Goal: Transaction & Acquisition: Purchase product/service

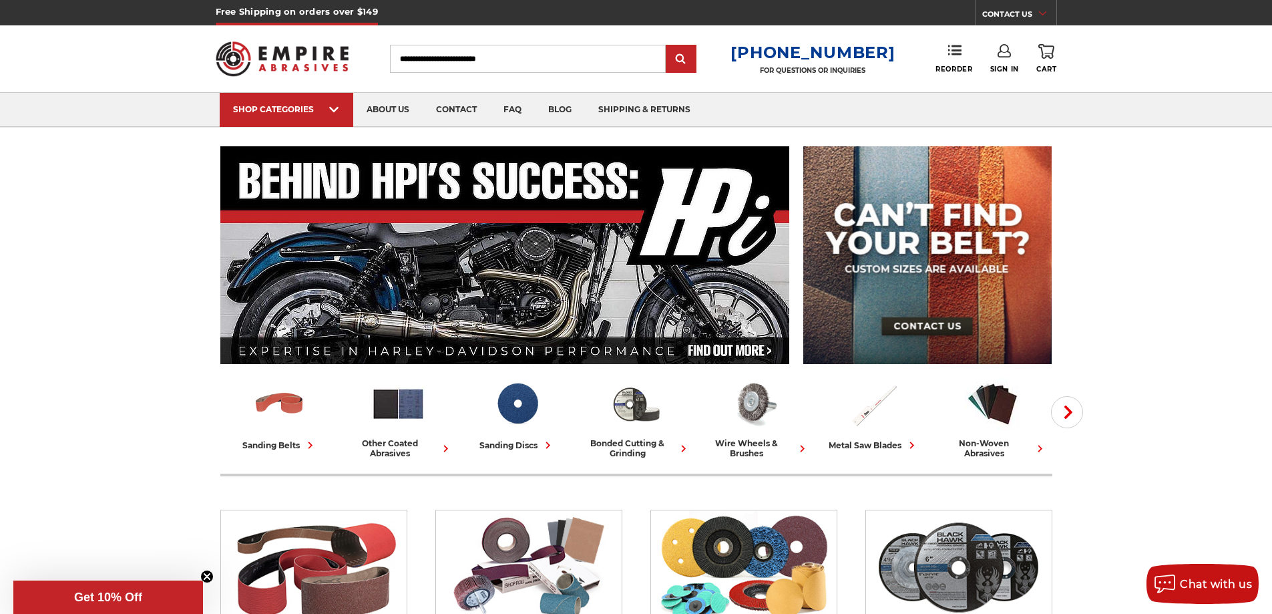
type input "**********"
click at [1010, 59] on link "Sign In" at bounding box center [1004, 58] width 29 height 29
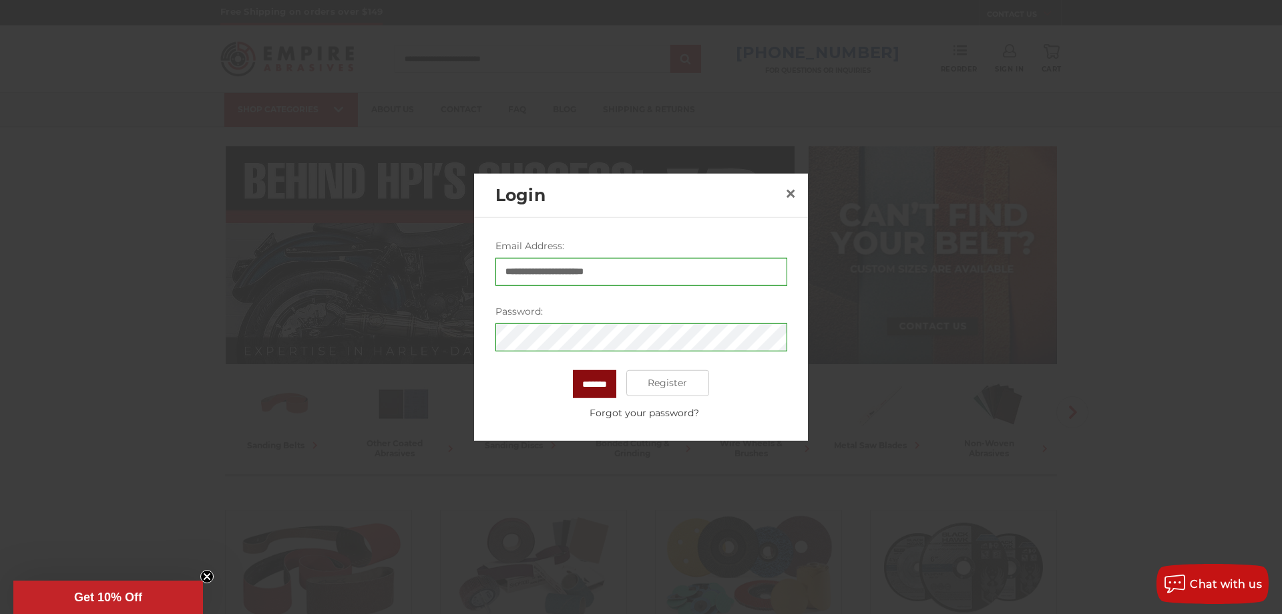
click at [591, 381] on input "*******" at bounding box center [594, 383] width 43 height 28
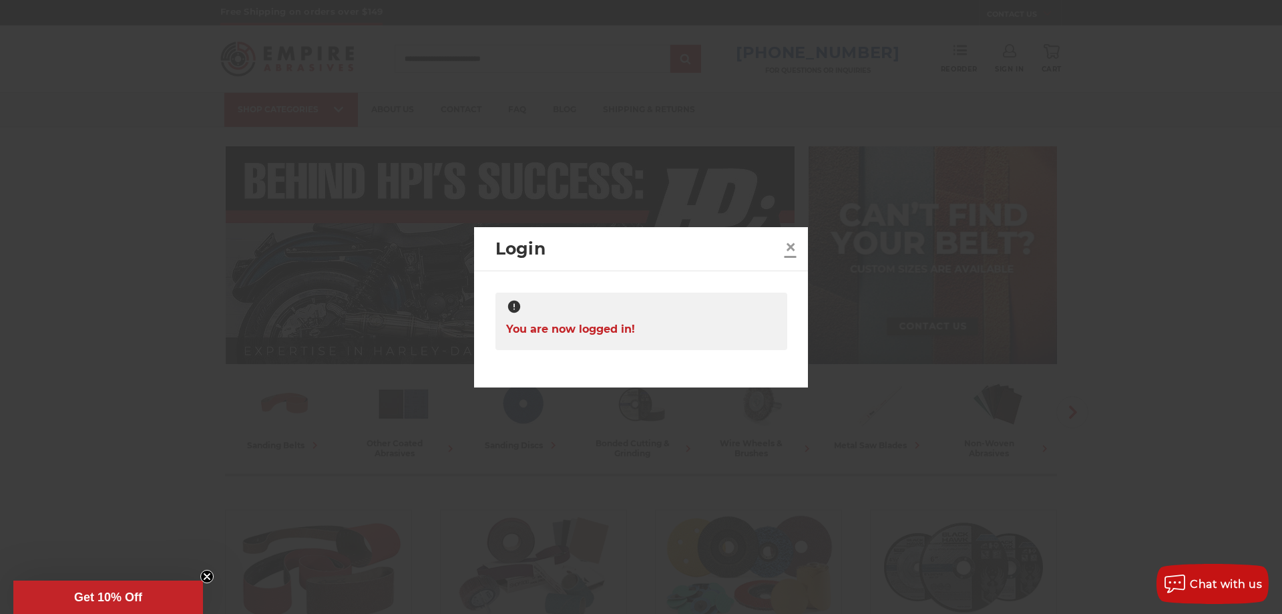
click at [789, 245] on span "×" at bounding box center [791, 247] width 12 height 26
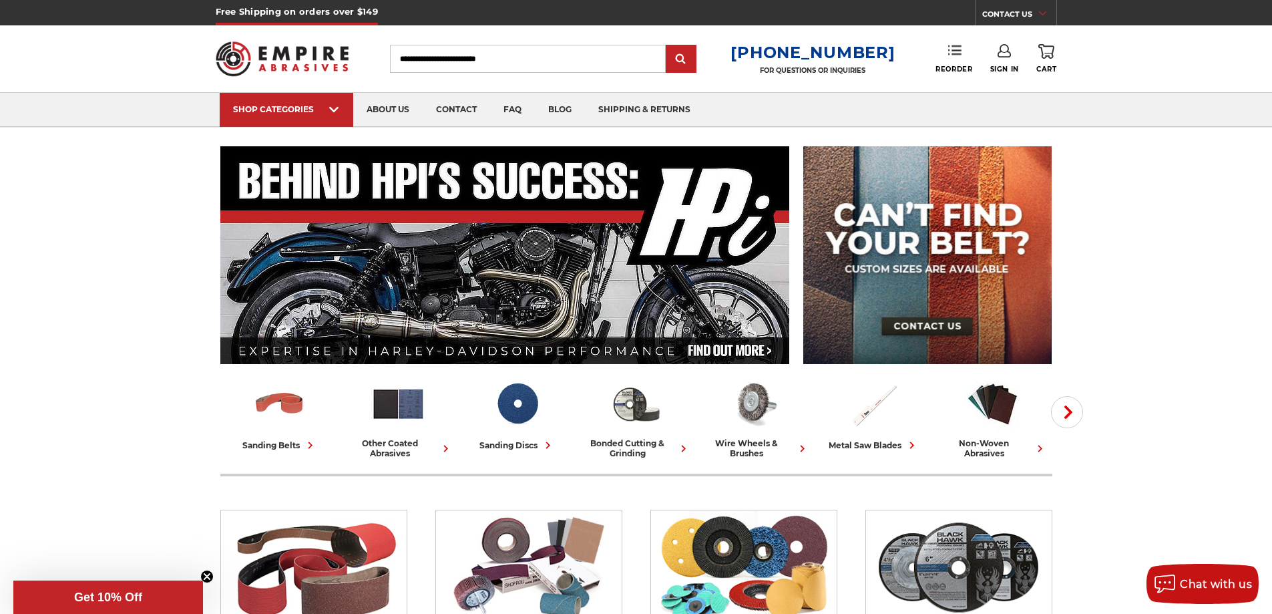
click at [962, 49] on link "Reorder" at bounding box center [954, 58] width 37 height 29
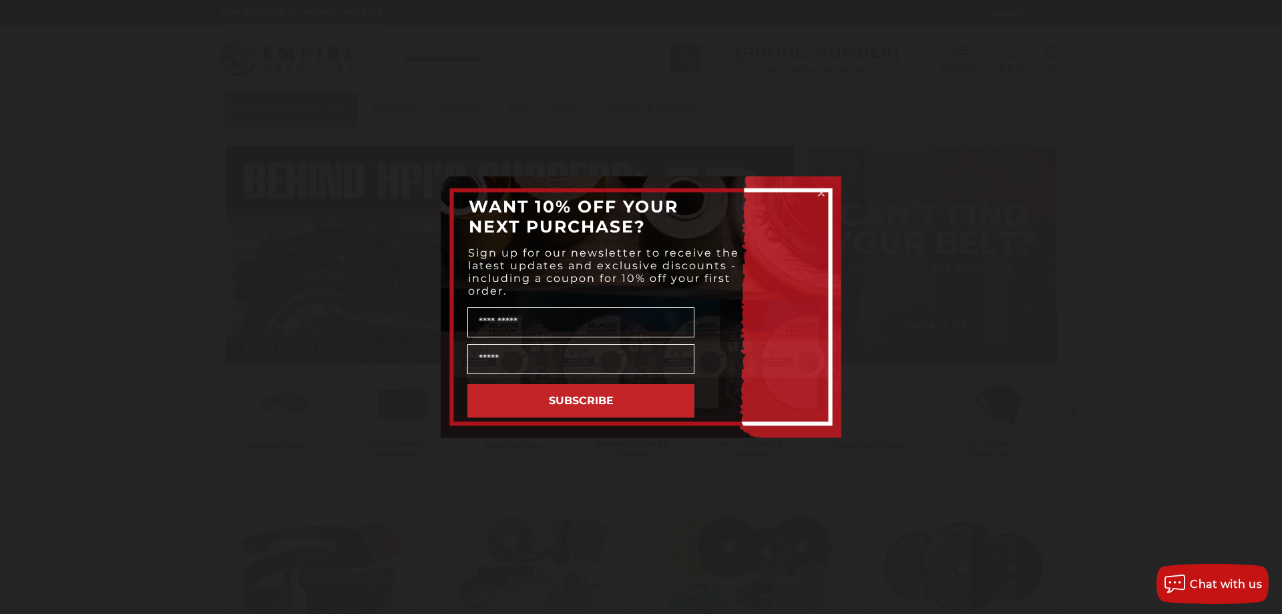
click at [626, 573] on div "Close dialog WANT 10% OFF YOUR NEXT PURCHASE? Sign up for our newsletter to rec…" at bounding box center [641, 307] width 1282 height 614
click at [821, 190] on circle "Close dialog" at bounding box center [821, 193] width 13 height 13
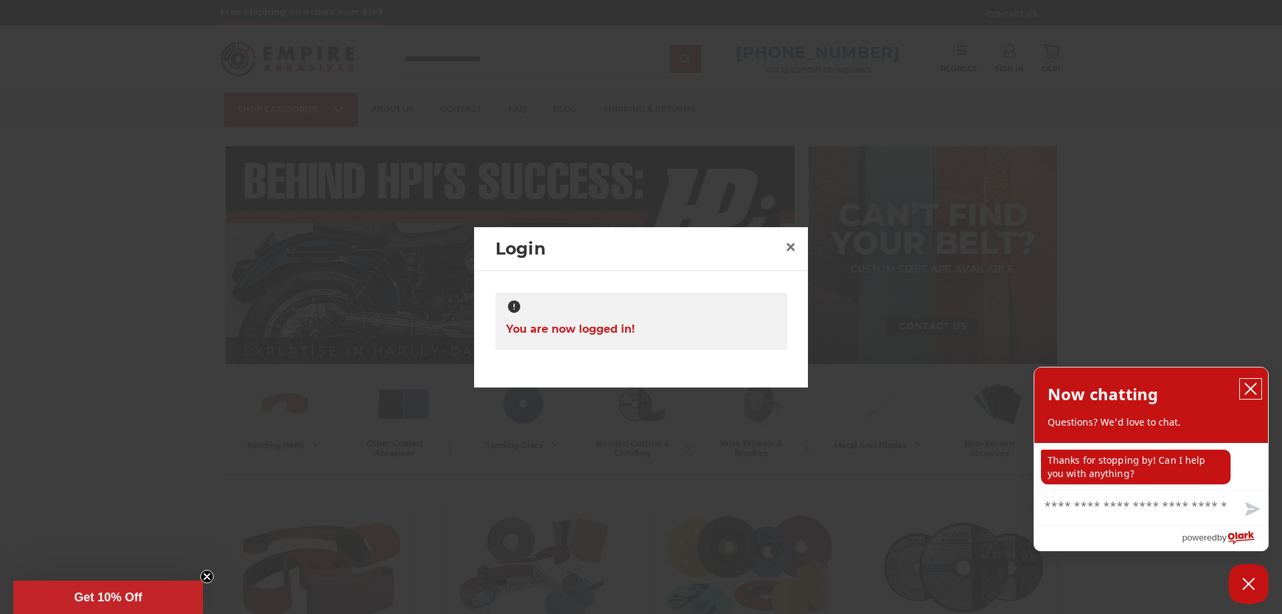
click at [1248, 386] on icon "close chatbox" at bounding box center [1251, 388] width 11 height 11
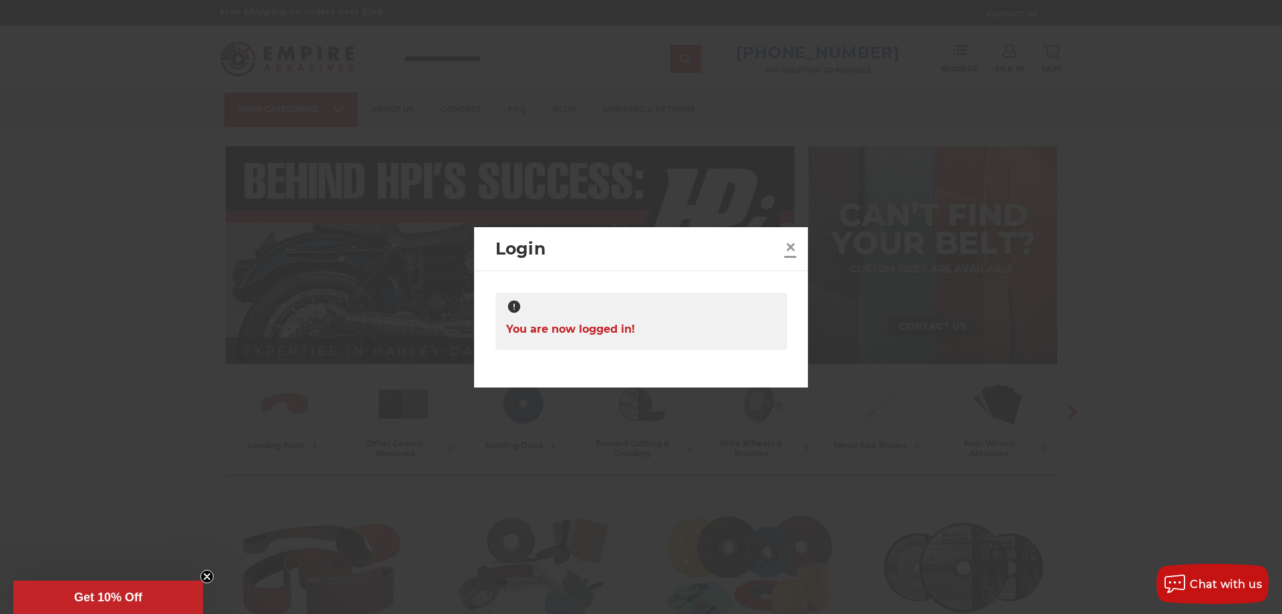
click at [789, 249] on span "×" at bounding box center [791, 247] width 12 height 26
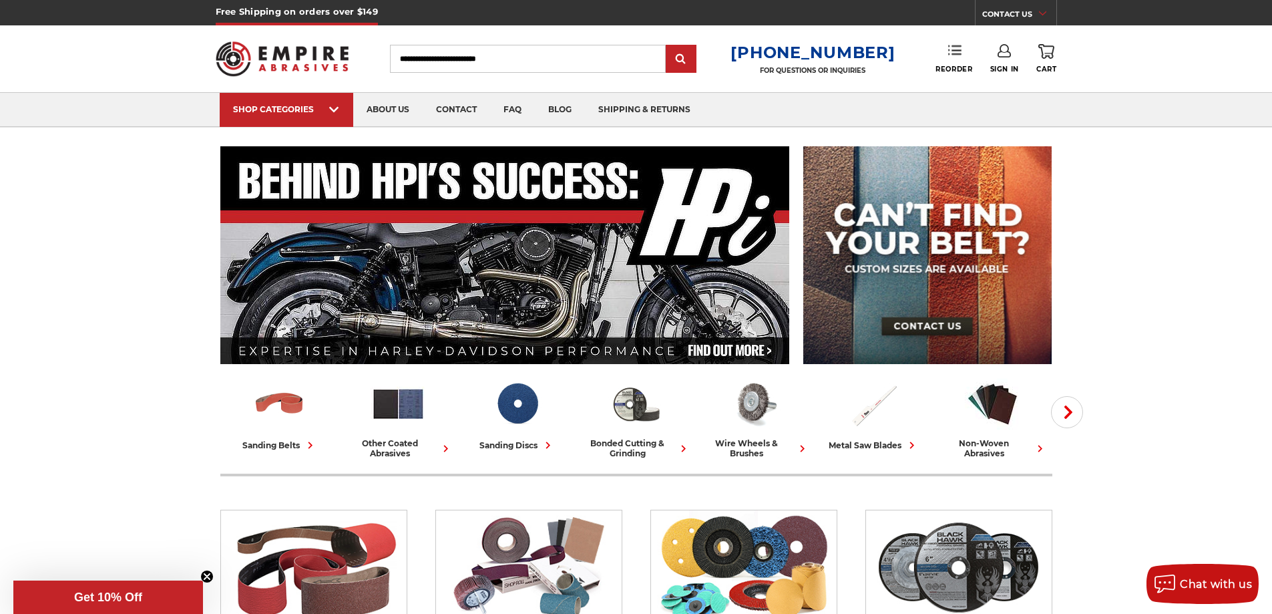
click at [963, 54] on link "Reorder" at bounding box center [954, 58] width 37 height 29
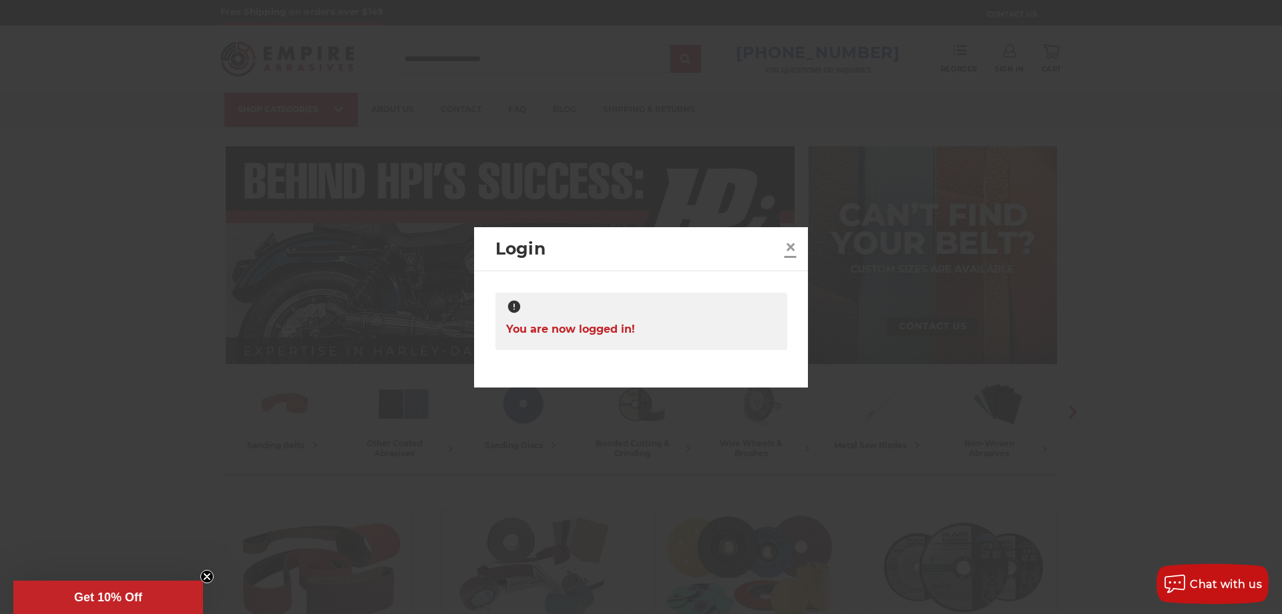
click at [787, 246] on span "×" at bounding box center [791, 247] width 12 height 26
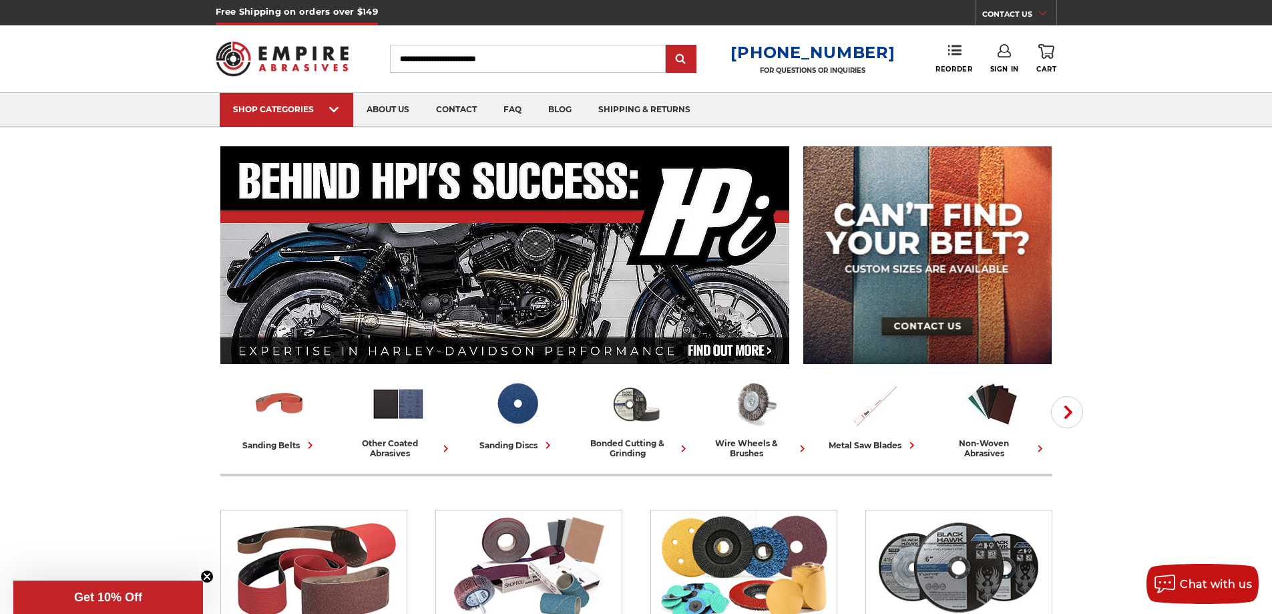
click at [996, 51] on link "Sign In" at bounding box center [1004, 58] width 29 height 29
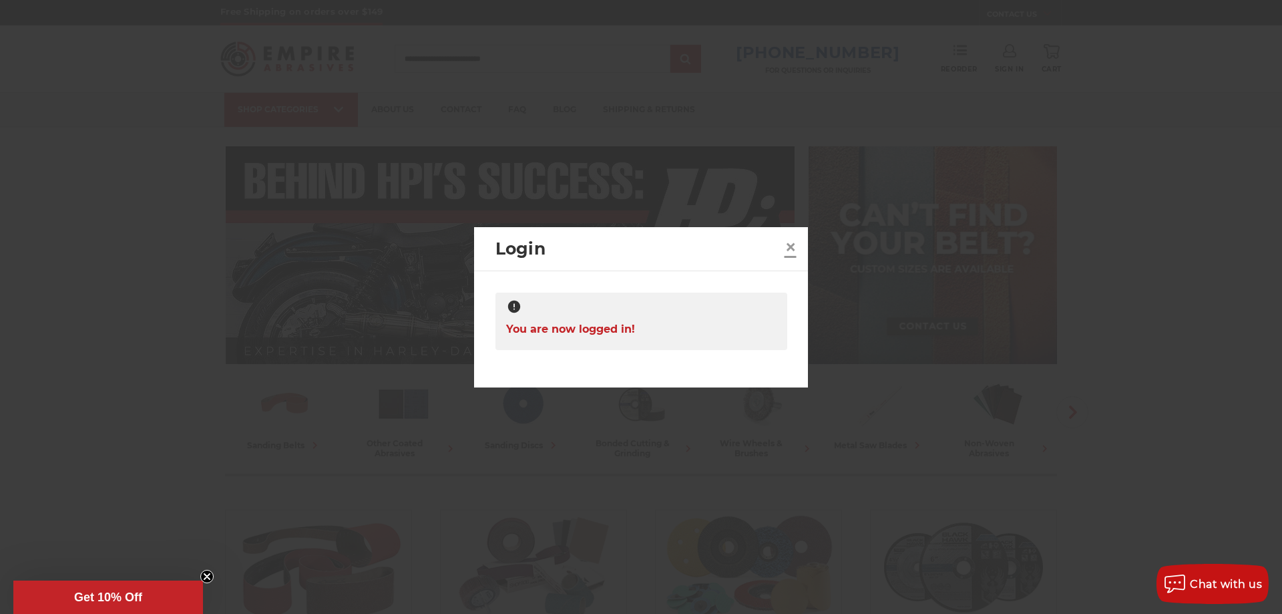
click at [789, 245] on span "×" at bounding box center [791, 247] width 12 height 26
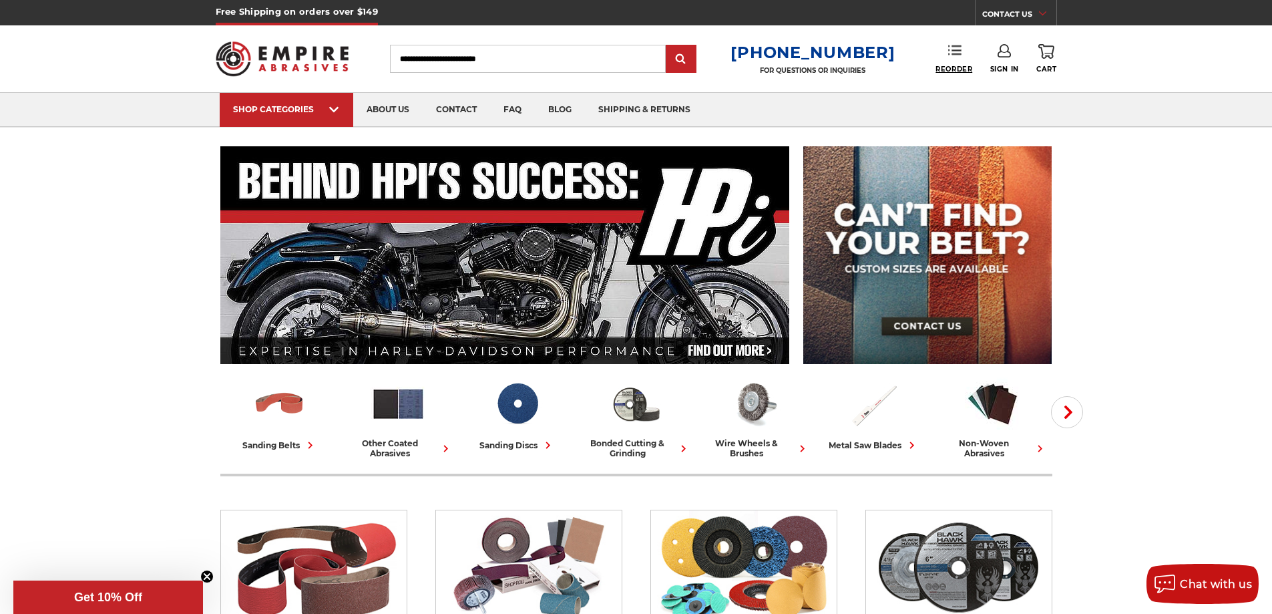
click at [954, 70] on span "Reorder" at bounding box center [954, 69] width 37 height 9
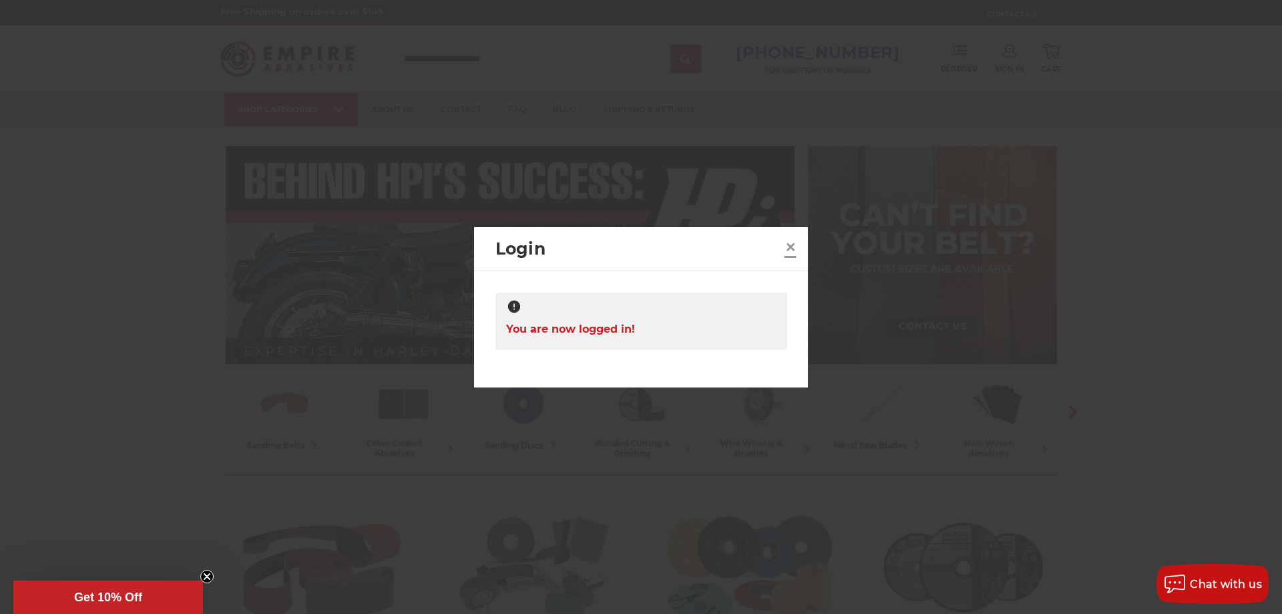
click at [794, 246] on span "×" at bounding box center [791, 247] width 12 height 26
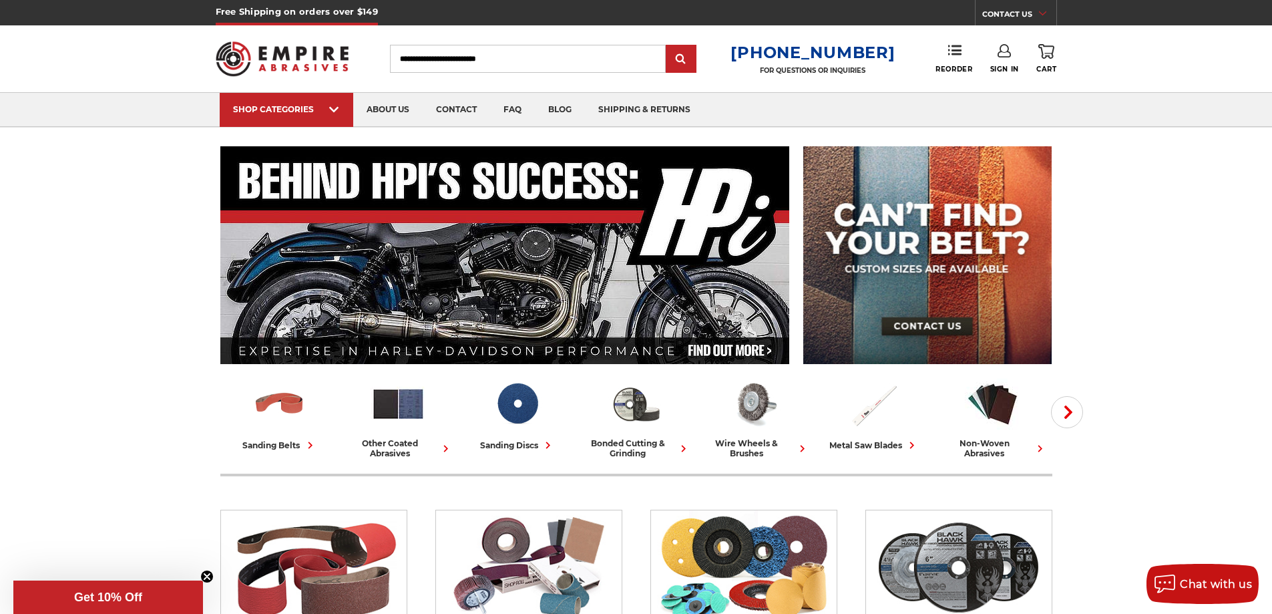
click at [469, 50] on input "Search" at bounding box center [528, 59] width 276 height 28
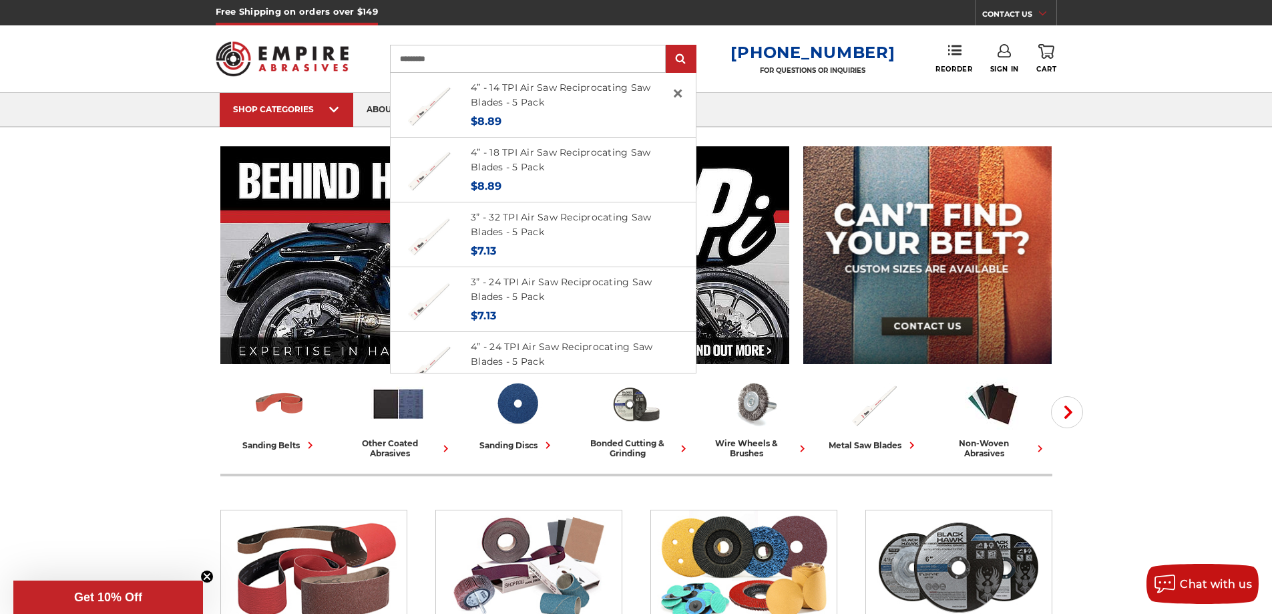
type input "*********"
click at [668, 46] on input "submit" at bounding box center [681, 59] width 27 height 27
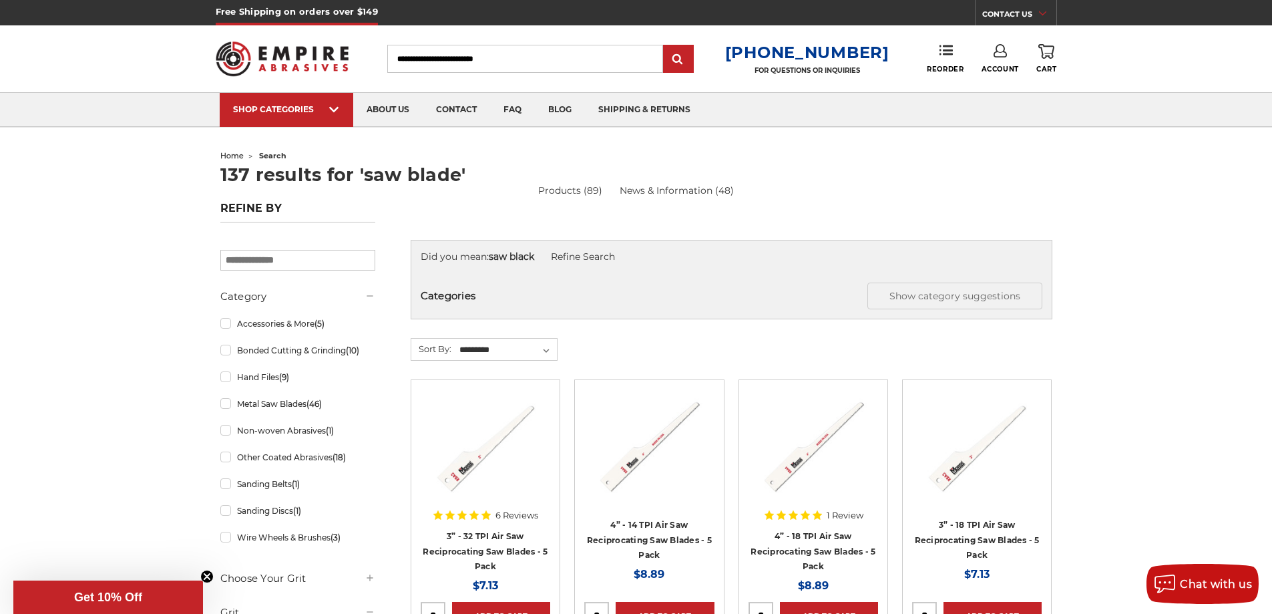
click at [447, 50] on input "Search" at bounding box center [525, 59] width 276 height 28
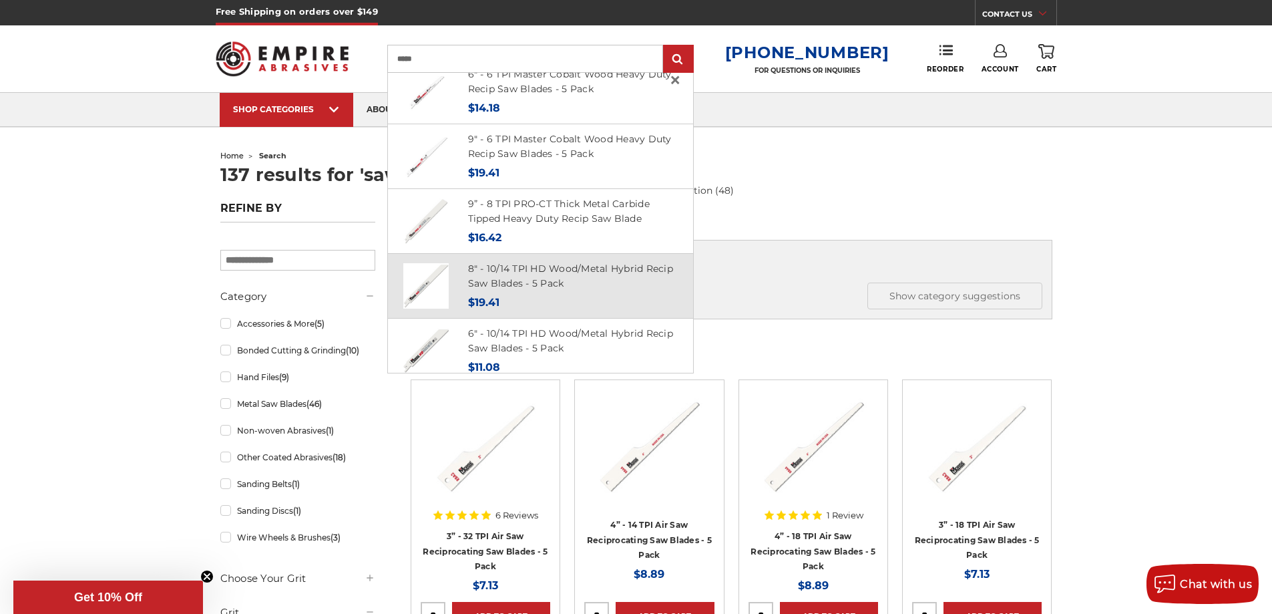
scroll to position [12, 0]
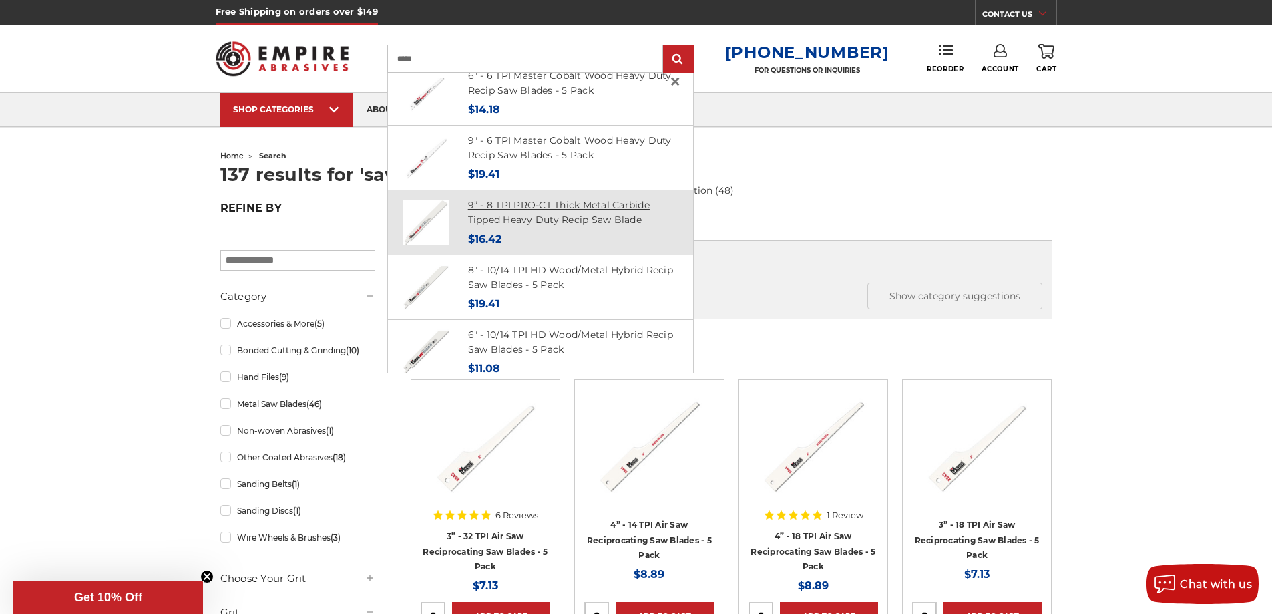
type input "*****"
click at [533, 210] on link "9” - 8 TPI PRO-CT Thick Metal Carbide Tipped Heavy Duty Recip Saw Blade" at bounding box center [559, 212] width 182 height 27
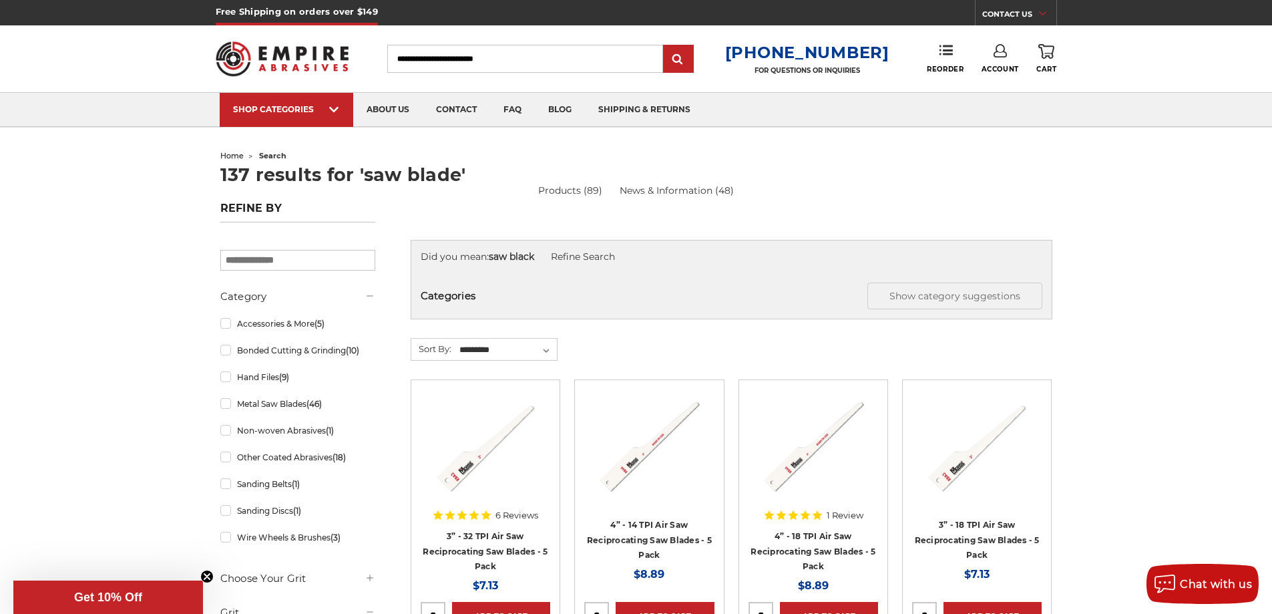
click at [486, 54] on input "Search" at bounding box center [525, 59] width 276 height 28
type input "*"
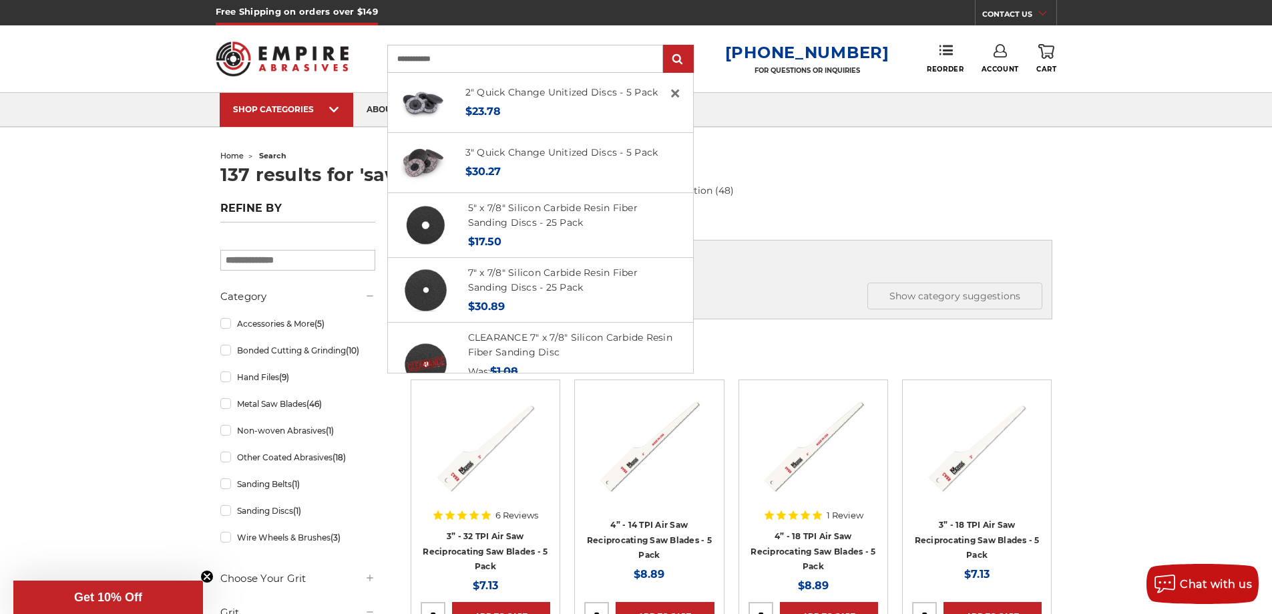
type input "**********"
click at [665, 46] on input "submit" at bounding box center [678, 59] width 27 height 27
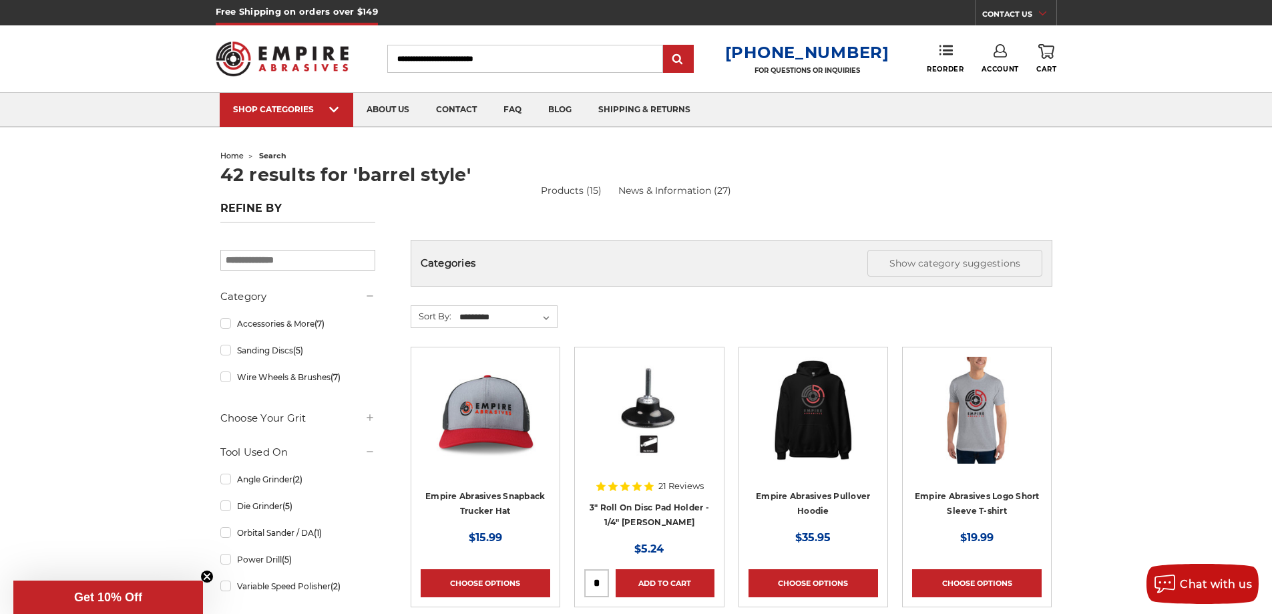
click at [504, 55] on input "Search" at bounding box center [525, 59] width 276 height 28
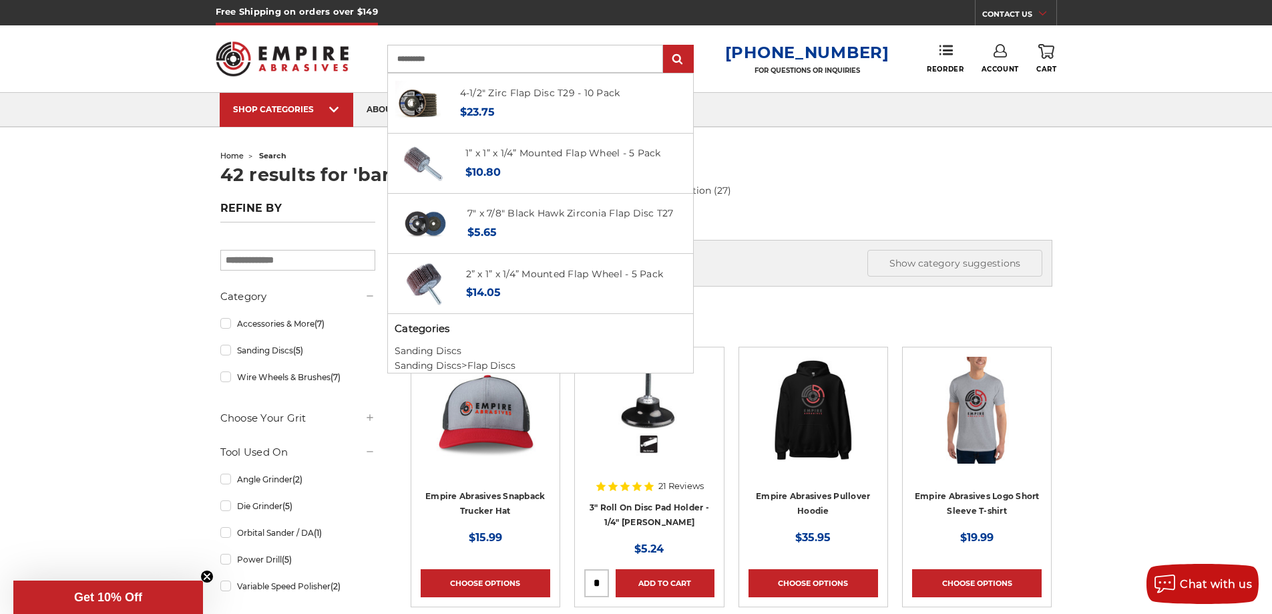
scroll to position [508, 0]
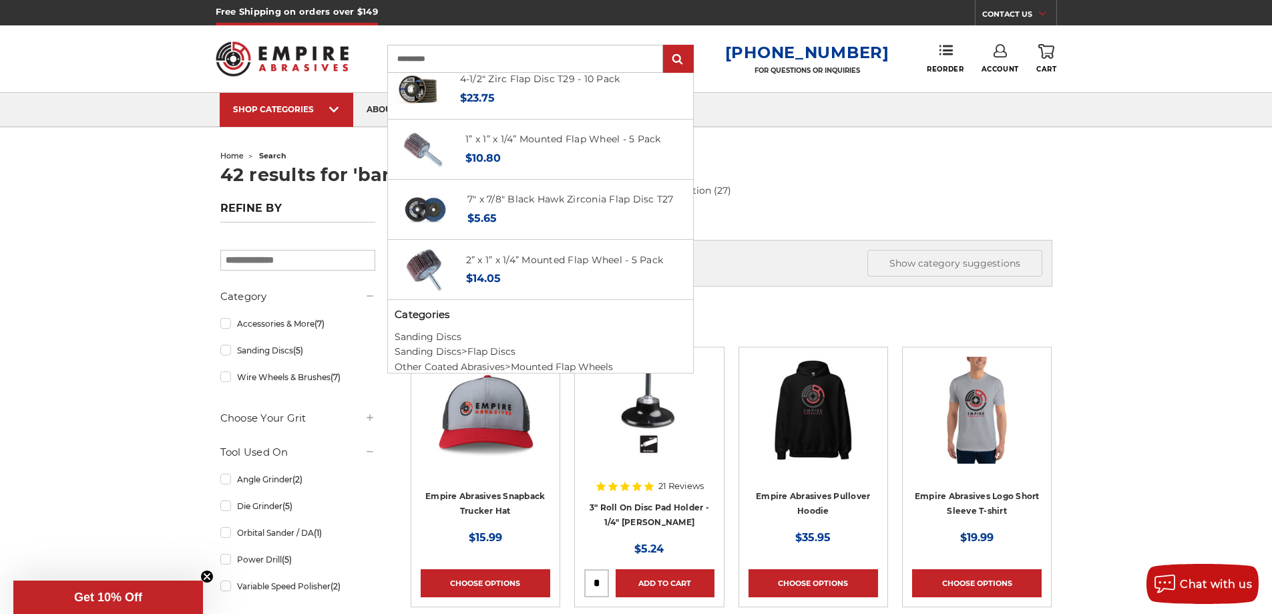
type input "**********"
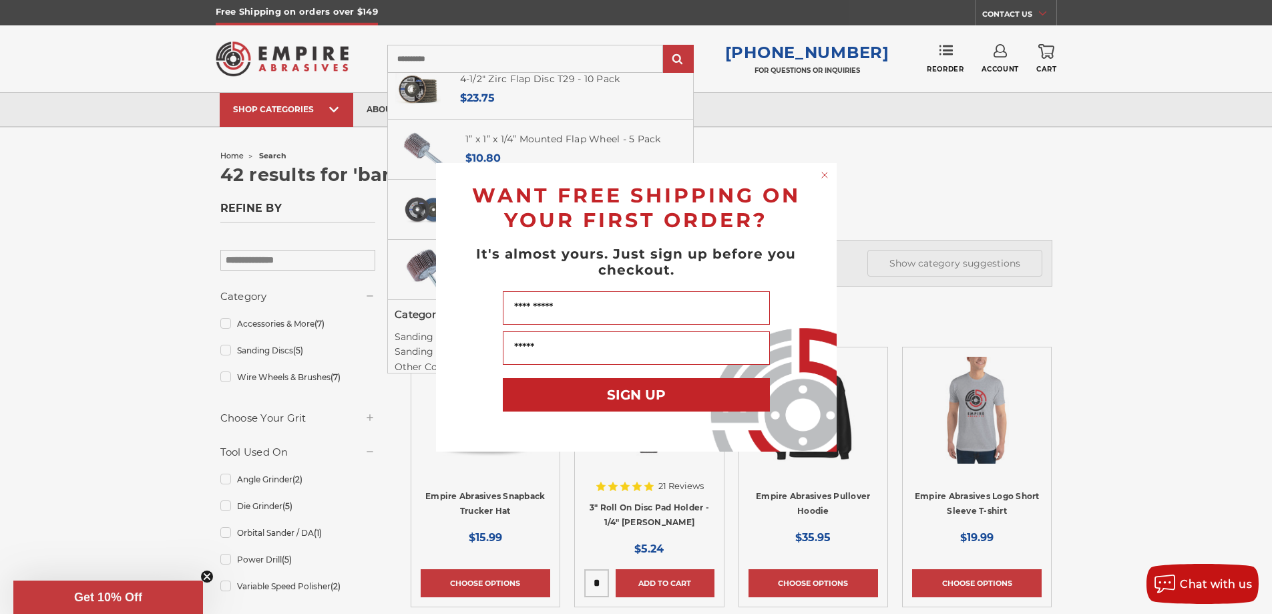
click at [826, 174] on icon "Close dialog" at bounding box center [824, 174] width 5 height 5
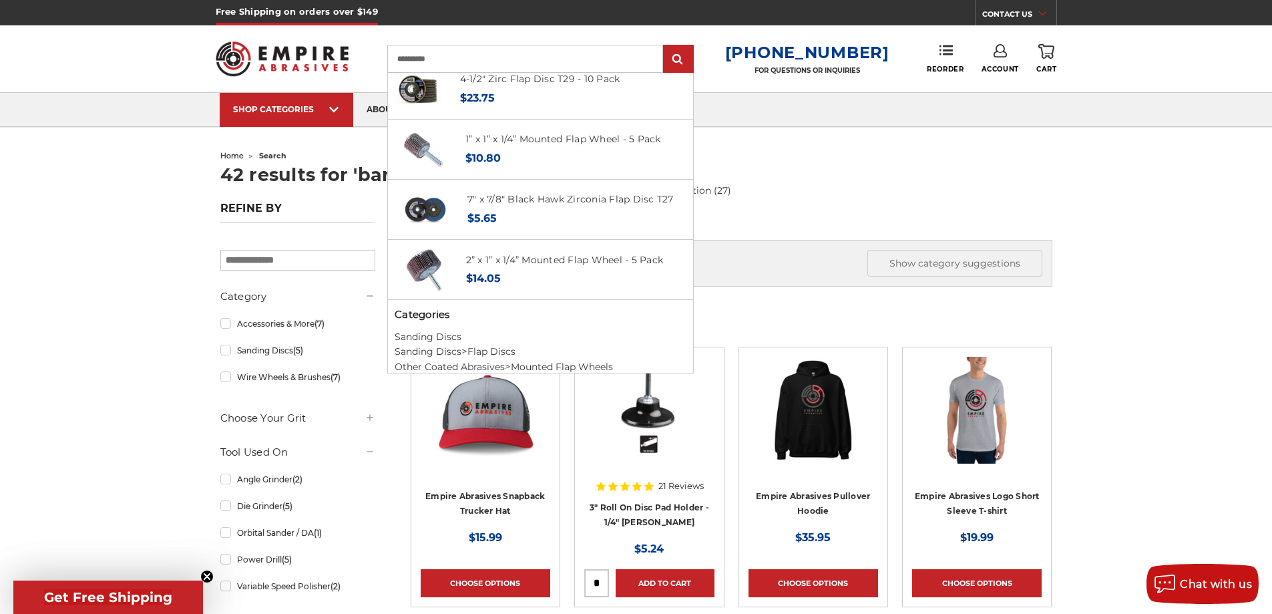
click at [998, 57] on link "Account" at bounding box center [1000, 58] width 37 height 29
click at [998, 83] on link "Account" at bounding box center [1000, 86] width 96 height 25
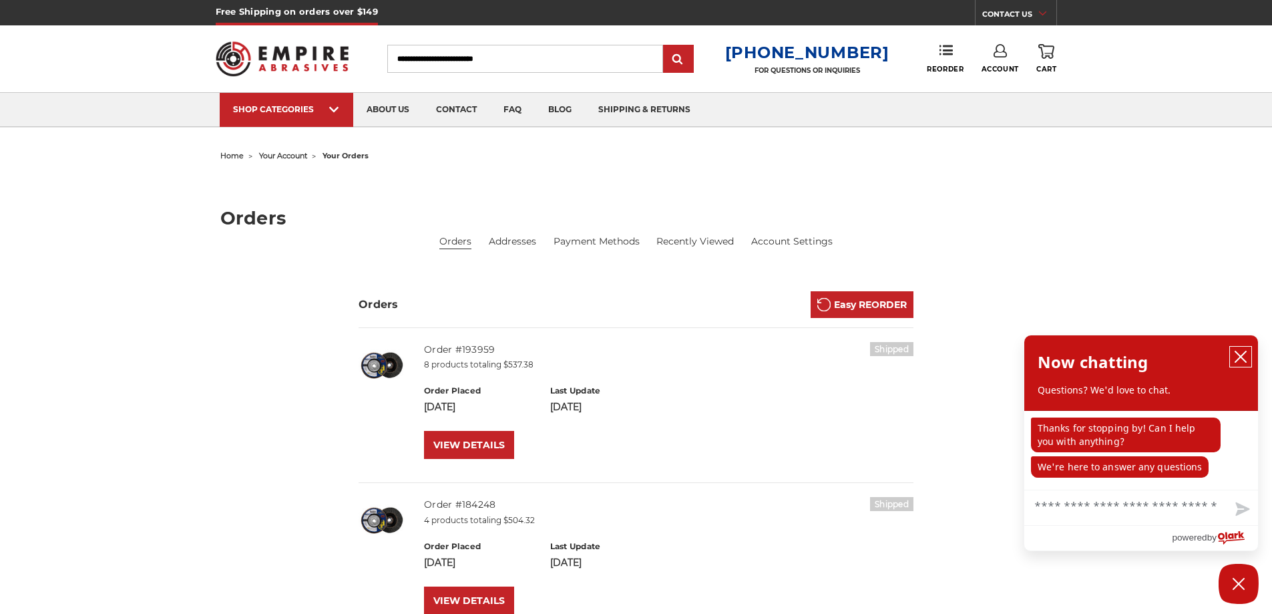
click at [1241, 353] on icon "close chatbox" at bounding box center [1240, 356] width 13 height 13
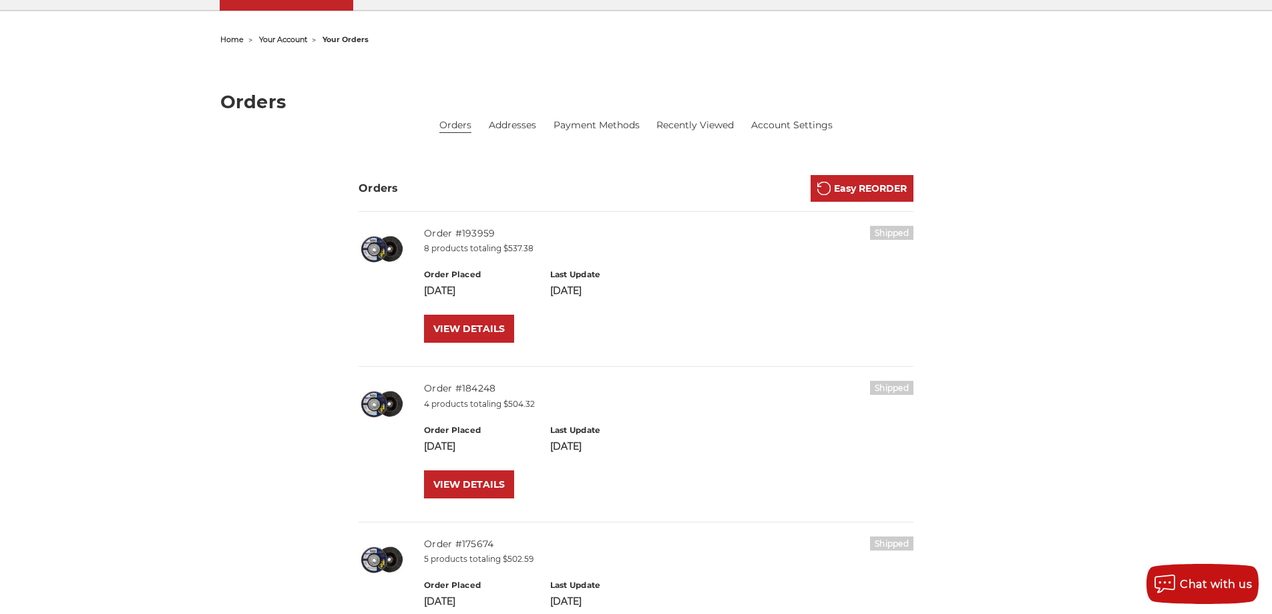
scroll to position [200, 0]
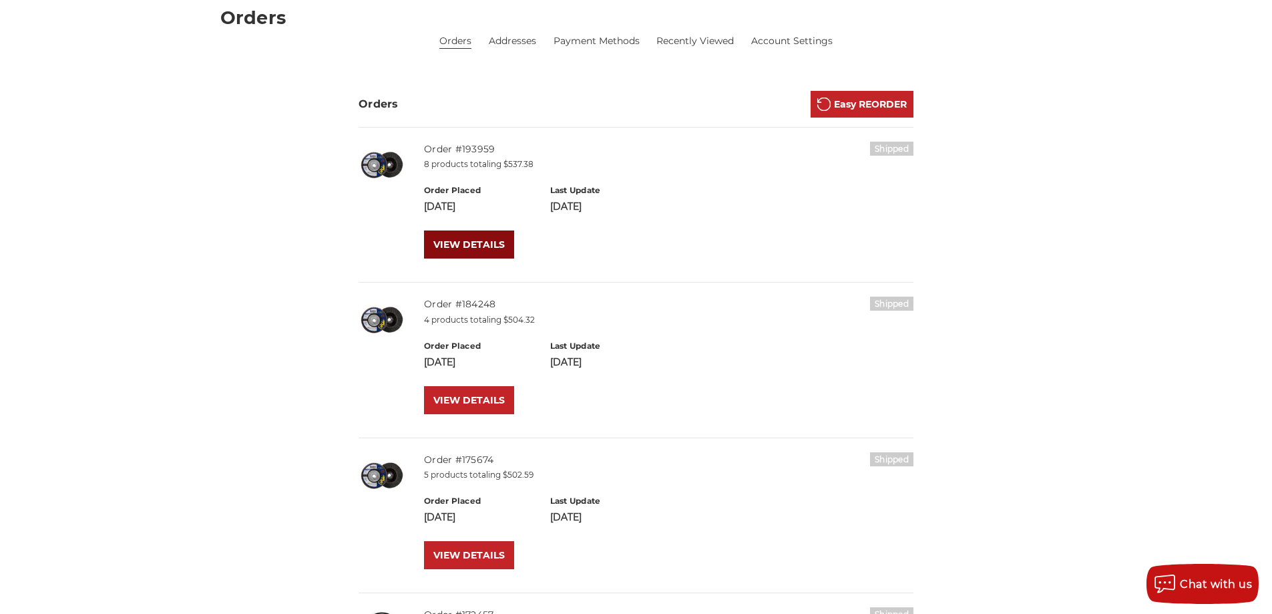
click at [460, 244] on link "VIEW DETAILS" at bounding box center [469, 244] width 90 height 28
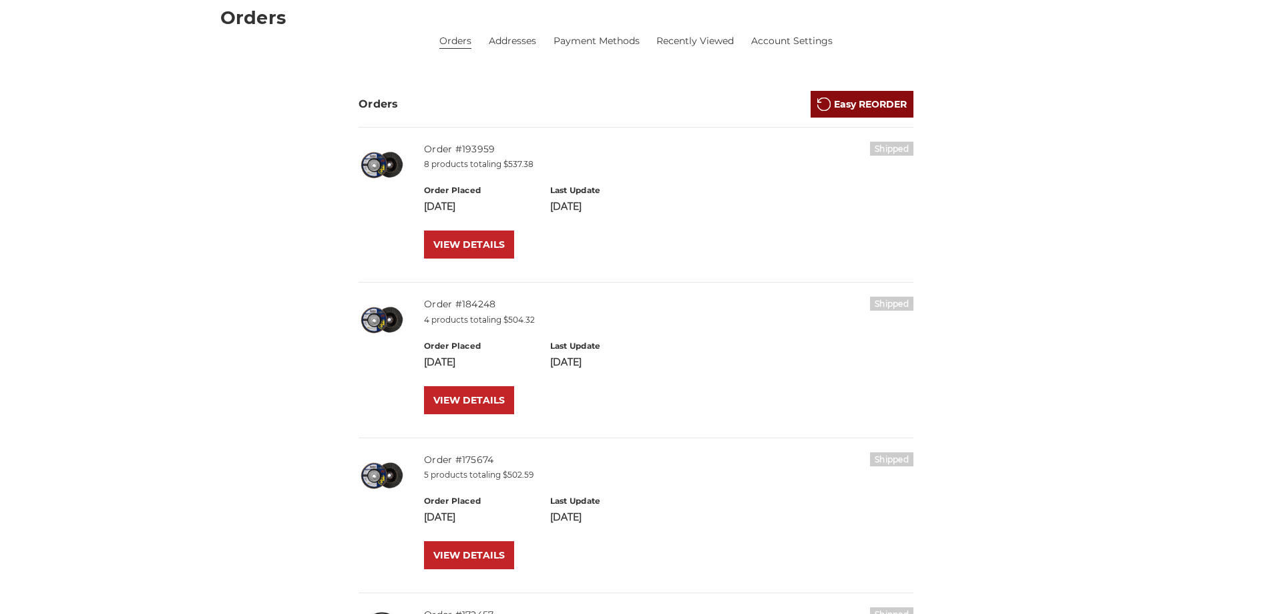
click at [848, 107] on link "Easy REORDER" at bounding box center [862, 104] width 103 height 27
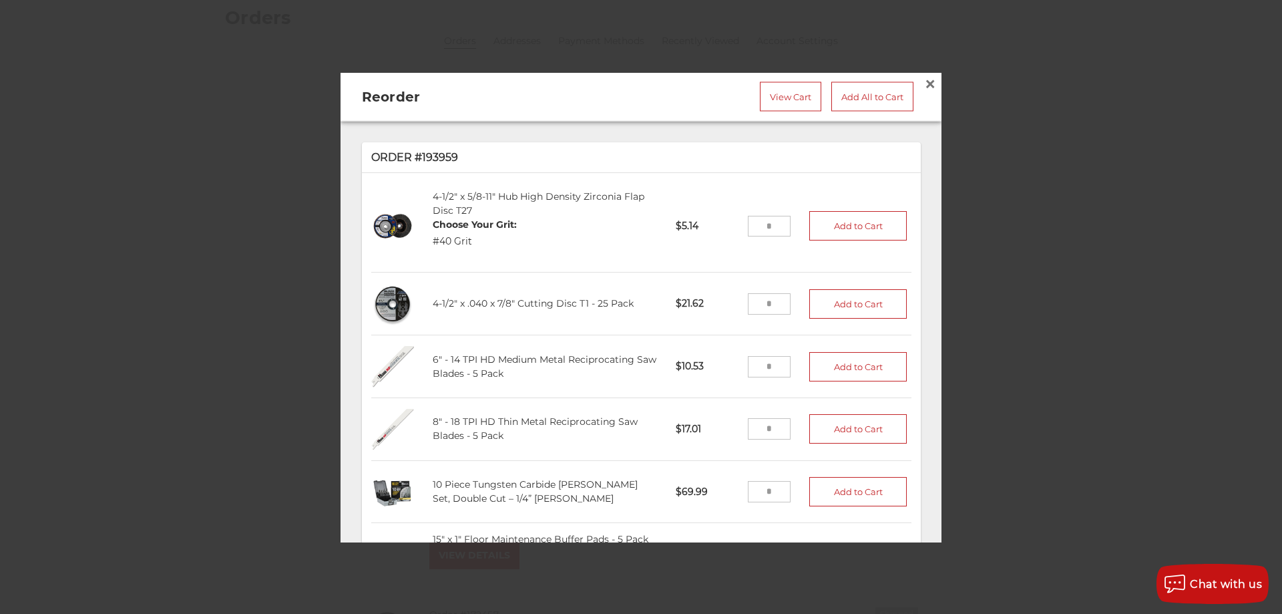
click at [761, 218] on input "tel" at bounding box center [769, 225] width 43 height 21
type input "**"
click at [840, 223] on button "Add to Cart" at bounding box center [858, 225] width 98 height 29
click at [762, 356] on input "tel" at bounding box center [769, 365] width 43 height 21
type input "*"
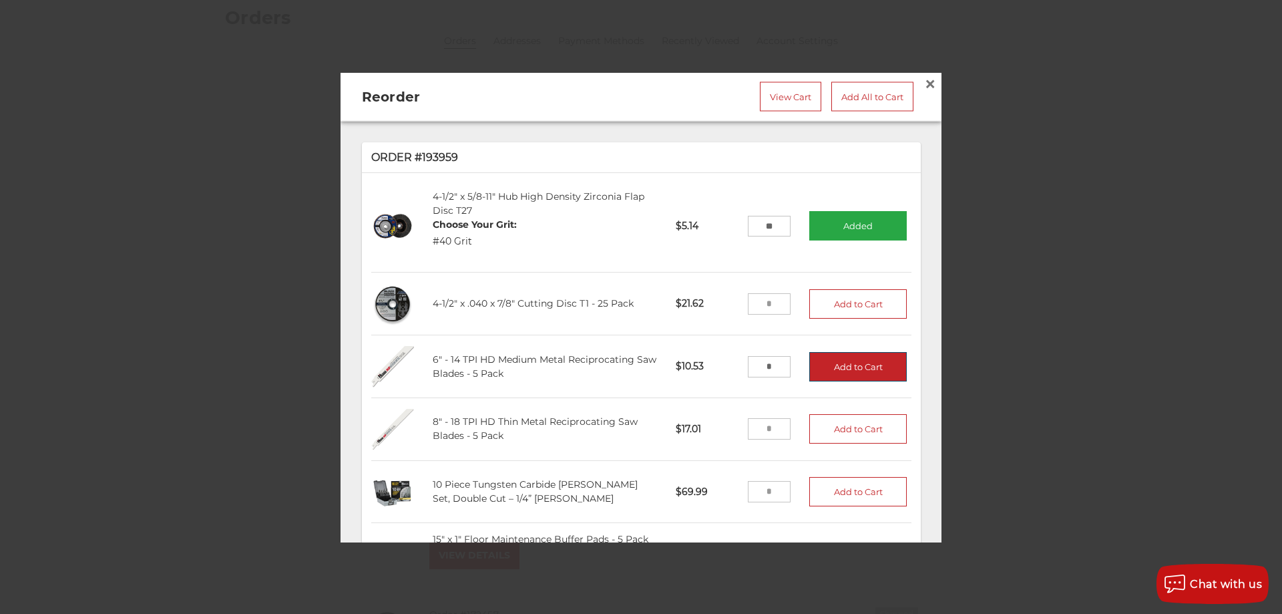
click at [819, 364] on button "Add to Cart" at bounding box center [858, 365] width 98 height 29
click at [761, 418] on input "tel" at bounding box center [769, 428] width 43 height 21
type input "*"
click at [848, 419] on button "Add to Cart" at bounding box center [858, 428] width 98 height 29
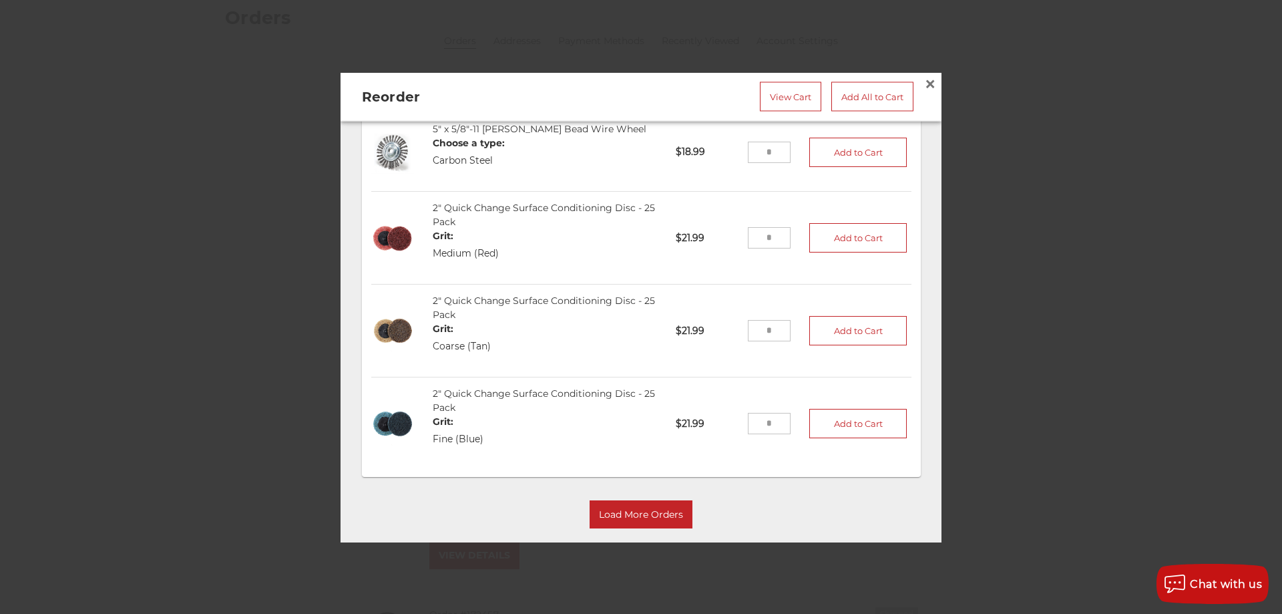
scroll to position [1160, 0]
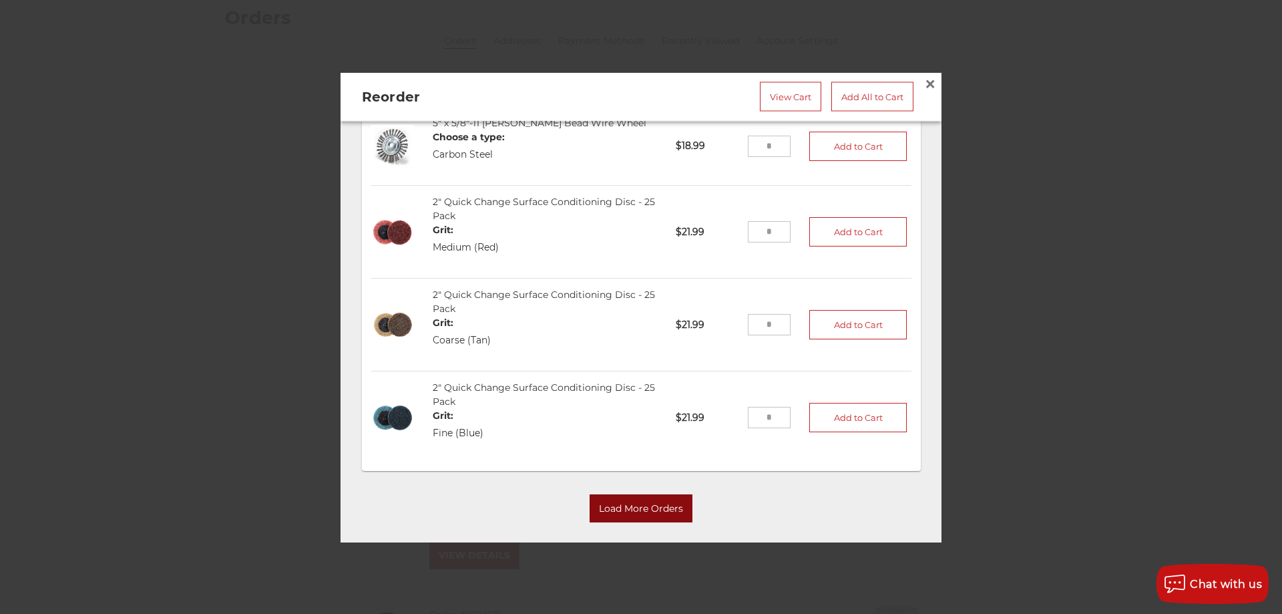
click at [634, 494] on button "Load More Orders" at bounding box center [641, 508] width 103 height 28
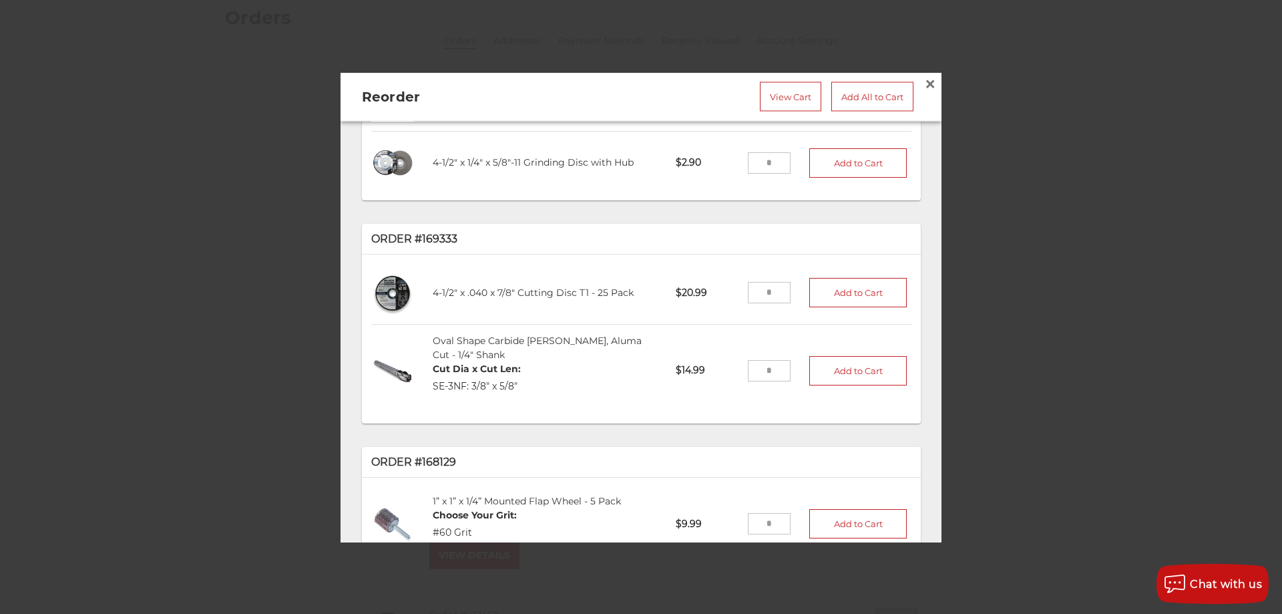
scroll to position [1962, 0]
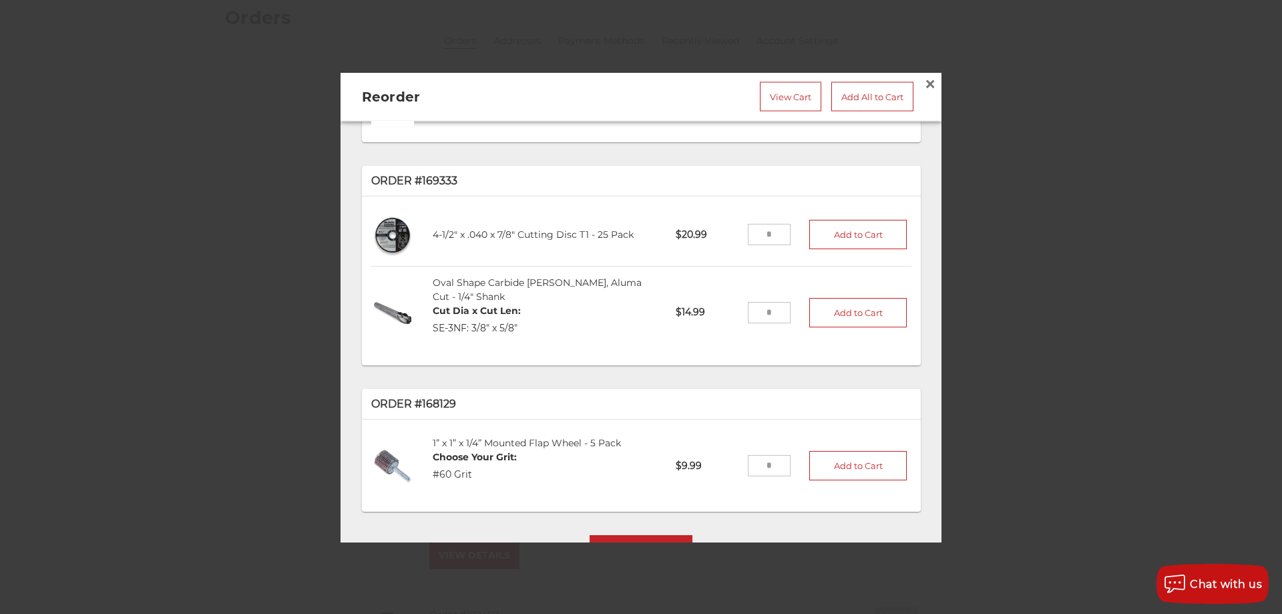
click at [767, 456] on input "tel" at bounding box center [769, 466] width 43 height 21
type input "*"
click at [824, 451] on button "Add to Cart" at bounding box center [858, 465] width 98 height 29
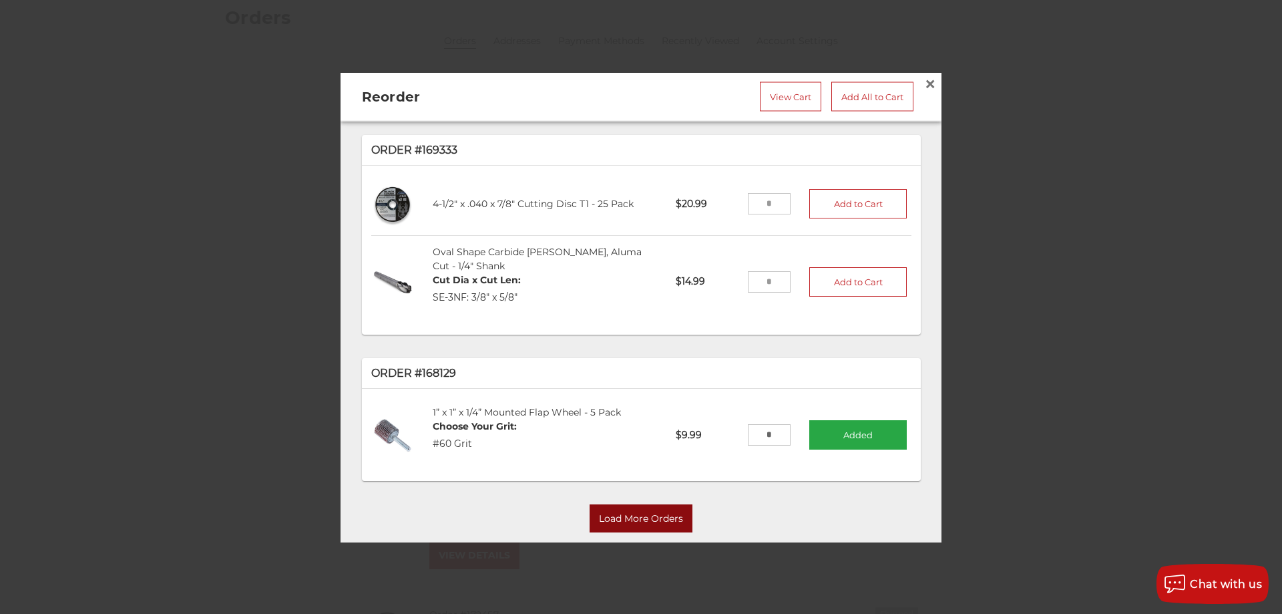
click at [644, 505] on button "Load More Orders" at bounding box center [641, 519] width 103 height 28
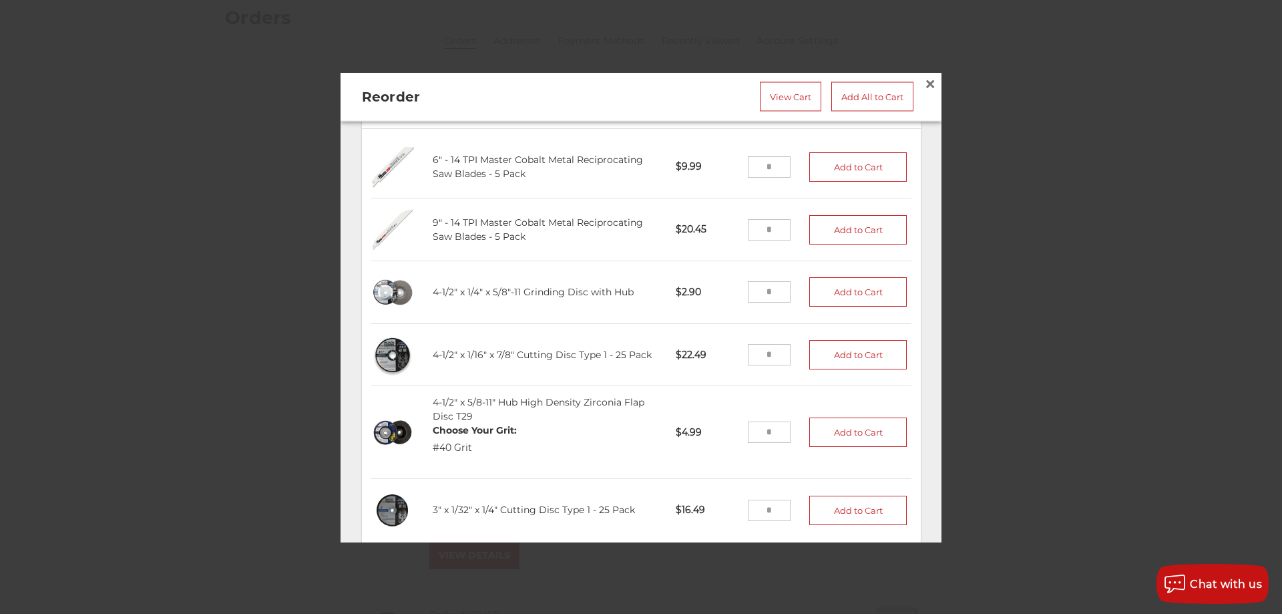
scroll to position [3542, 0]
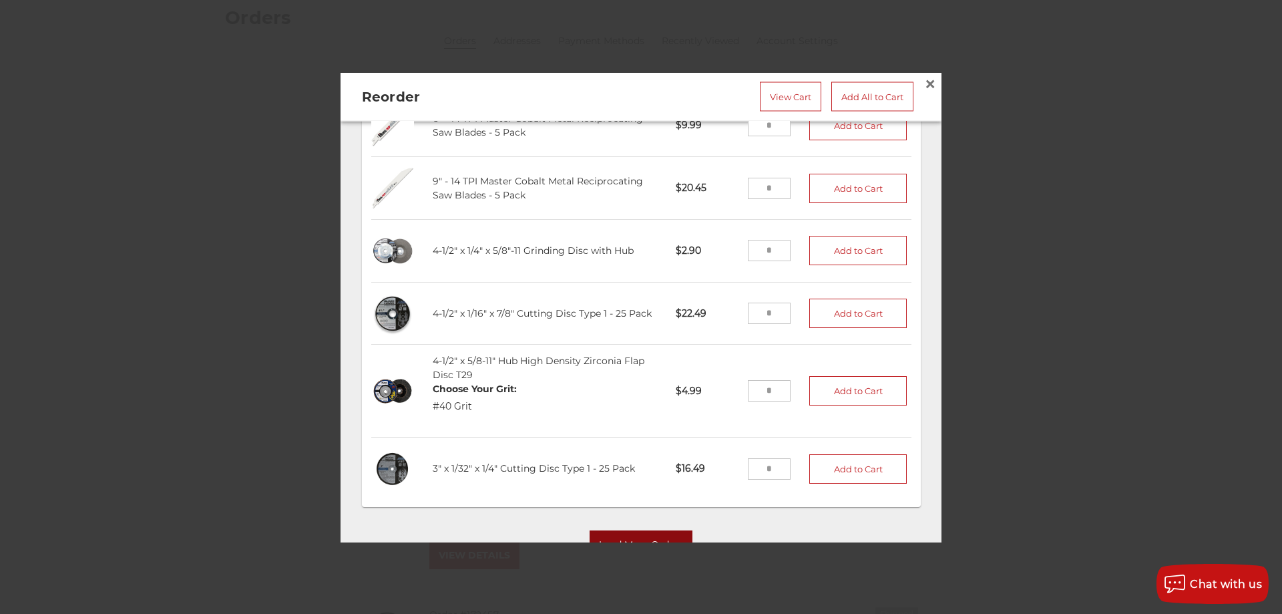
click at [620, 530] on button "Load More Orders" at bounding box center [641, 544] width 103 height 28
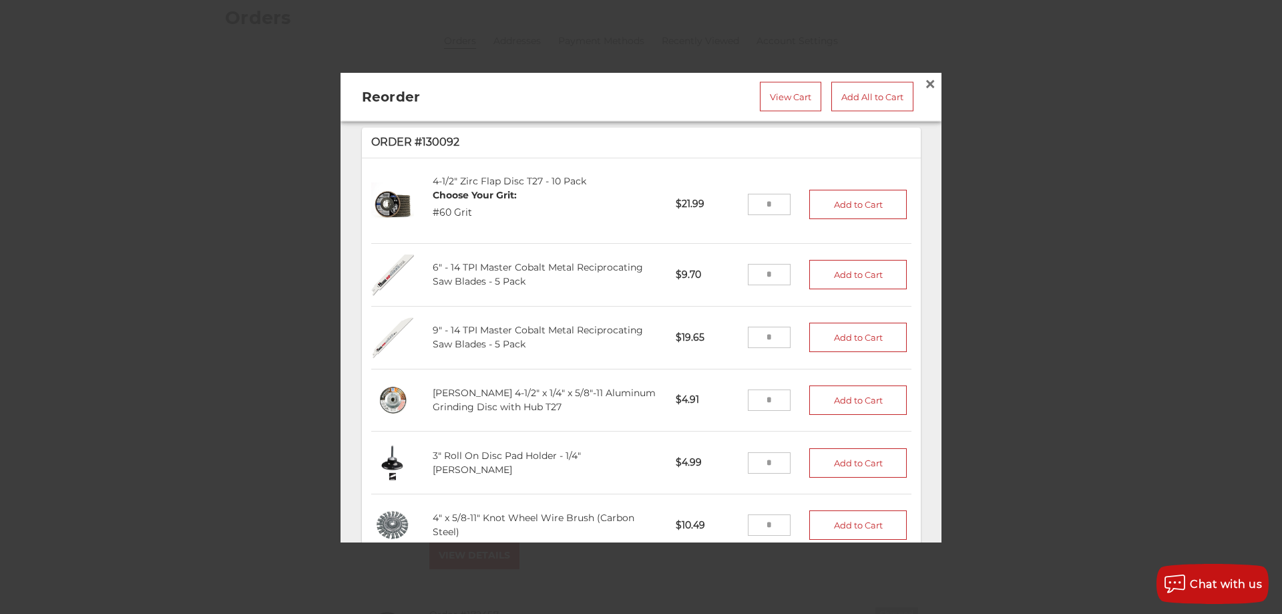
scroll to position [4039, 0]
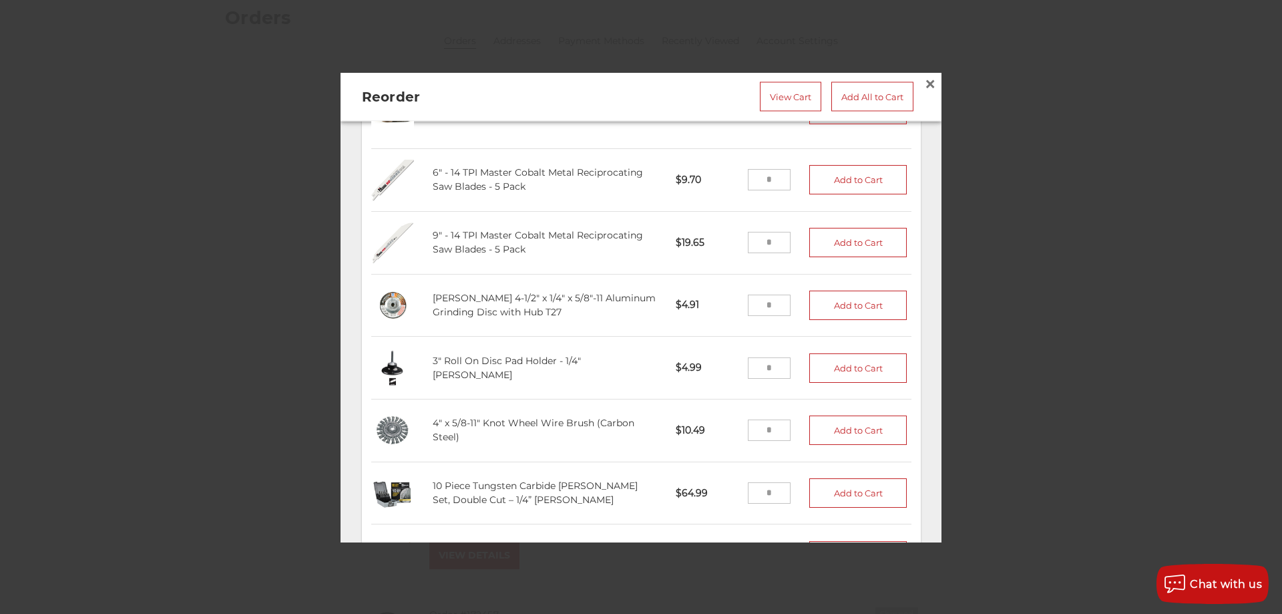
click at [761, 420] on input "tel" at bounding box center [769, 430] width 43 height 21
type input "*"
click at [847, 416] on button "Add to Cart" at bounding box center [858, 430] width 98 height 29
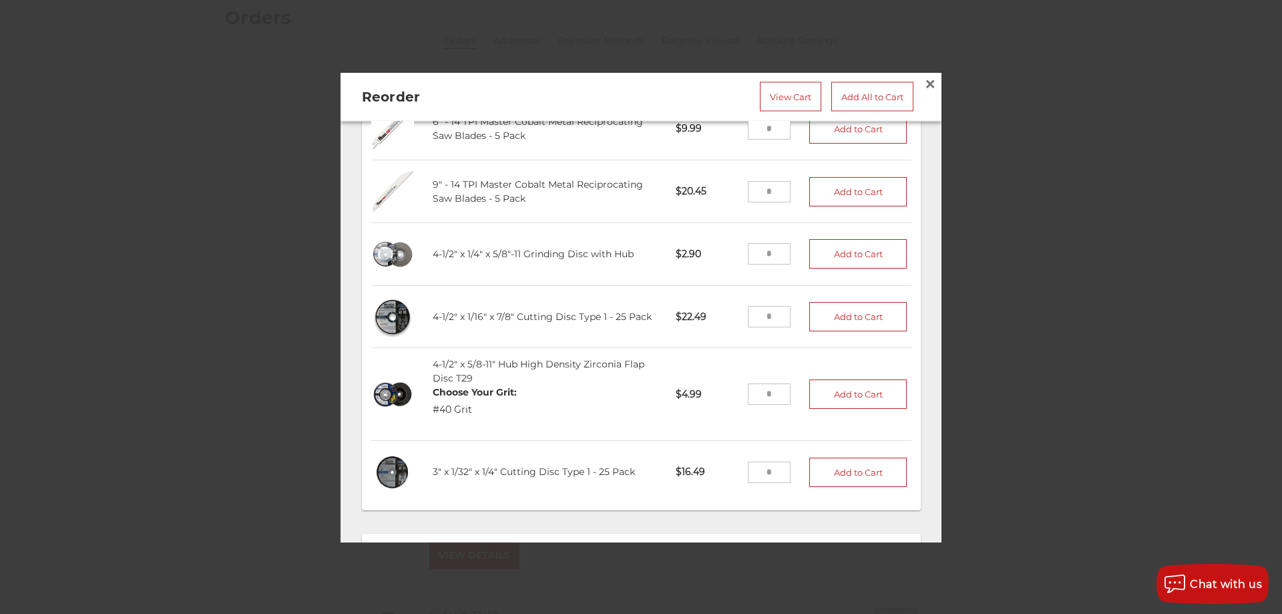
scroll to position [3538, 0]
click at [760, 307] on input "tel" at bounding box center [769, 317] width 43 height 21
type input "*"
click at [838, 303] on button "Add to Cart" at bounding box center [858, 317] width 98 height 29
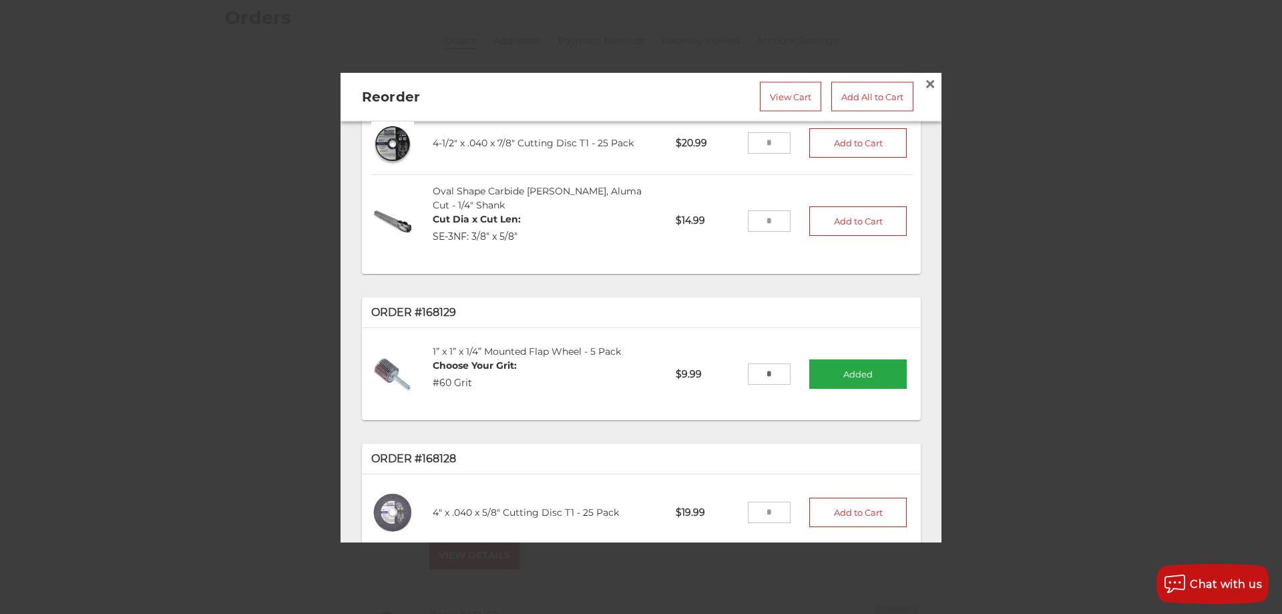
scroll to position [1935, 0]
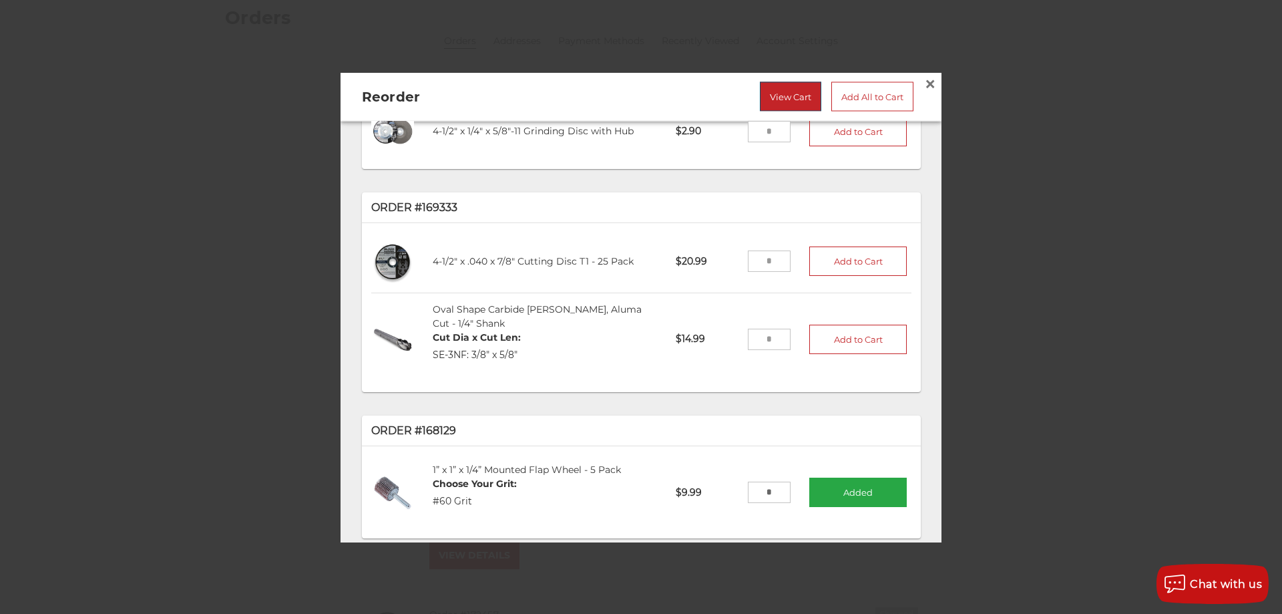
click at [769, 92] on link "View Cart" at bounding box center [790, 95] width 61 height 29
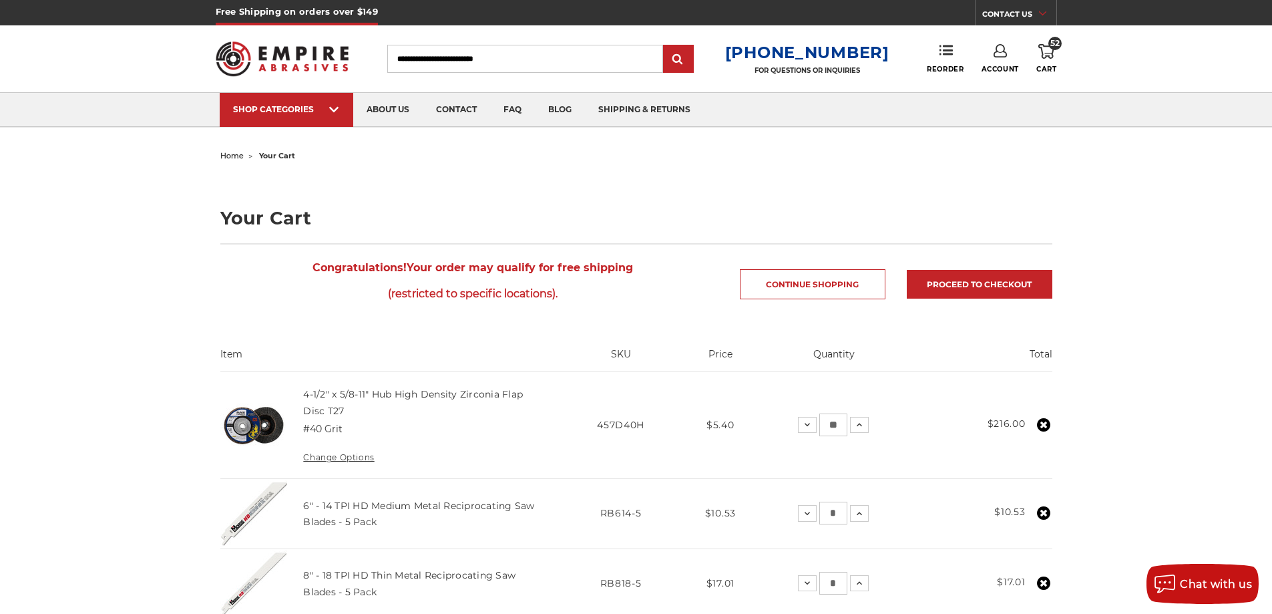
click at [532, 55] on input "Search" at bounding box center [525, 59] width 276 height 28
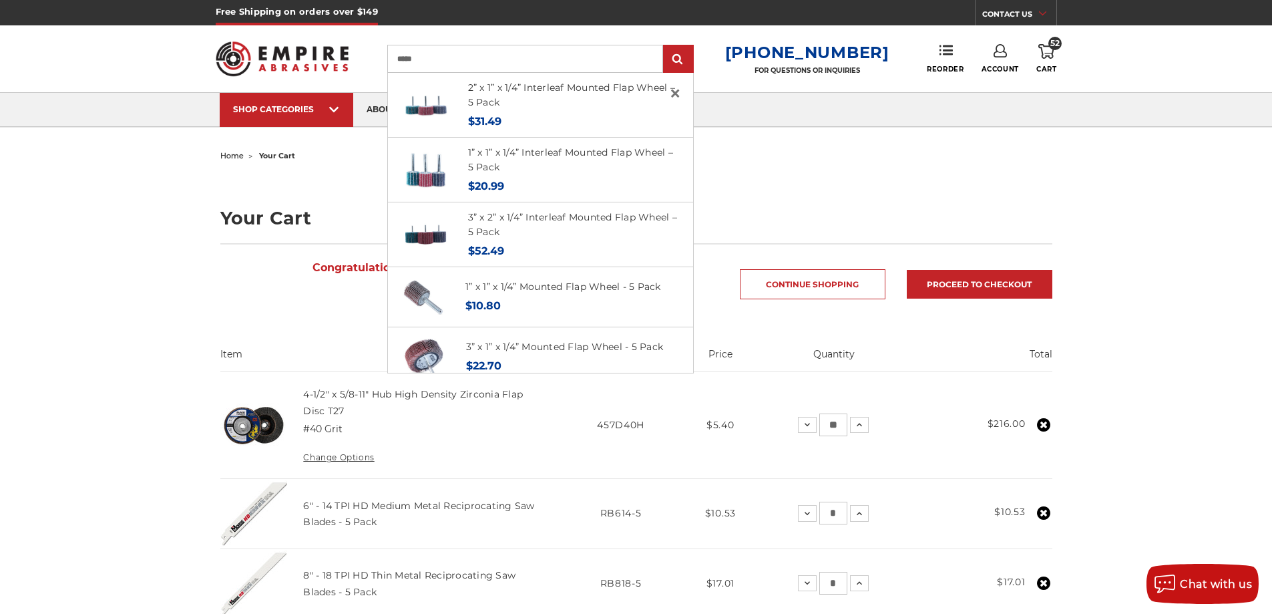
click at [491, 61] on input "*****" at bounding box center [525, 59] width 276 height 28
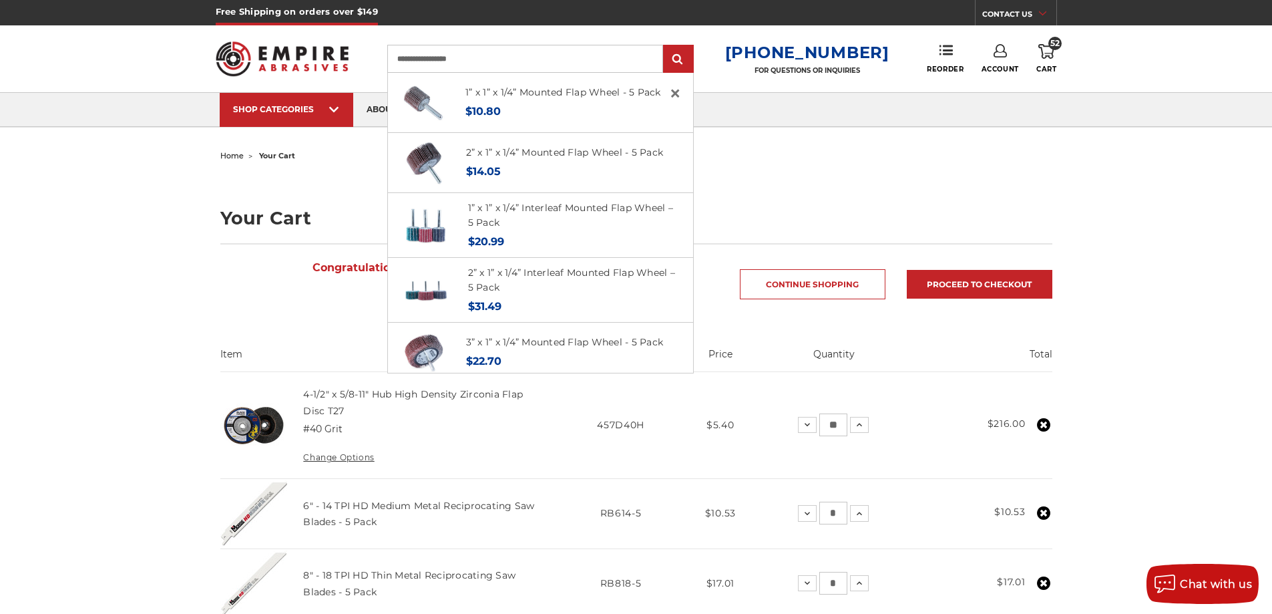
type input "**********"
click at [665, 46] on input "submit" at bounding box center [678, 59] width 27 height 27
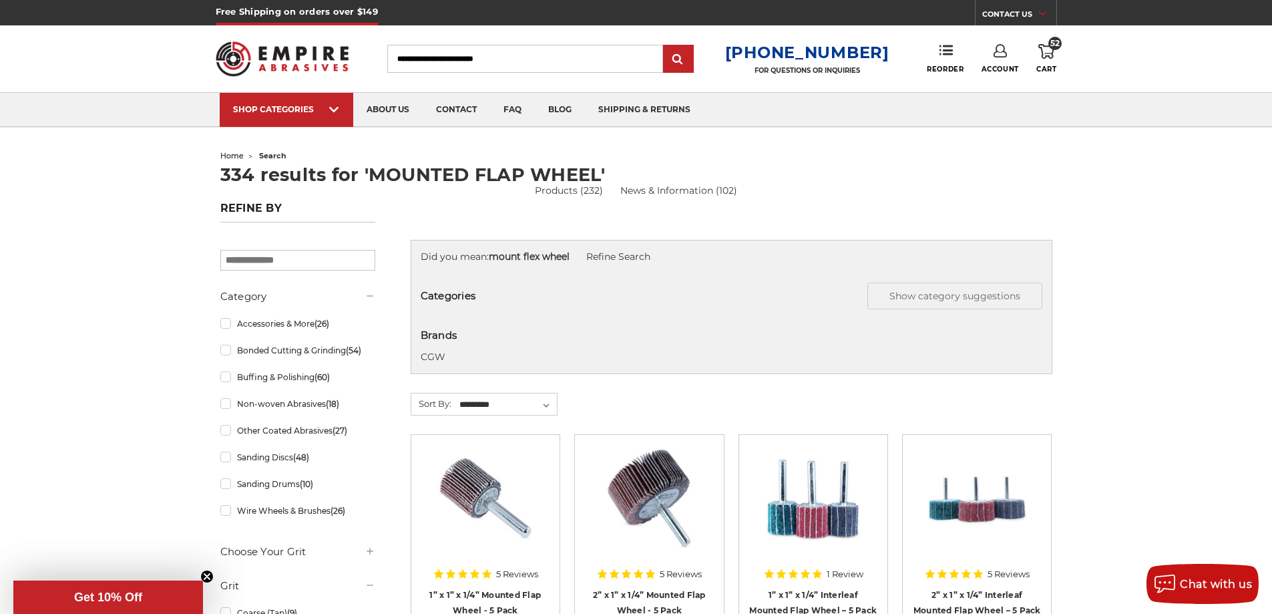
scroll to position [267, 0]
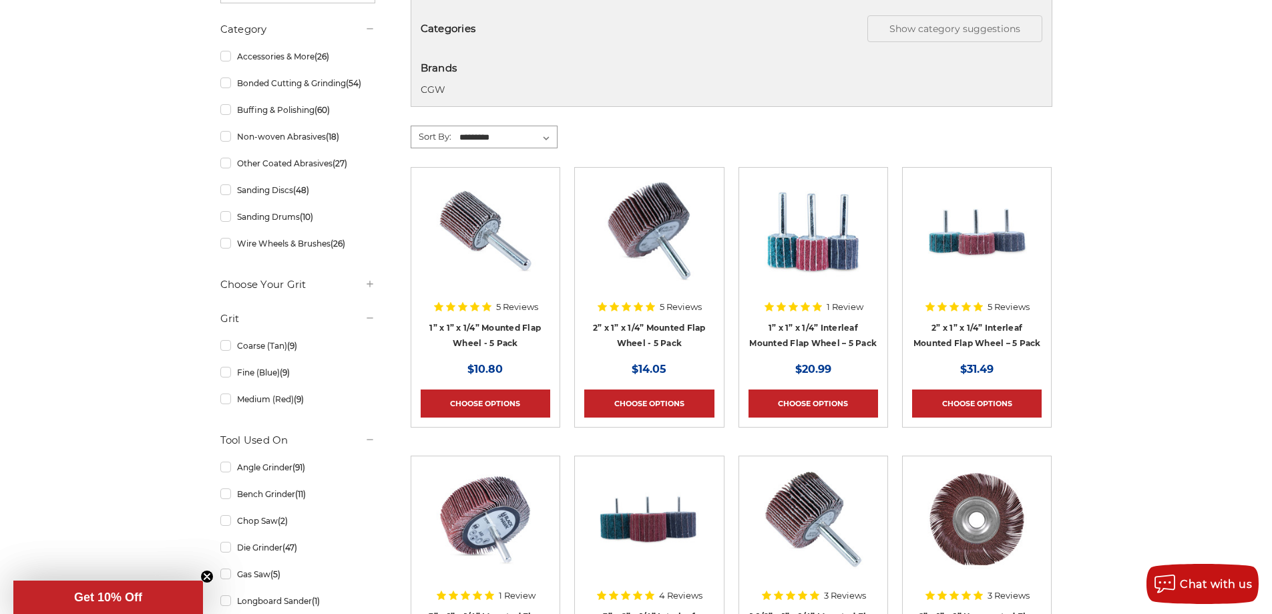
click at [546, 136] on select "**********" at bounding box center [508, 138] width 100 height 20
select select "********"
click at [458, 128] on select "**********" at bounding box center [508, 138] width 100 height 20
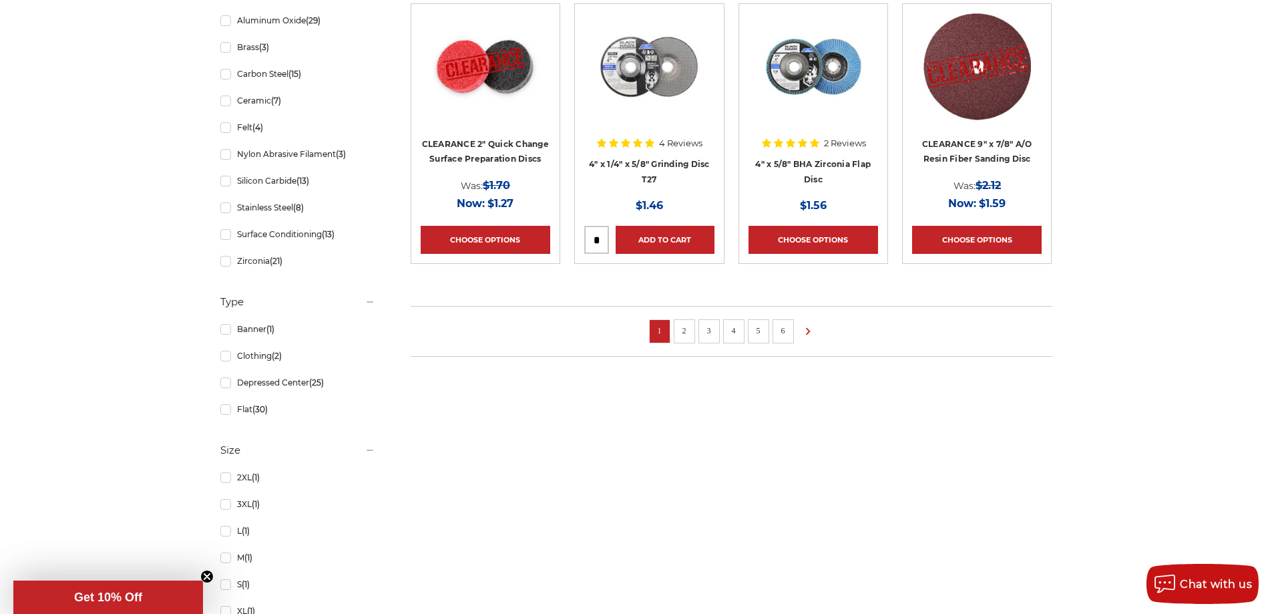
scroll to position [1002, 0]
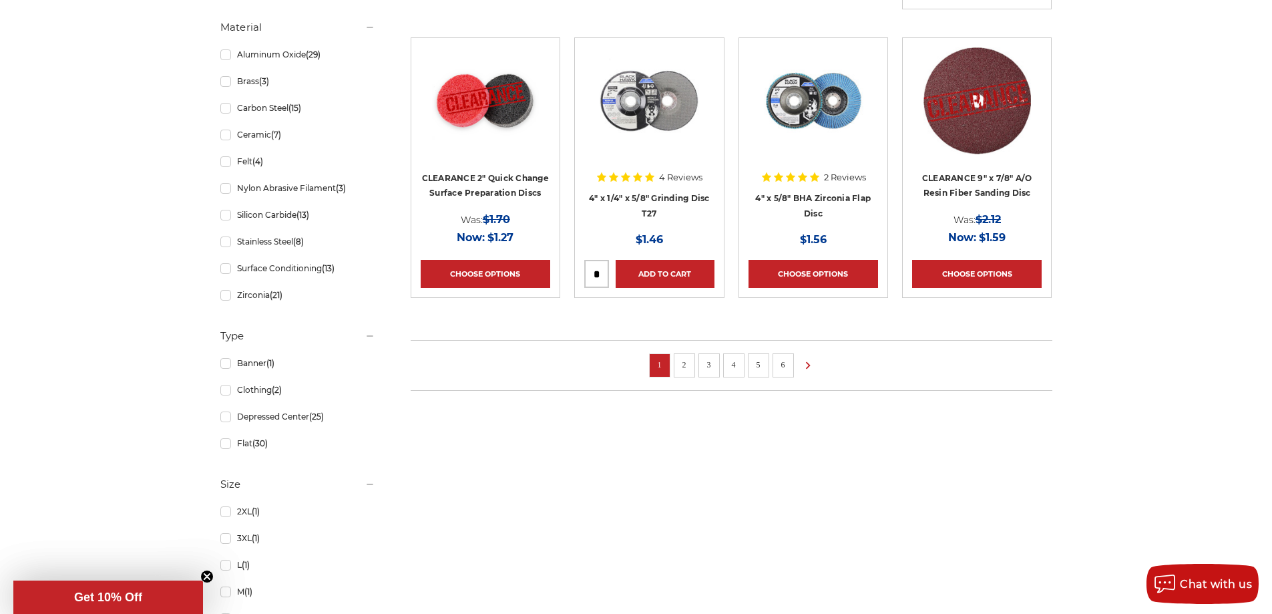
click at [689, 365] on link "2" at bounding box center [684, 364] width 13 height 15
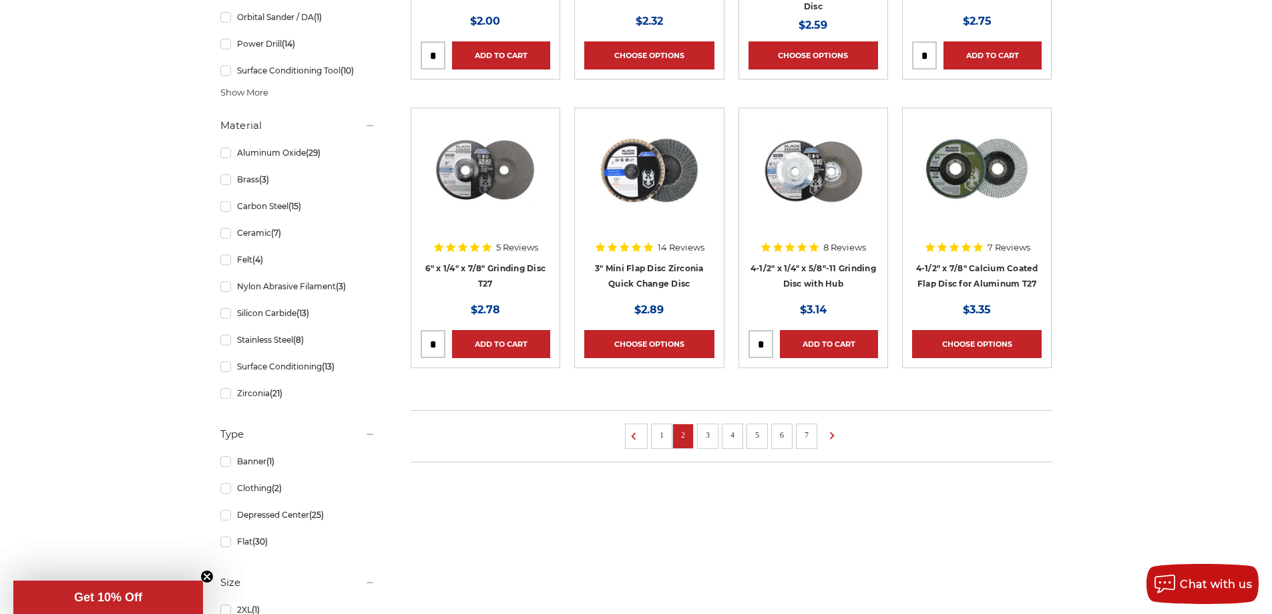
scroll to position [935, 0]
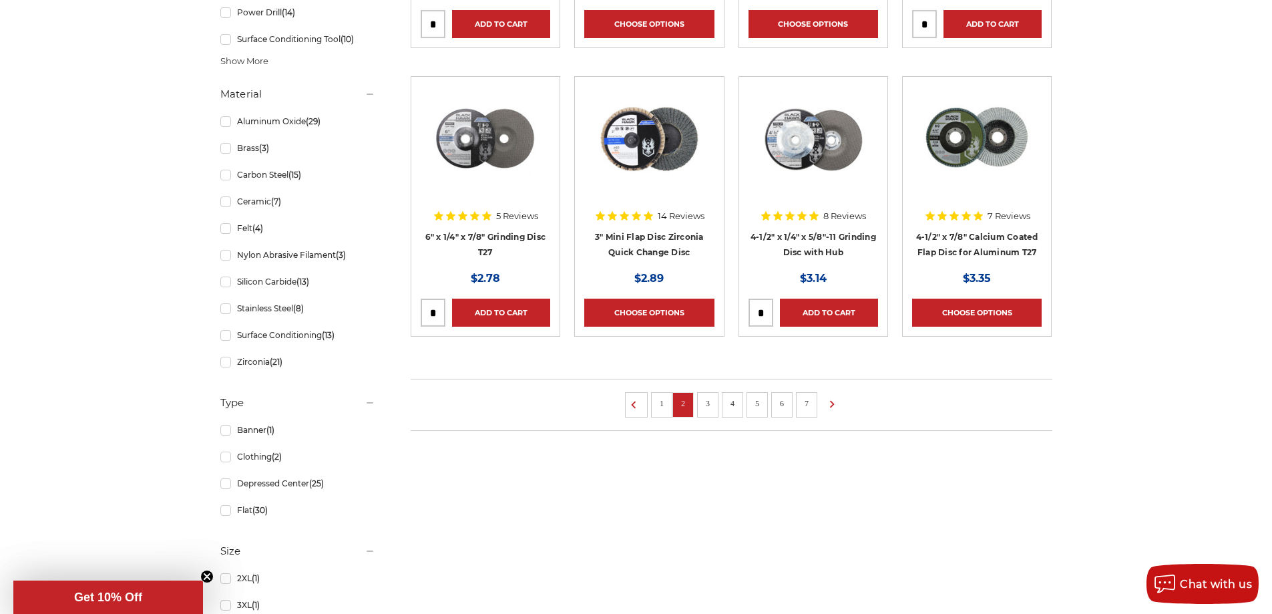
click at [705, 401] on link "3" at bounding box center [707, 403] width 13 height 15
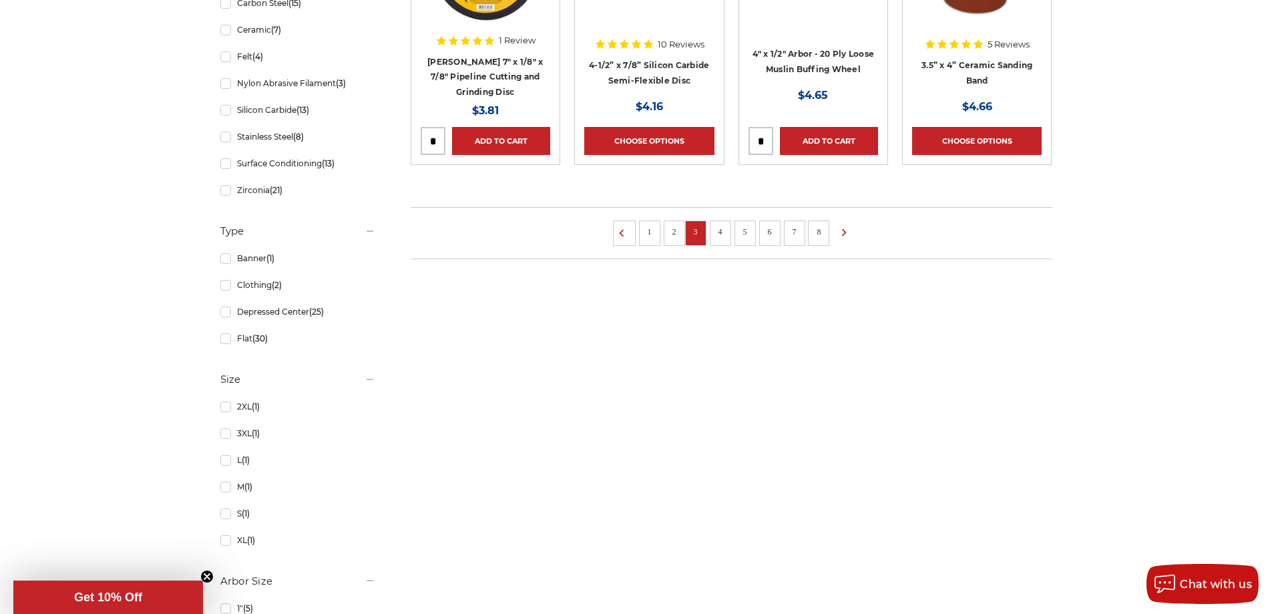
scroll to position [1135, 0]
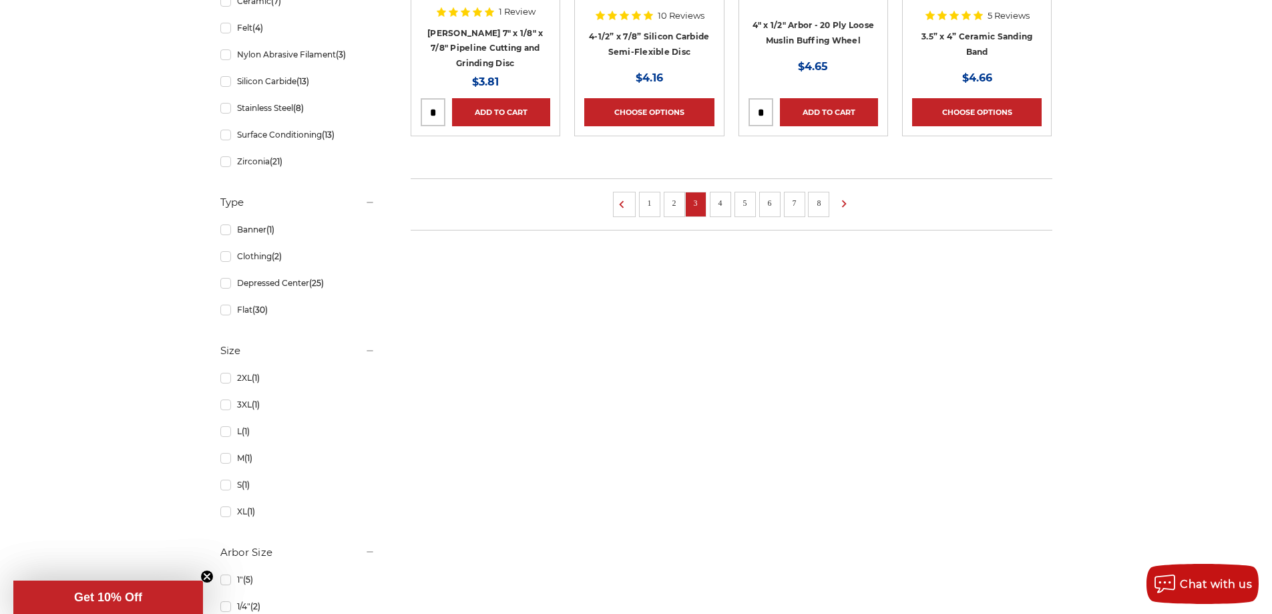
click at [724, 209] on link "4" at bounding box center [720, 203] width 13 height 15
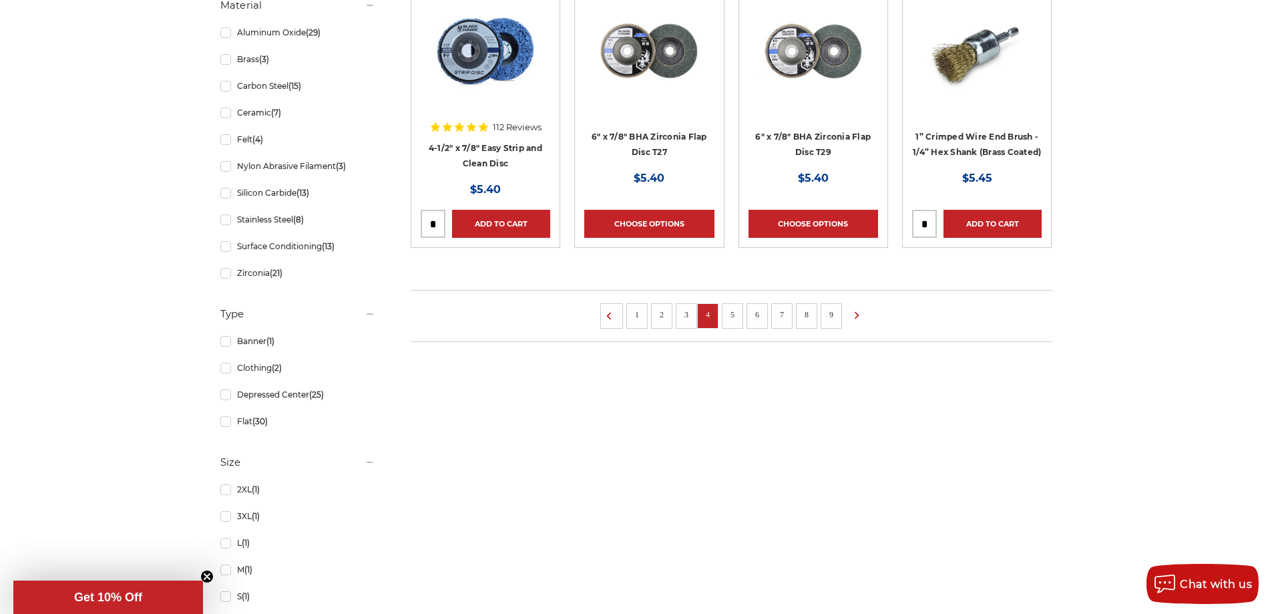
scroll to position [1202, 0]
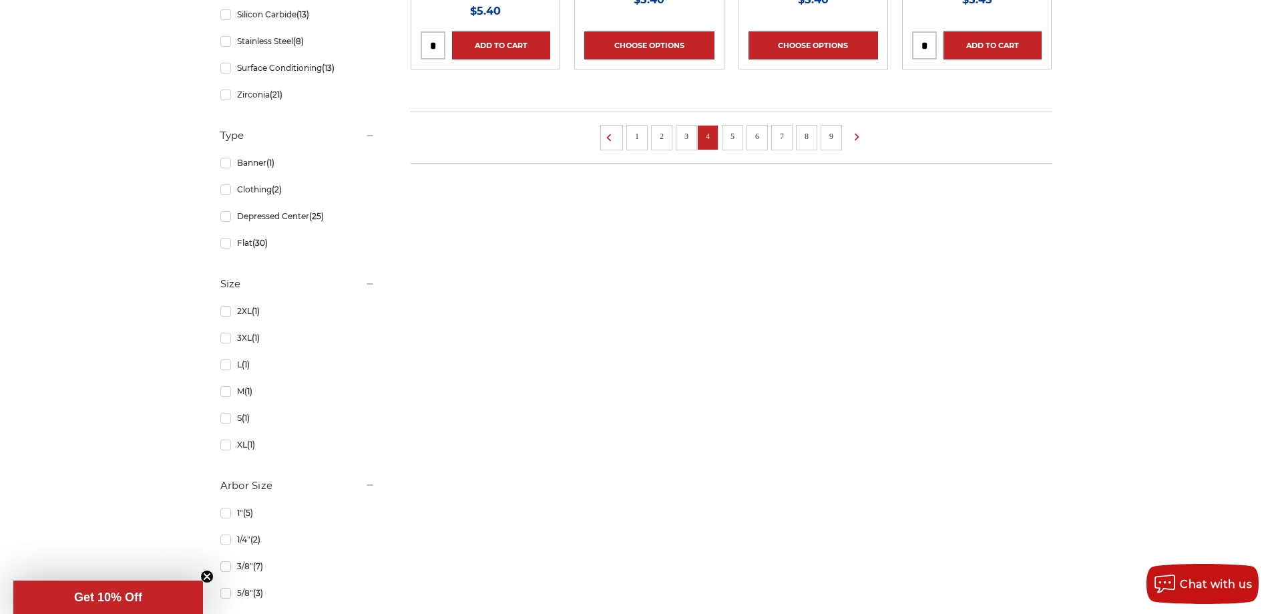
click at [731, 132] on link "5" at bounding box center [732, 136] width 13 height 15
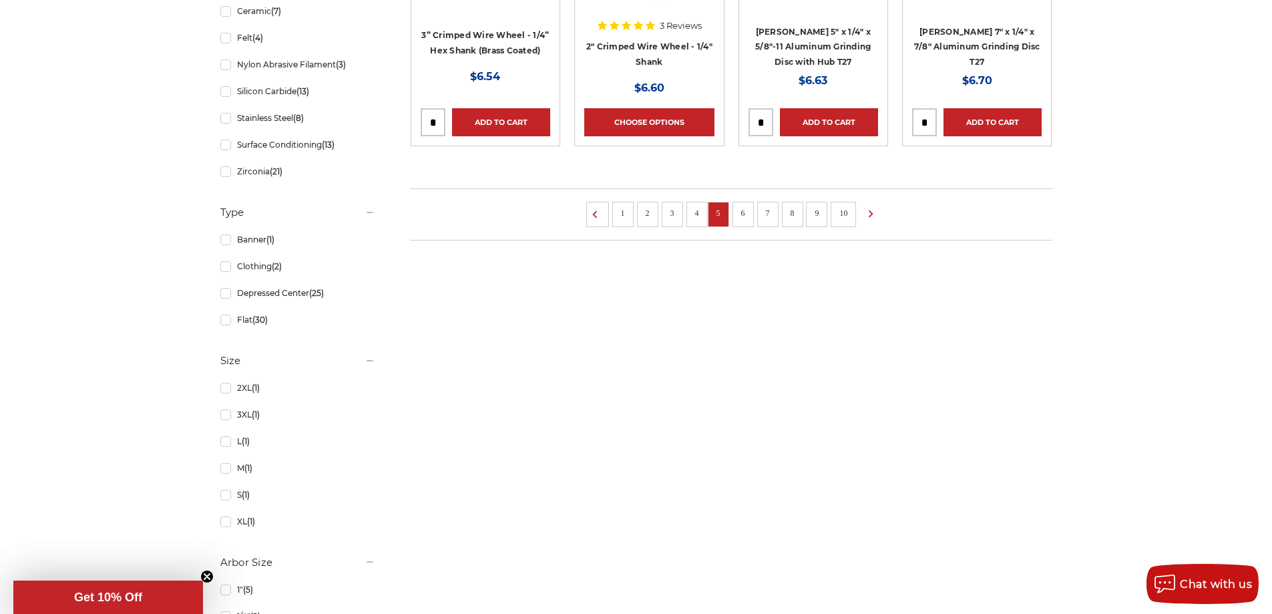
scroll to position [1202, 0]
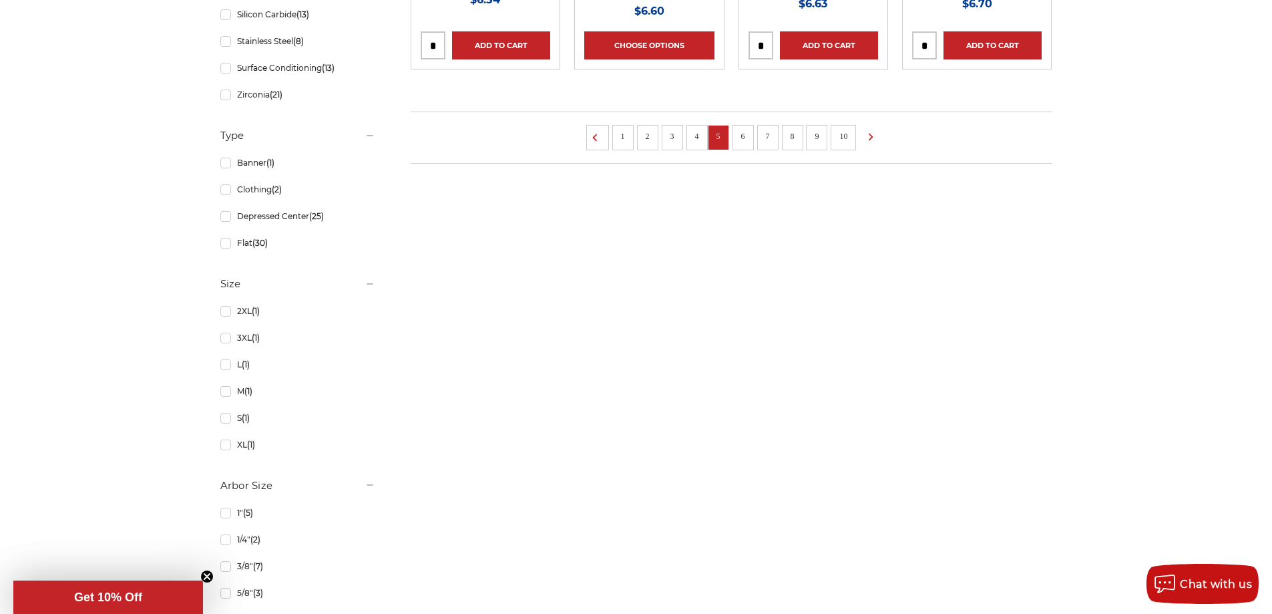
click at [743, 138] on link "6" at bounding box center [743, 136] width 13 height 15
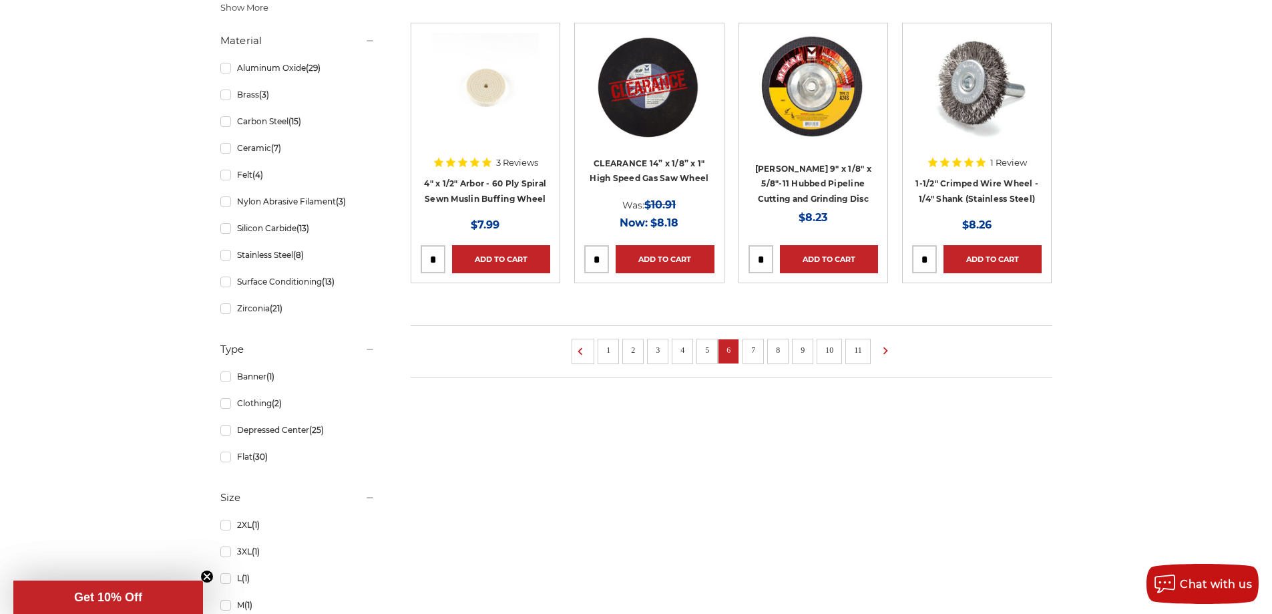
scroll to position [1002, 0]
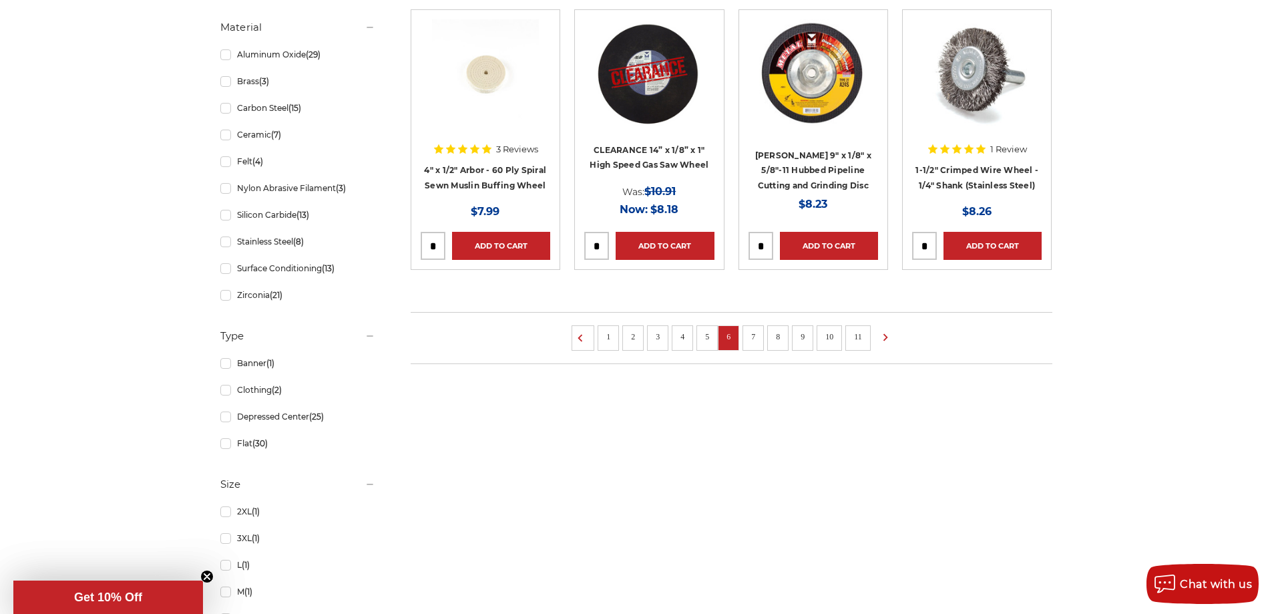
click at [757, 336] on link "7" at bounding box center [753, 336] width 13 height 15
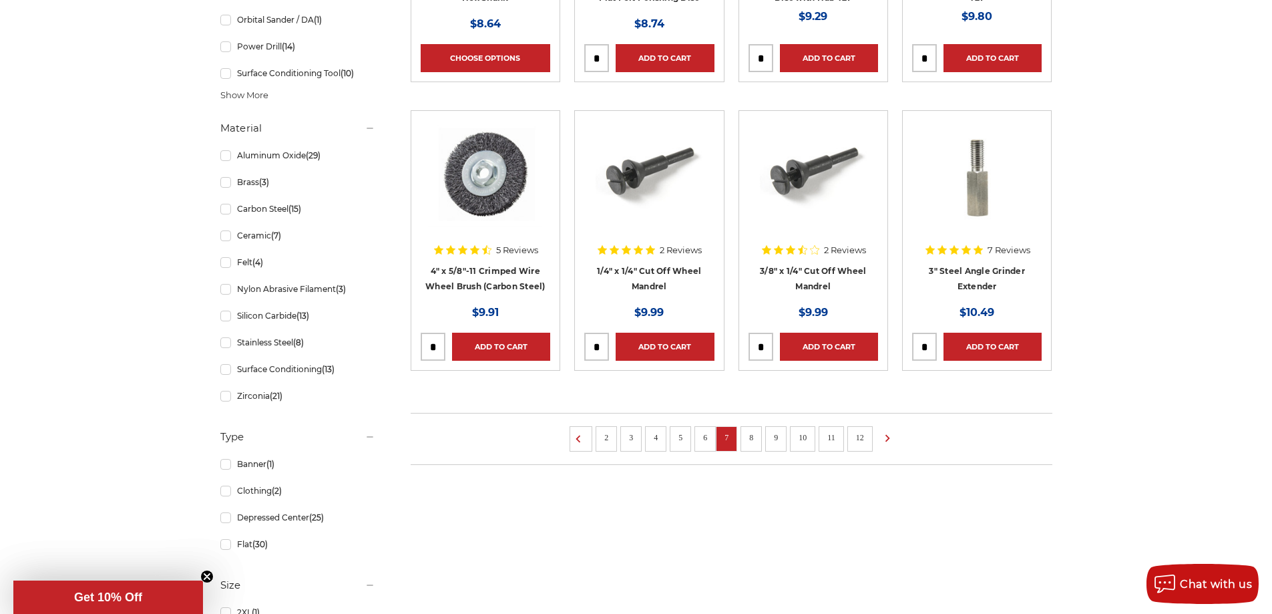
scroll to position [935, 0]
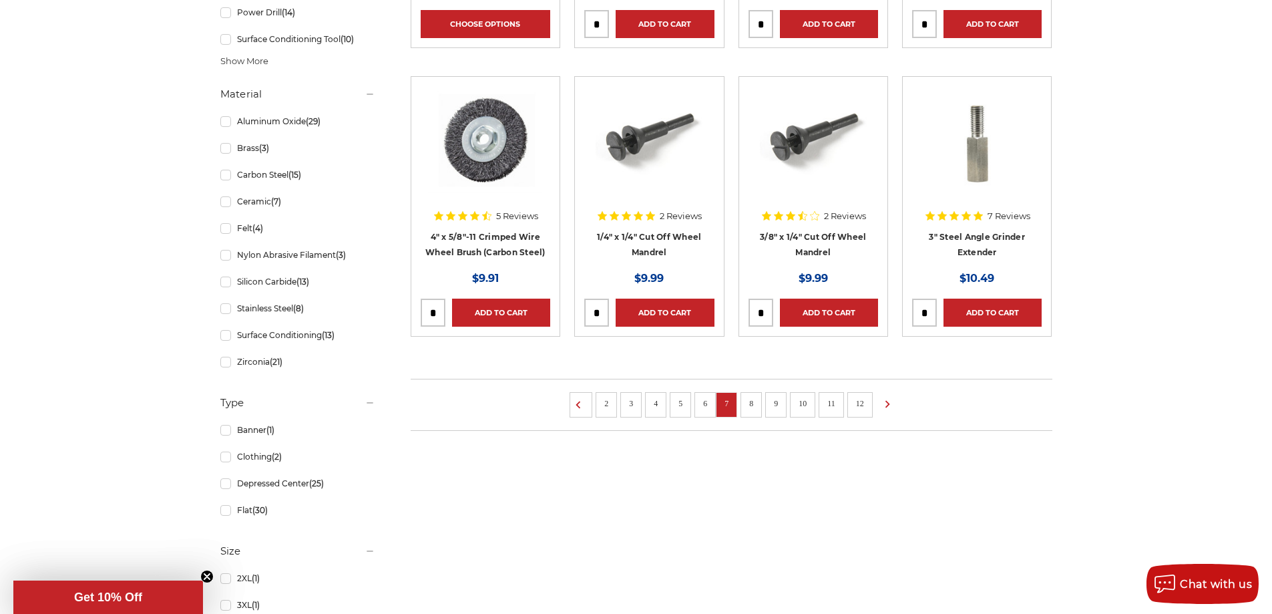
click at [747, 407] on link "8" at bounding box center [751, 403] width 13 height 15
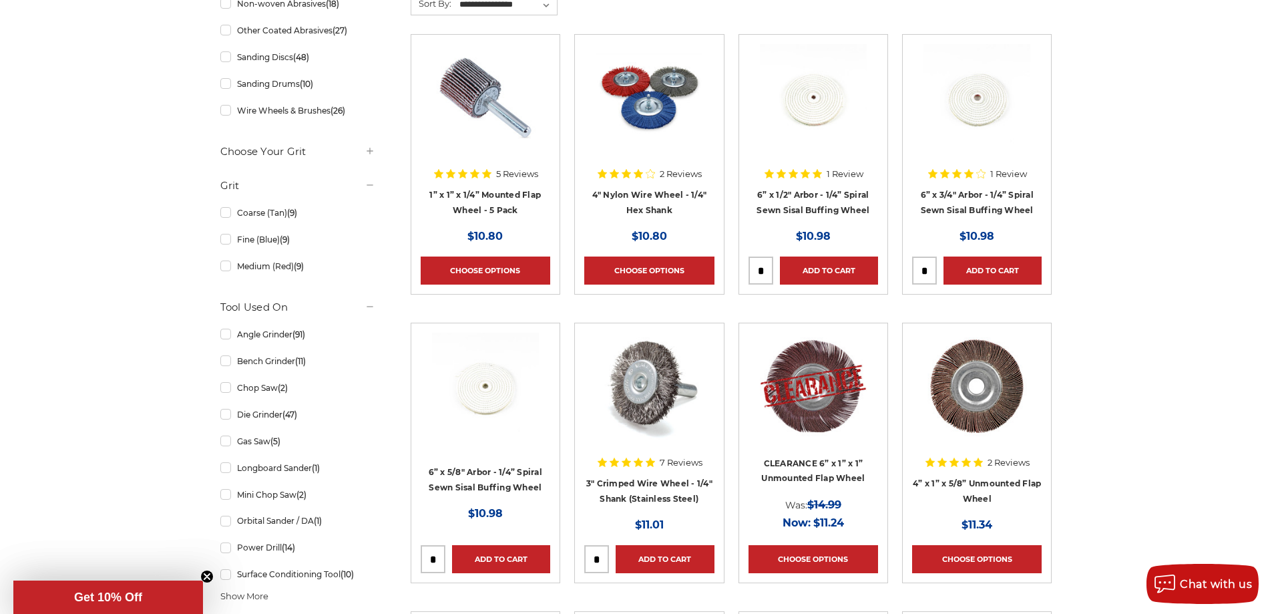
scroll to position [401, 0]
click at [480, 264] on link "Choose Options" at bounding box center [486, 270] width 130 height 28
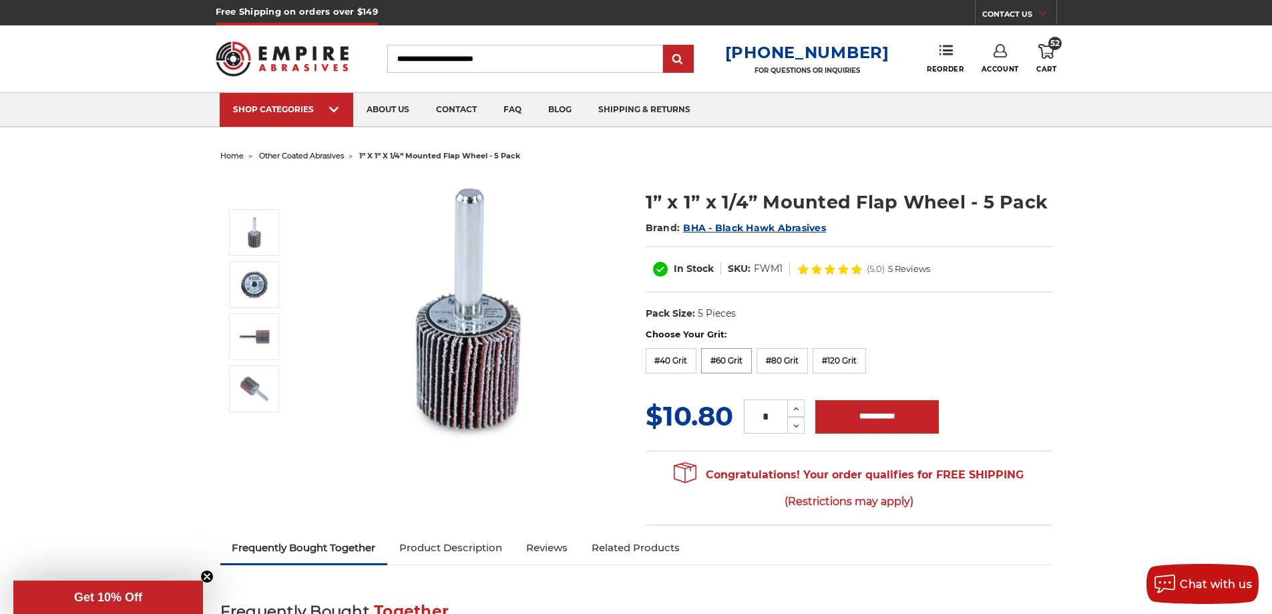
click at [725, 357] on label "#60 Grit" at bounding box center [726, 360] width 51 height 25
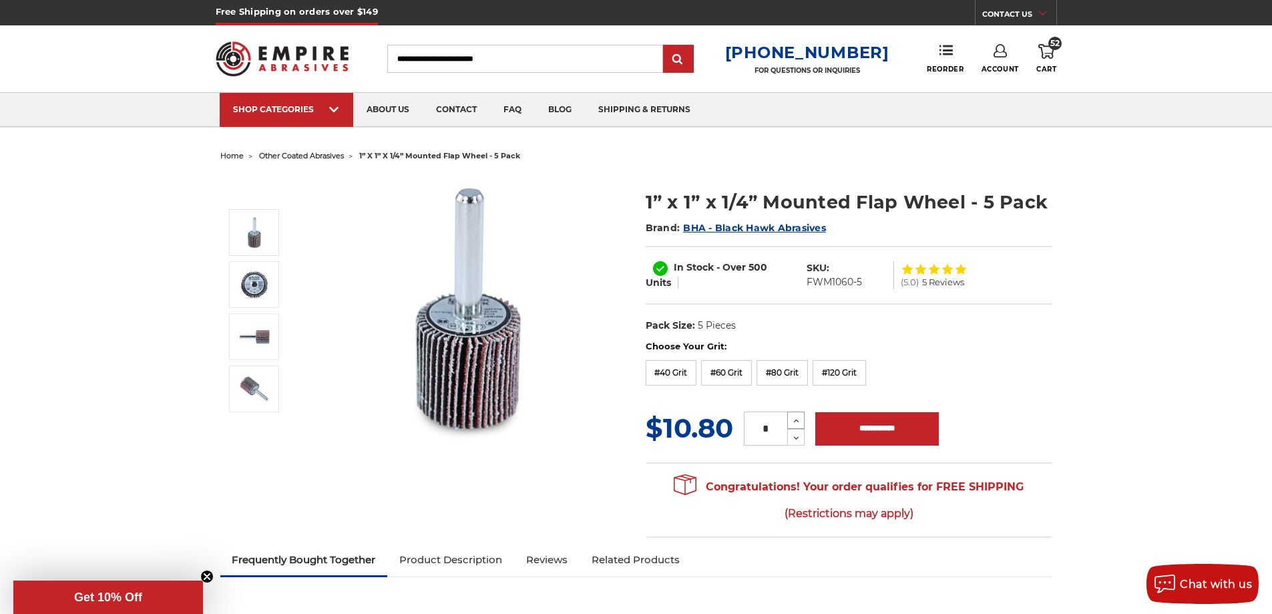
click at [797, 417] on icon at bounding box center [796, 421] width 10 height 12
type input "*"
click at [884, 434] on input "**********" at bounding box center [877, 428] width 124 height 33
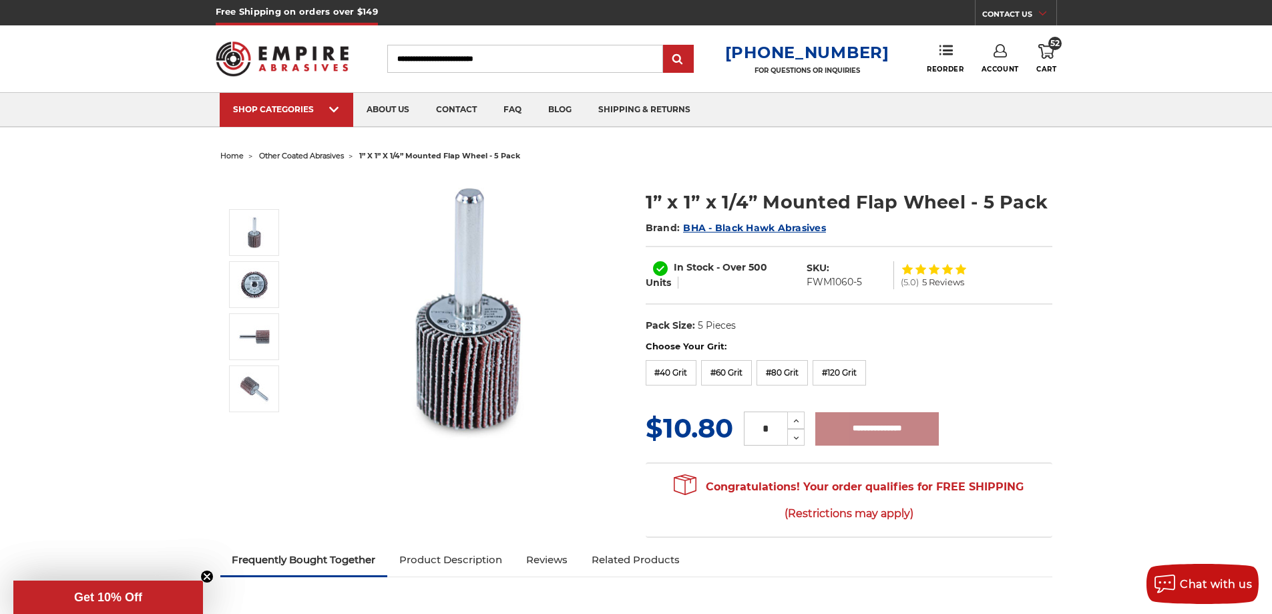
type input "**********"
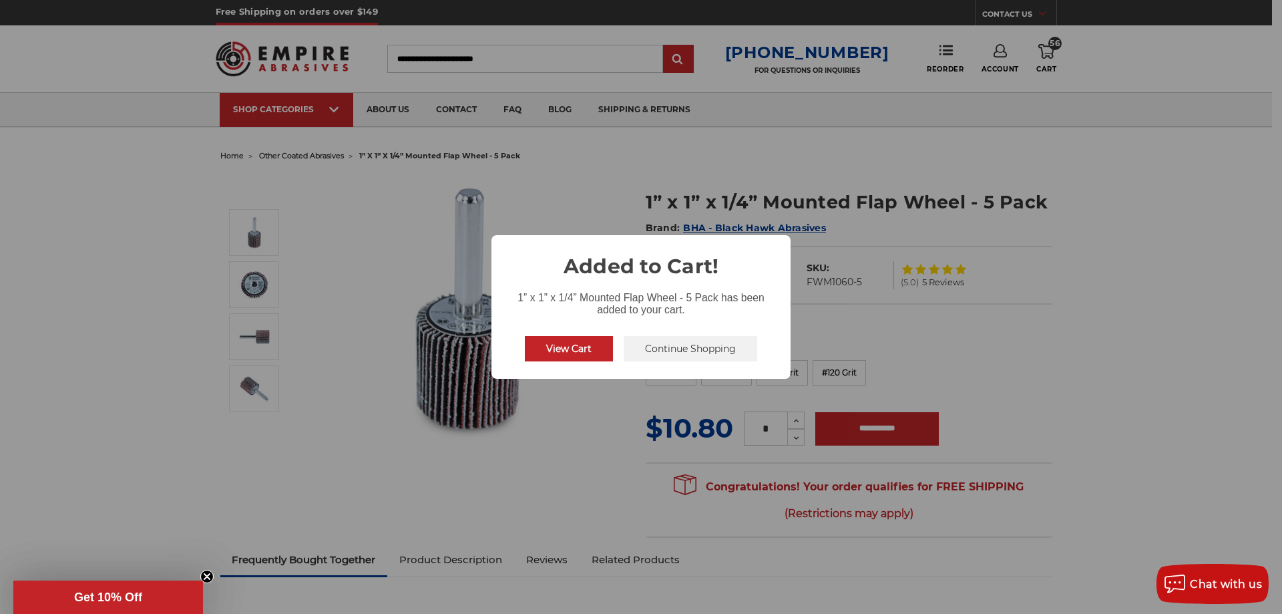
click at [711, 353] on button "Continue Shopping" at bounding box center [691, 348] width 134 height 25
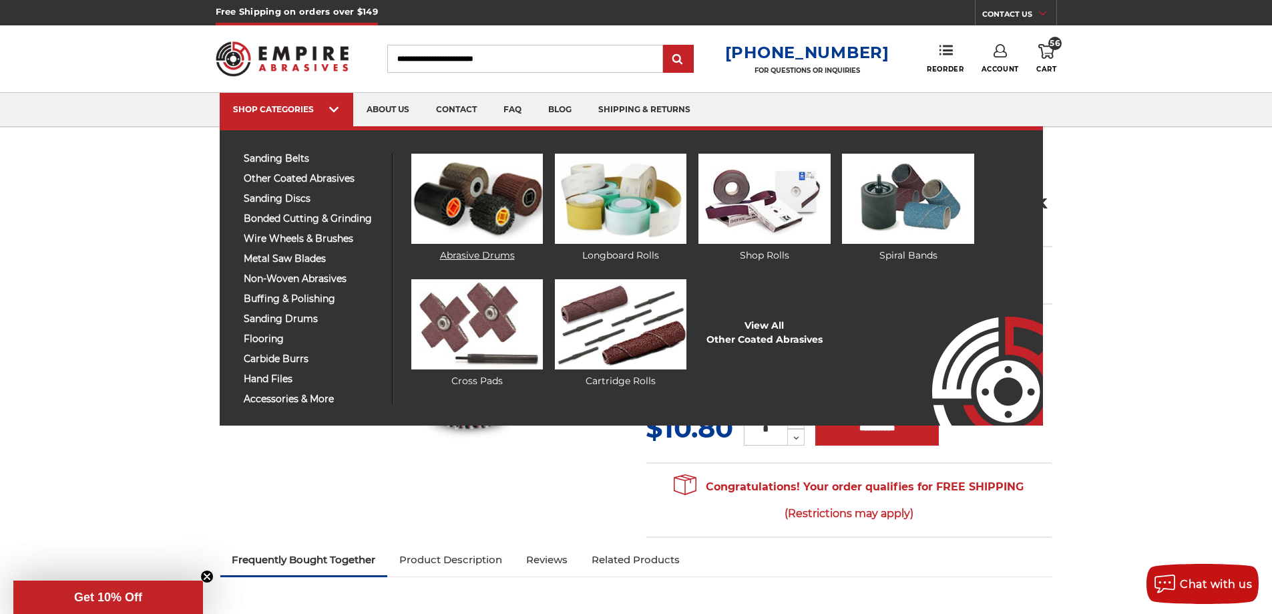
click at [462, 188] on img at bounding box center [477, 199] width 132 height 90
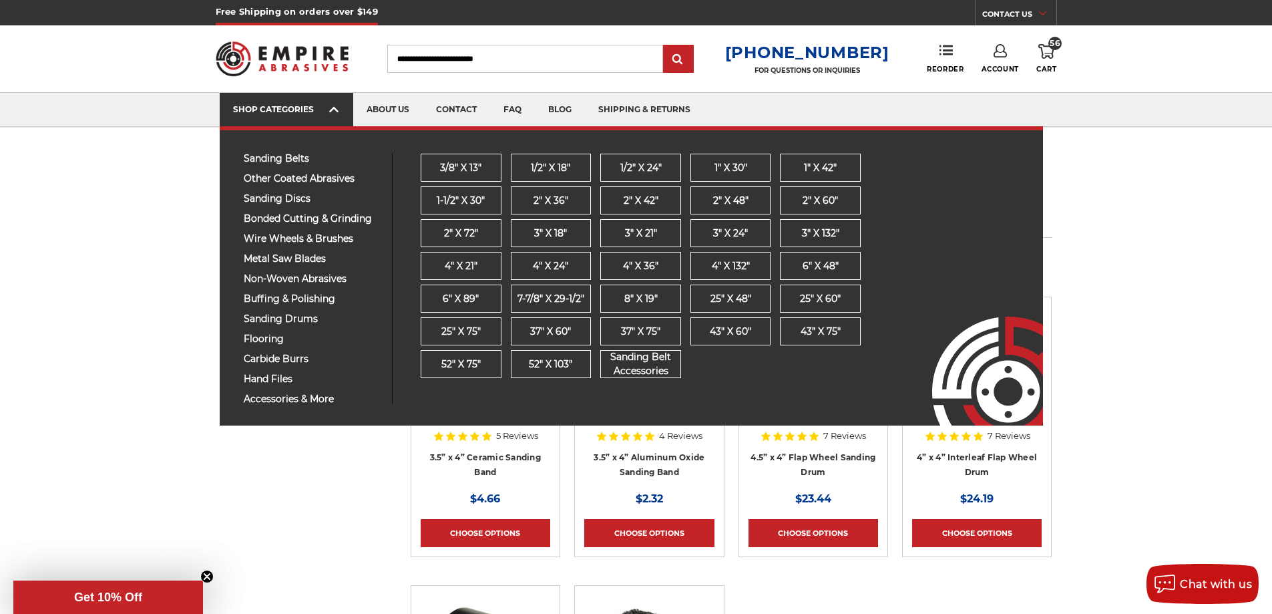
click at [339, 105] on span at bounding box center [334, 110] width 11 height 13
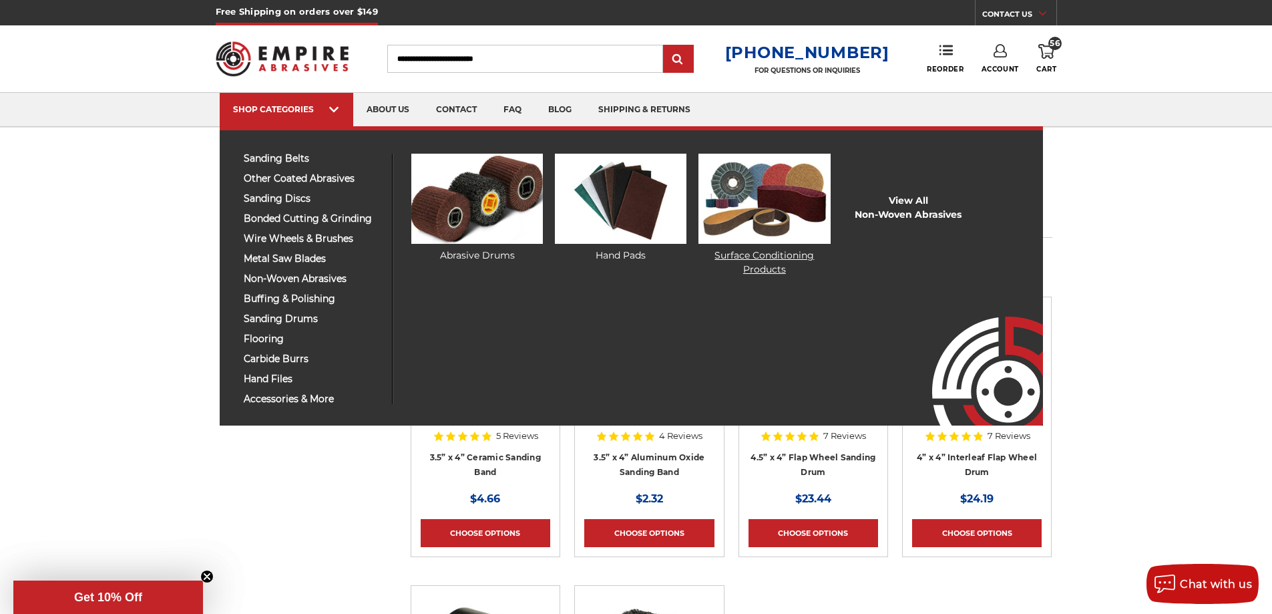
click at [779, 202] on img at bounding box center [765, 199] width 132 height 90
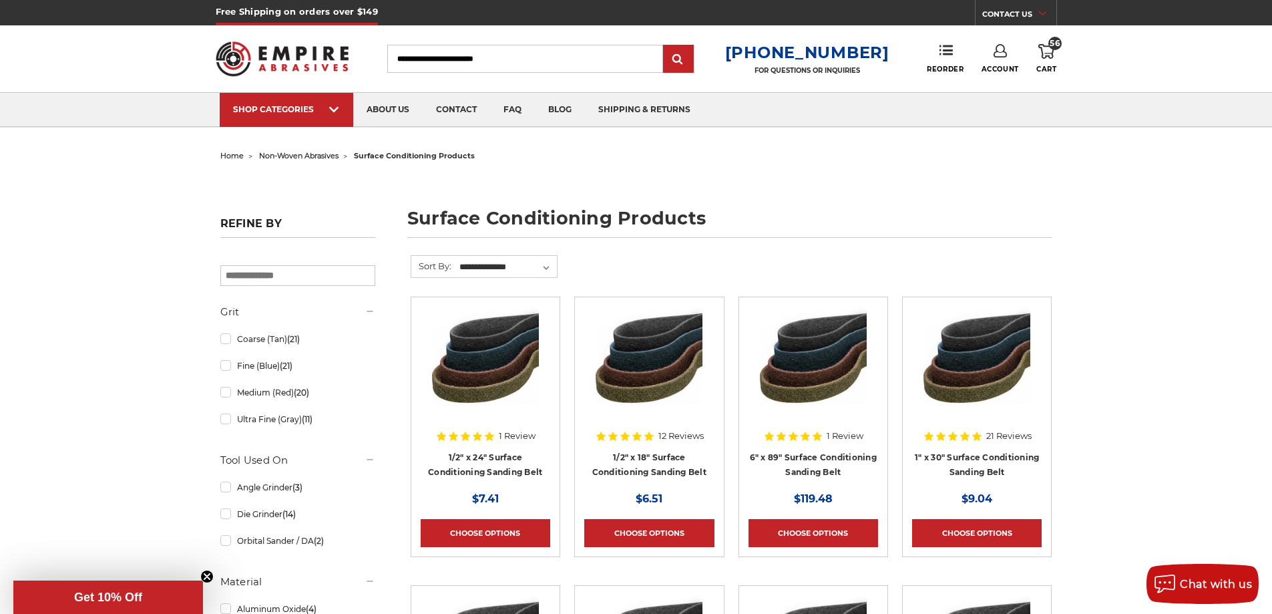
click at [467, 58] on input "Search" at bounding box center [525, 59] width 276 height 28
click at [439, 64] on input "Search" at bounding box center [525, 59] width 276 height 28
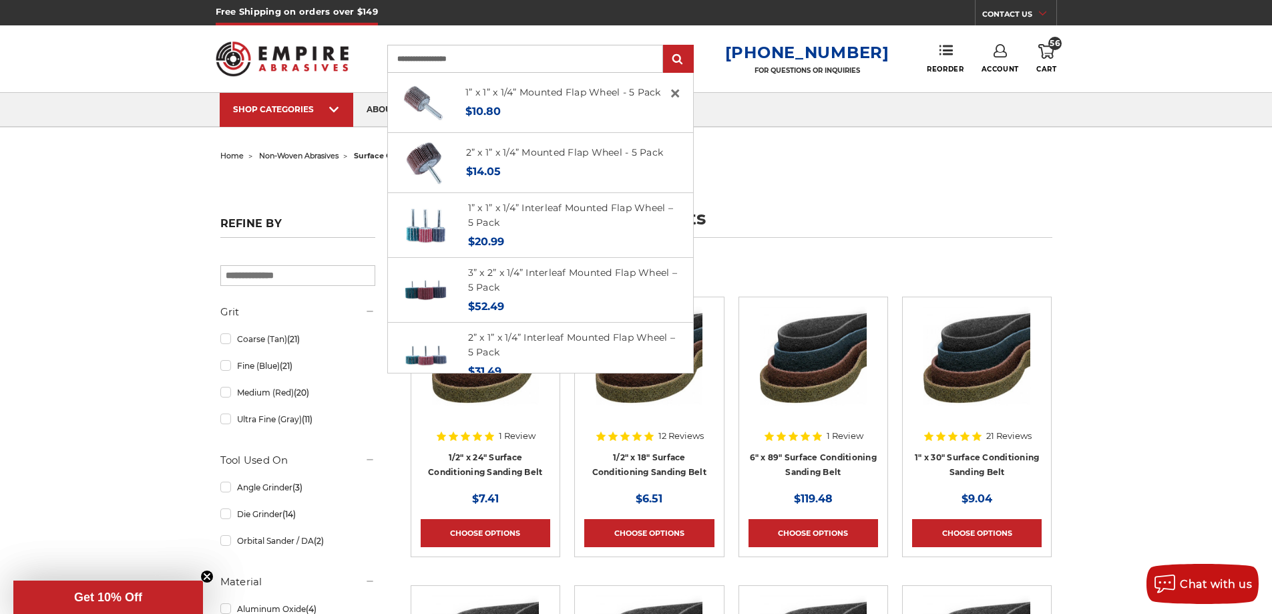
type input "**********"
click at [1051, 46] on span "56" at bounding box center [1055, 43] width 13 height 13
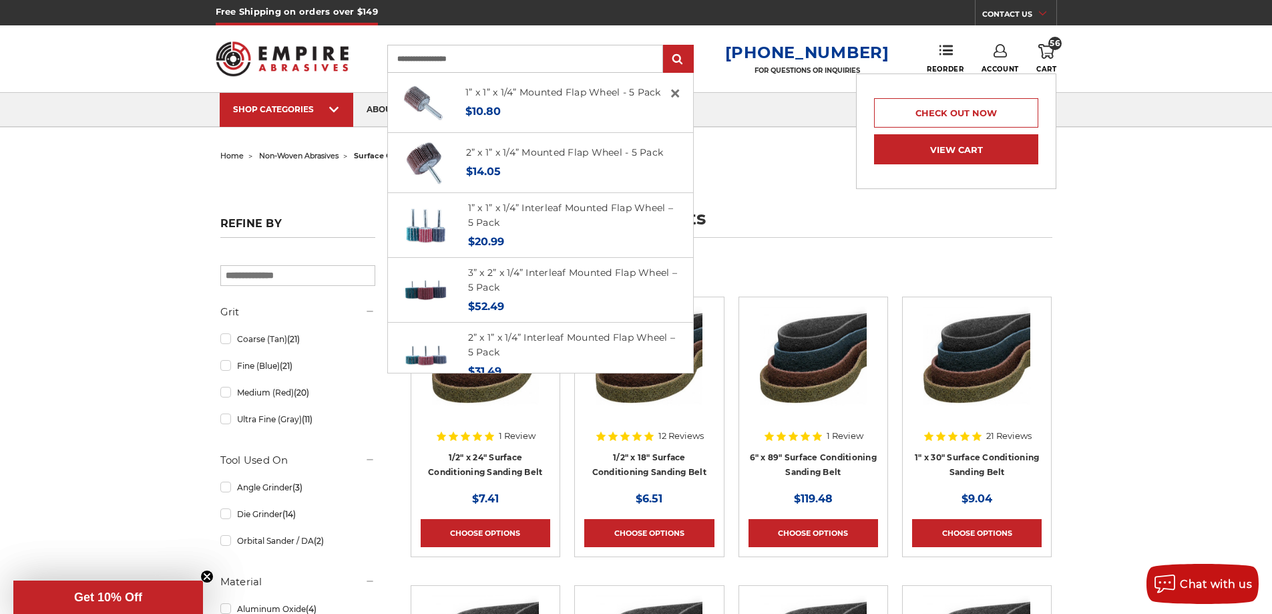
click at [946, 150] on link "View Cart" at bounding box center [956, 149] width 164 height 30
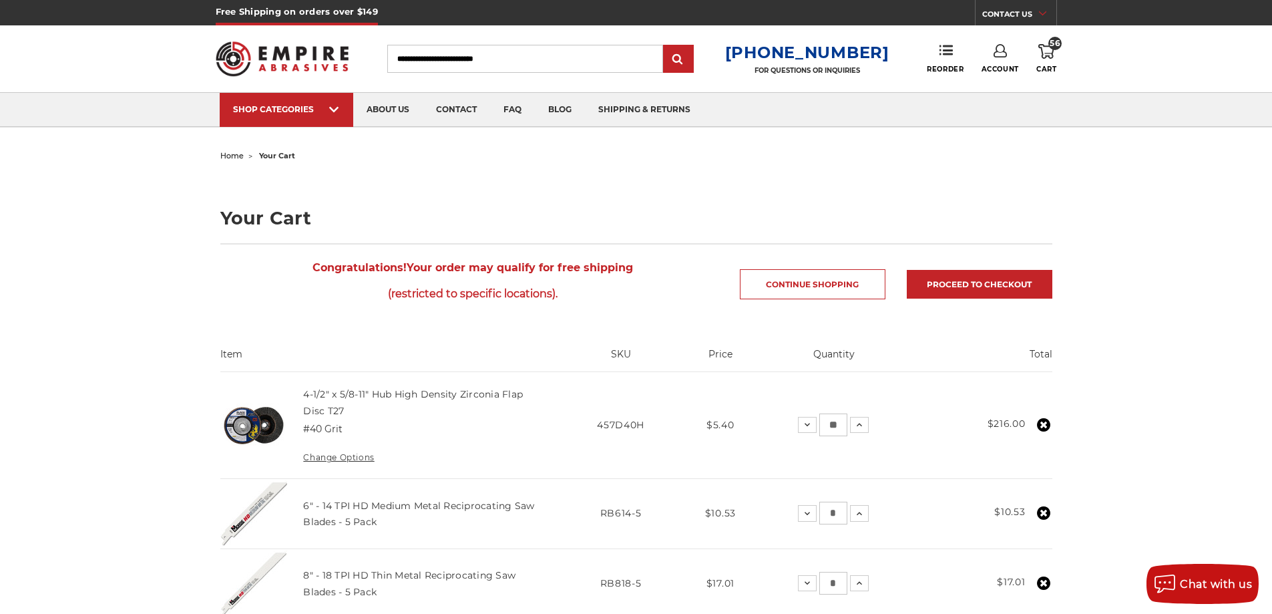
click at [464, 48] on input "Search" at bounding box center [525, 59] width 276 height 28
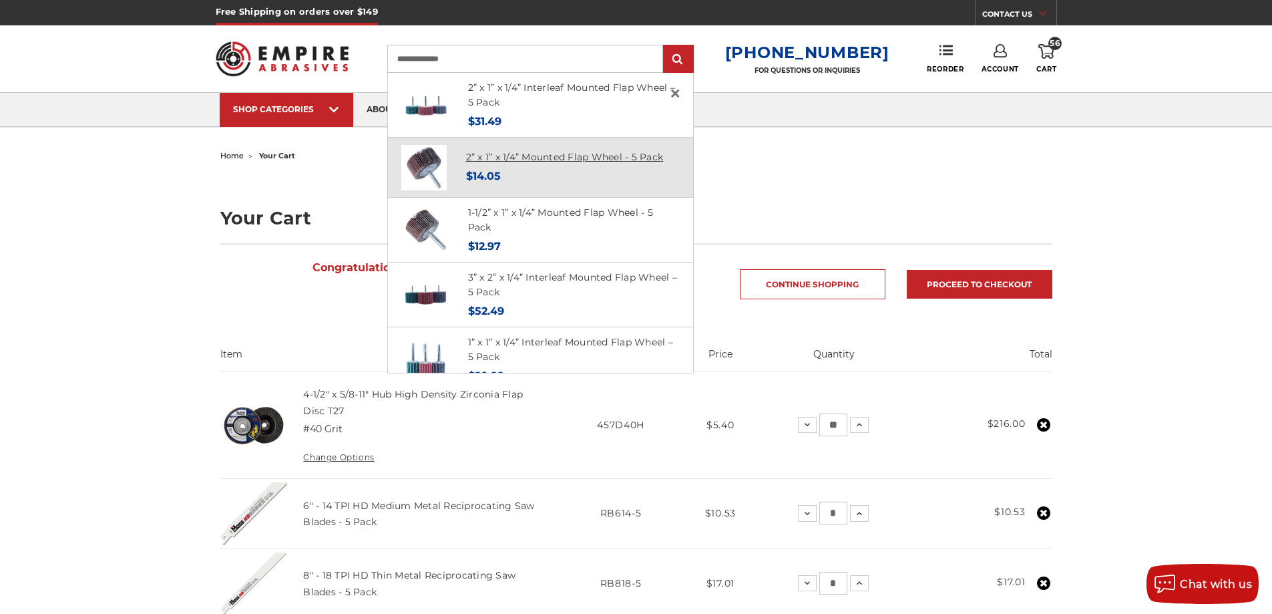
type input "**********"
click at [500, 162] on link "2” x 1” x 1/4” Mounted Flap Wheel - 5 Pack" at bounding box center [565, 157] width 198 height 12
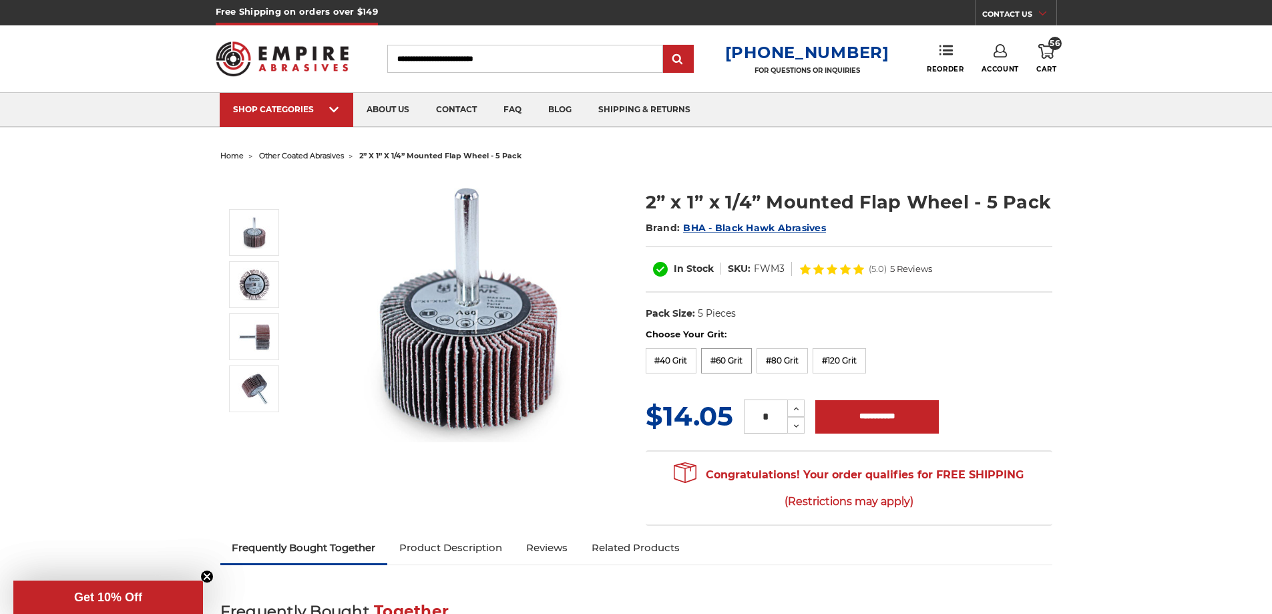
click at [720, 358] on label "#60 Grit" at bounding box center [726, 360] width 51 height 25
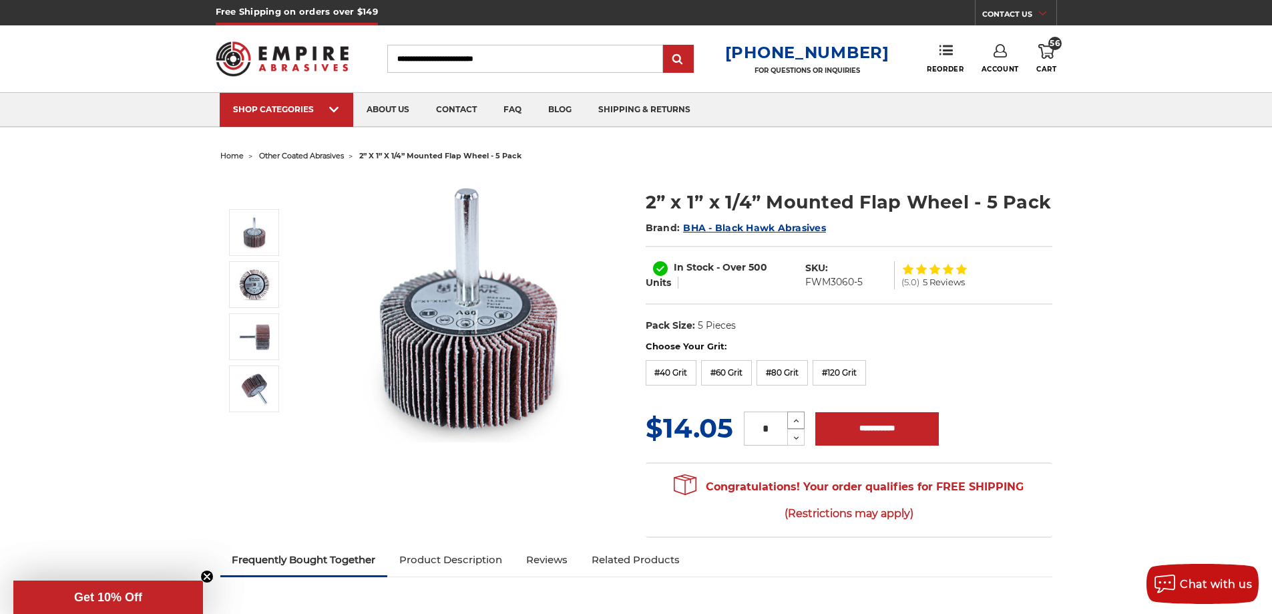
click at [791, 420] on icon at bounding box center [796, 421] width 10 height 12
type input "*"
click at [866, 430] on input "**********" at bounding box center [877, 428] width 124 height 33
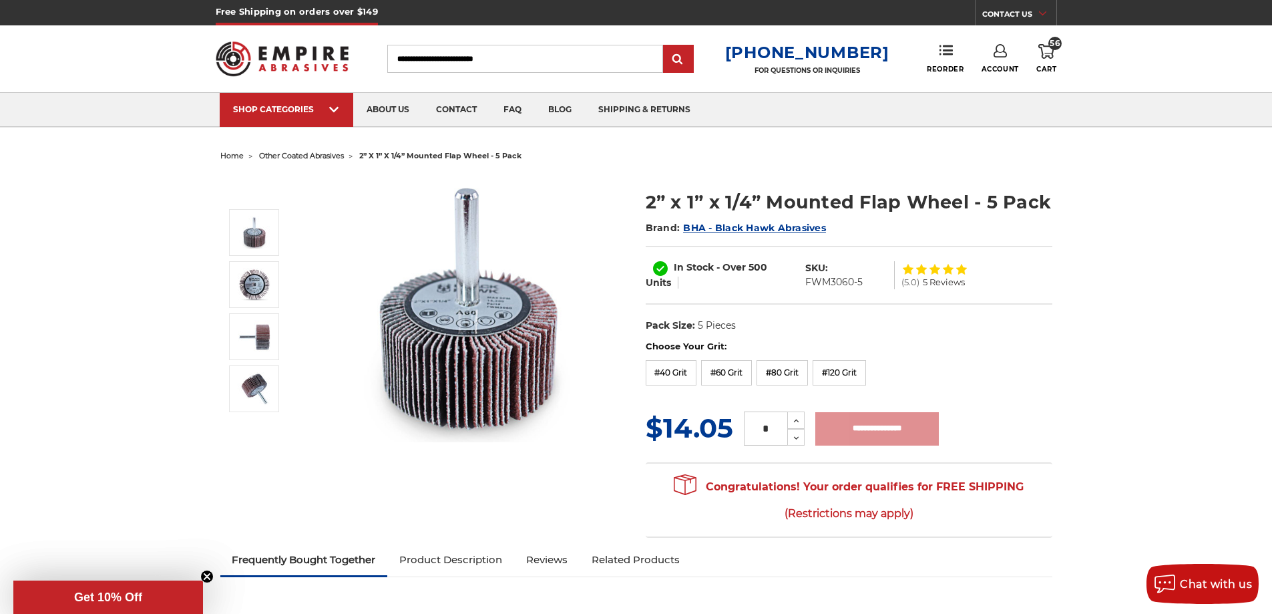
type input "**********"
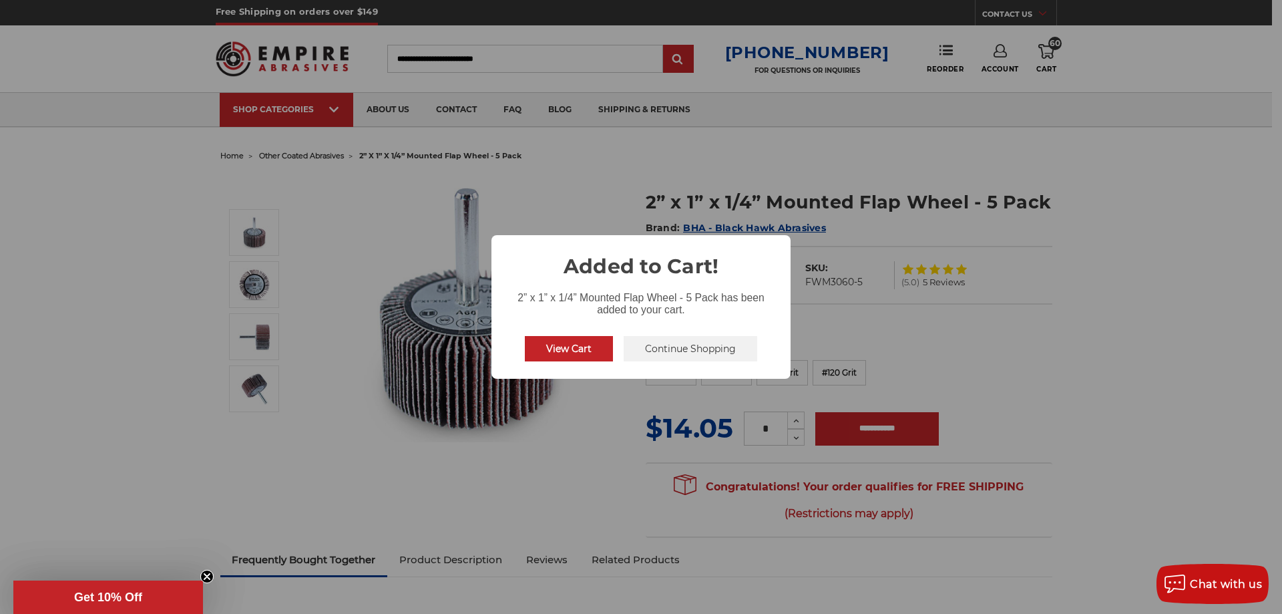
click at [555, 348] on button "View Cart" at bounding box center [569, 348] width 88 height 25
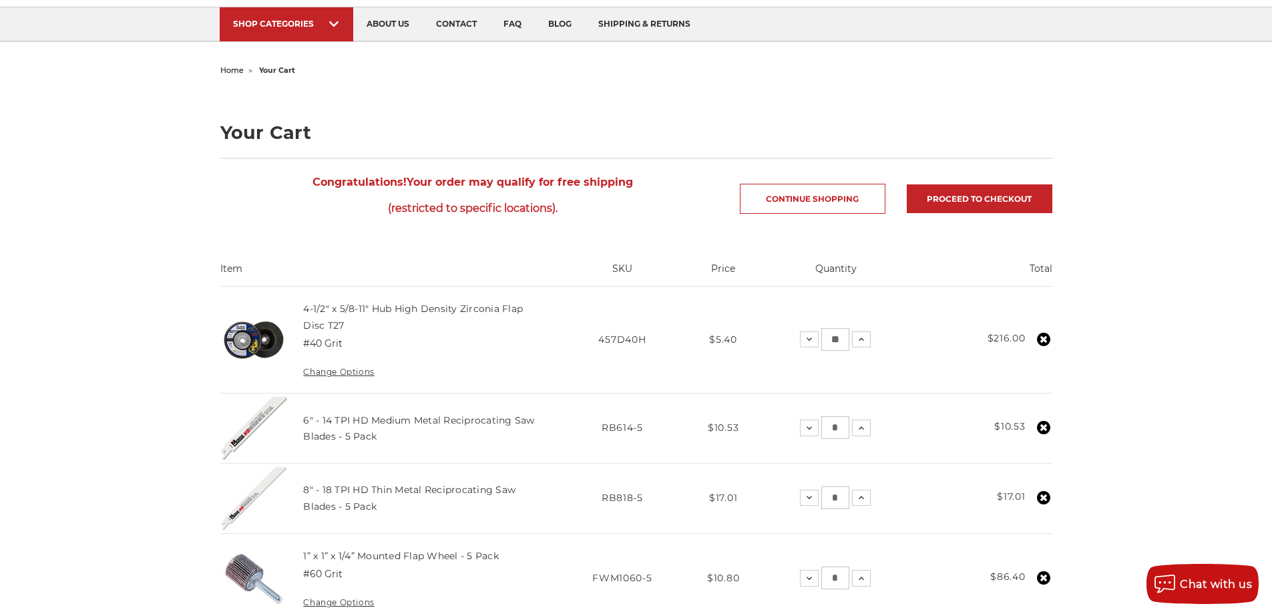
scroll to position [267, 0]
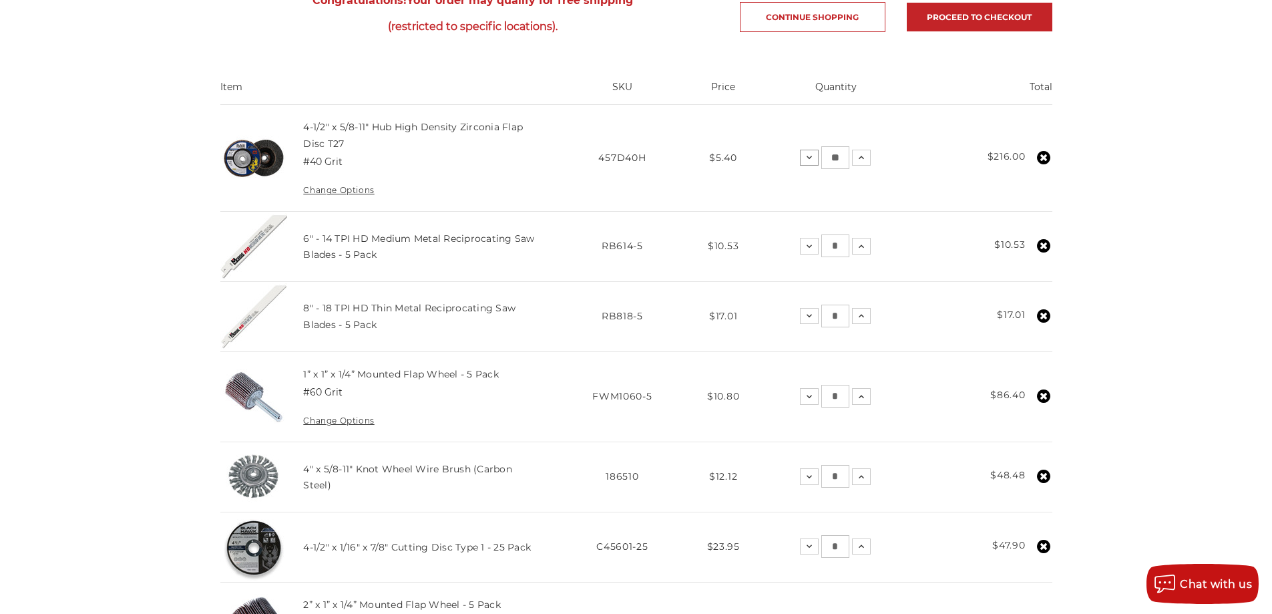
click at [805, 158] on icon at bounding box center [809, 157] width 11 height 11
drag, startPoint x: 844, startPoint y: 158, endPoint x: 824, endPoint y: 158, distance: 20.0
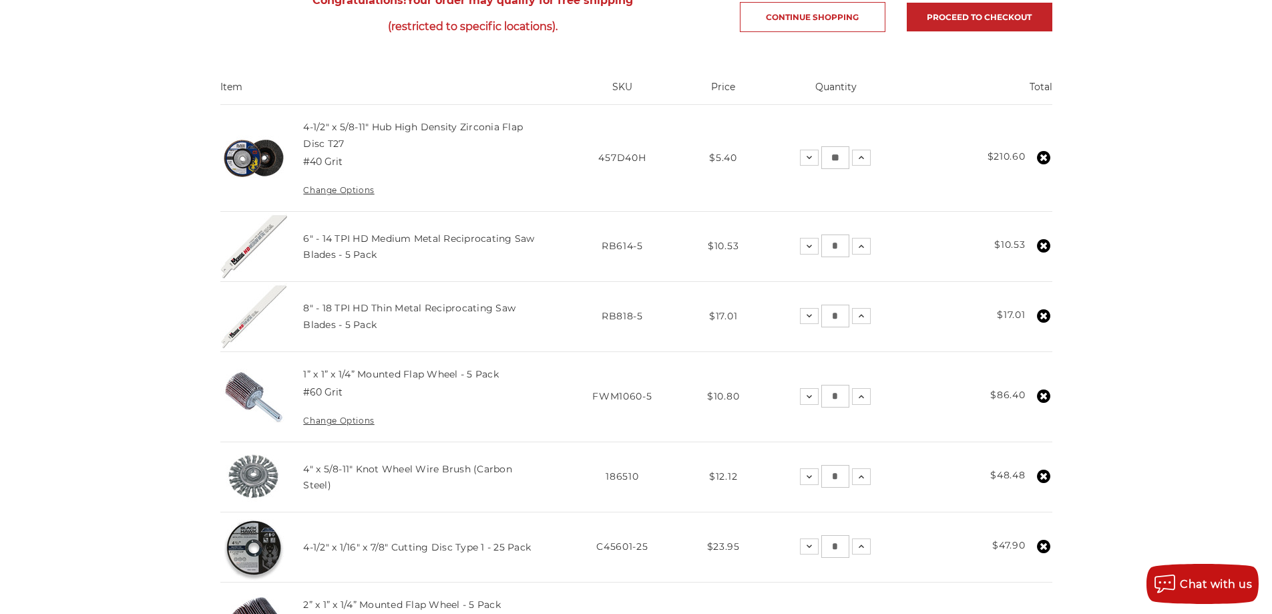
click at [824, 158] on input "**" at bounding box center [836, 157] width 28 height 23
type input "**"
click at [910, 158] on td "Quantity: Decrease Quantity: ** Increase Quantity:" at bounding box center [837, 158] width 156 height 107
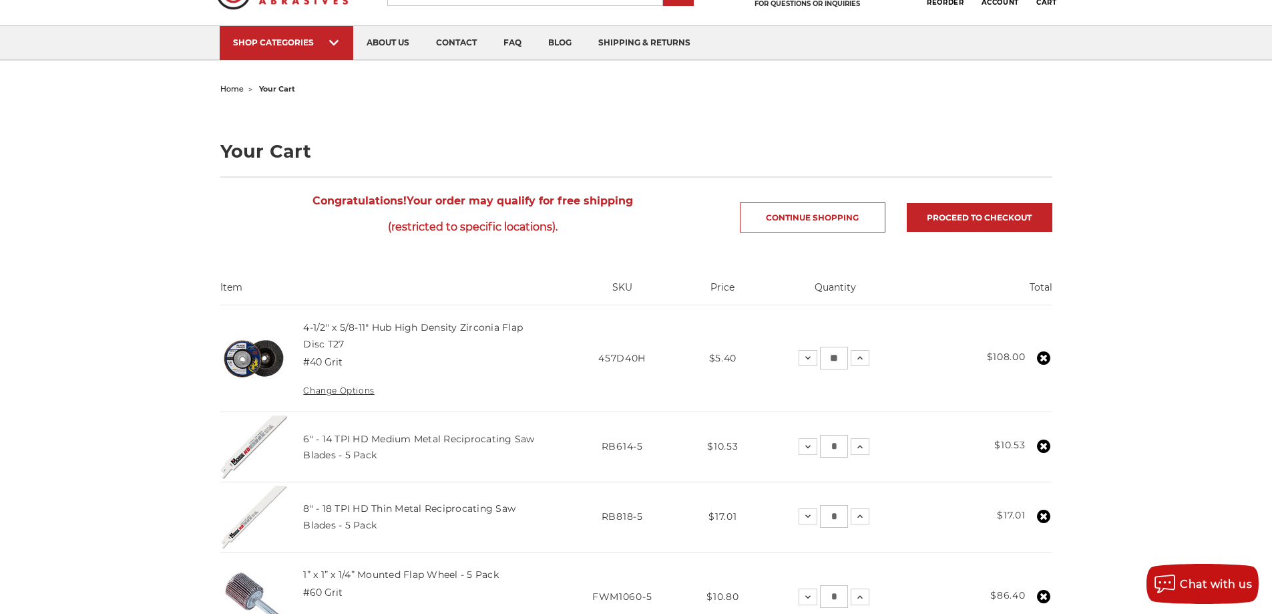
scroll to position [0, 0]
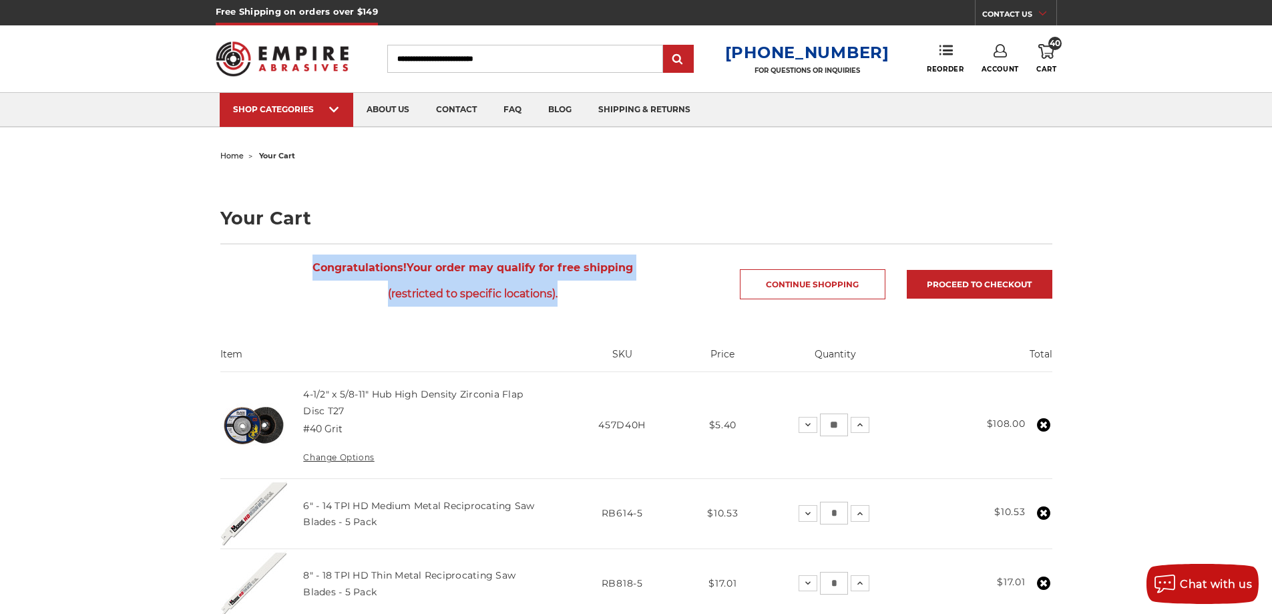
drag, startPoint x: 314, startPoint y: 268, endPoint x: 643, endPoint y: 290, distance: 330.0
click at [643, 290] on span "Congratulations! Your order may qualify for free shipping (restricted to specif…" at bounding box center [473, 280] width 506 height 52
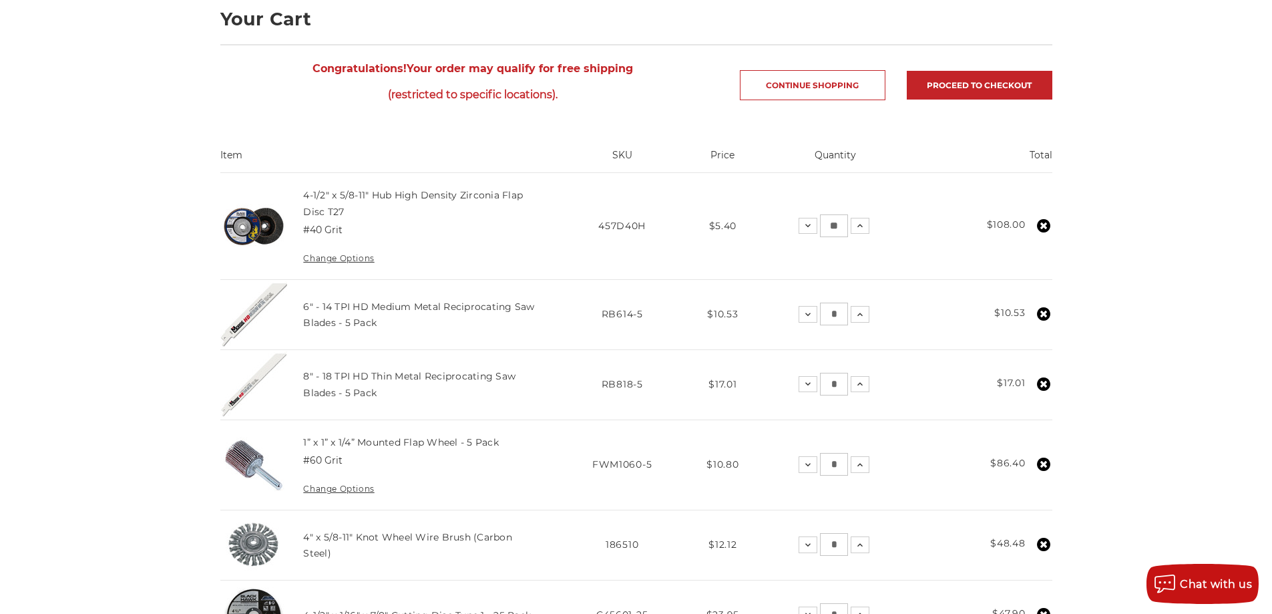
scroll to position [200, 0]
click at [858, 311] on icon at bounding box center [860, 313] width 11 height 11
click at [857, 386] on icon at bounding box center [860, 382] width 11 height 11
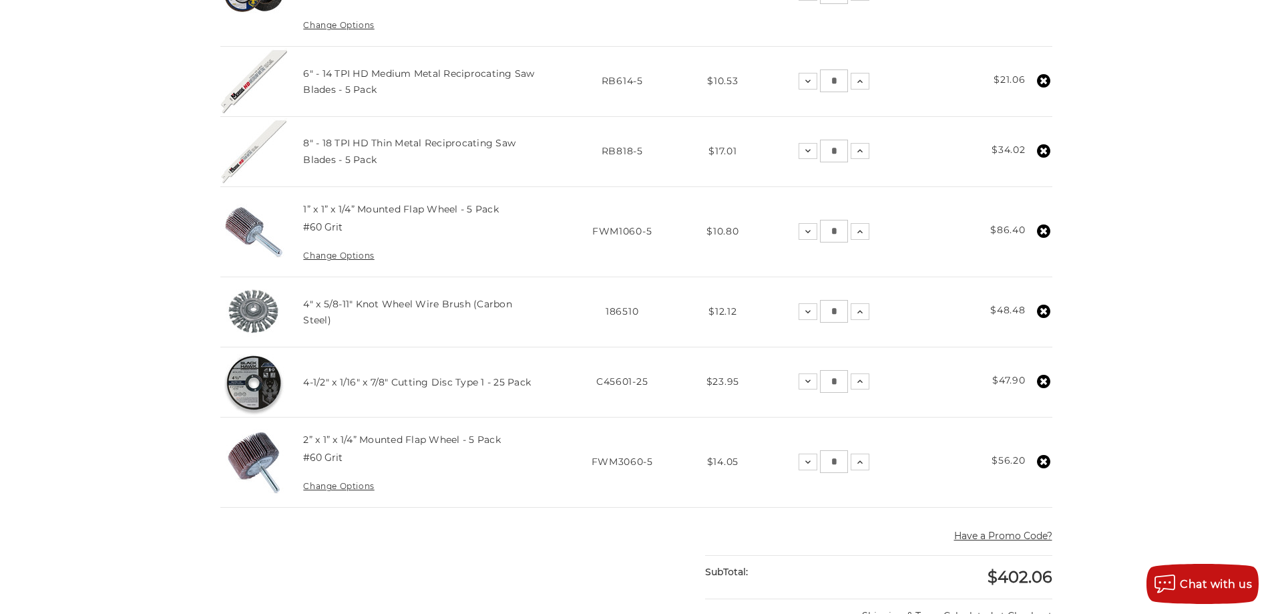
scroll to position [401, 0]
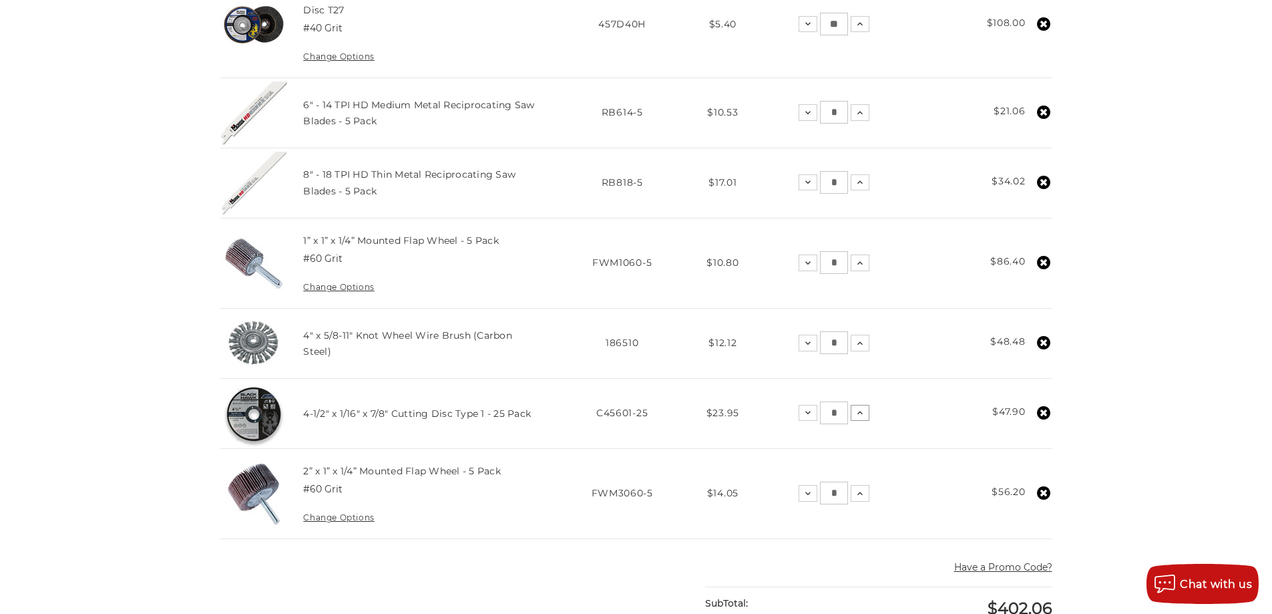
click at [860, 414] on icon at bounding box center [860, 412] width 11 height 11
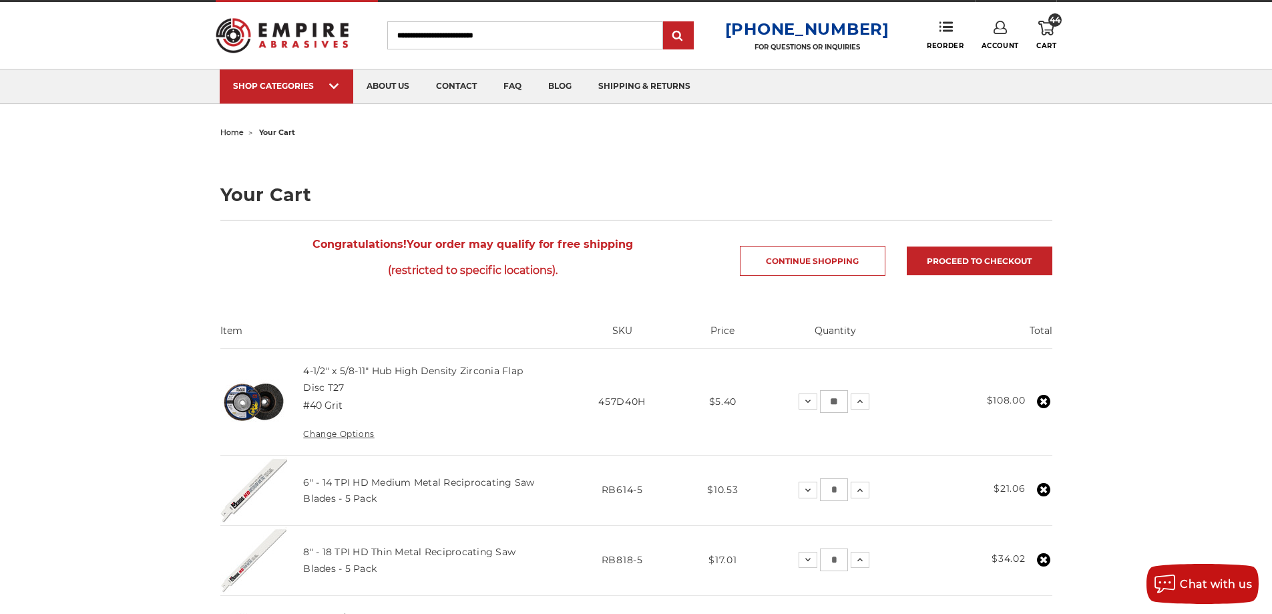
scroll to position [0, 0]
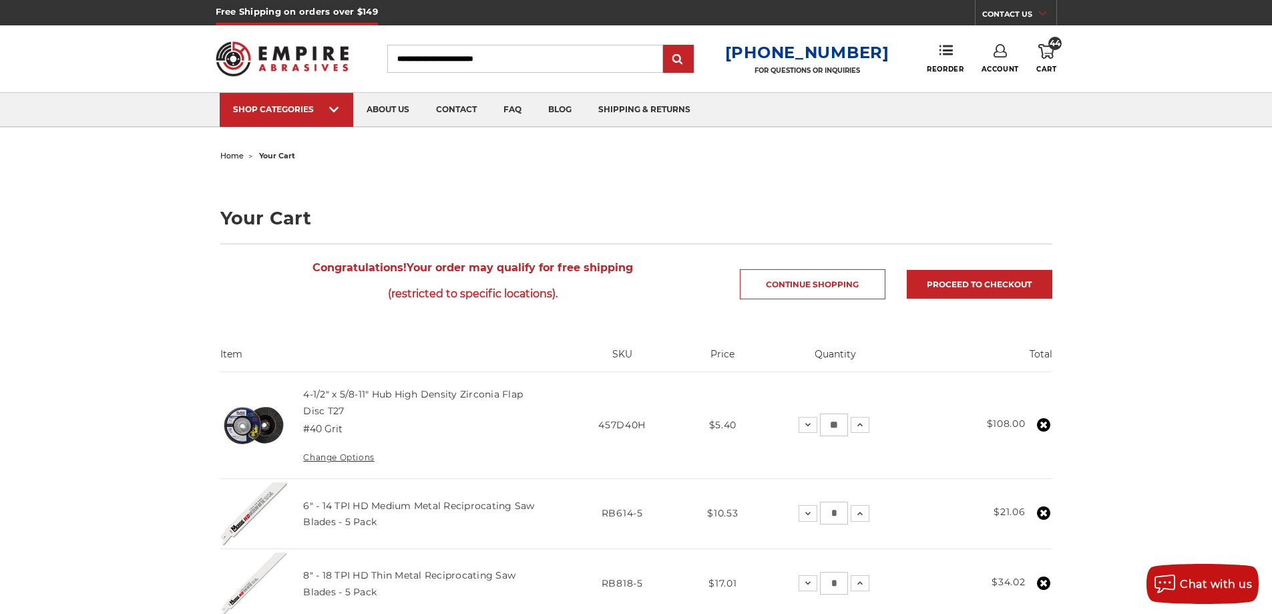
click at [436, 59] on input "Search" at bounding box center [525, 59] width 276 height 28
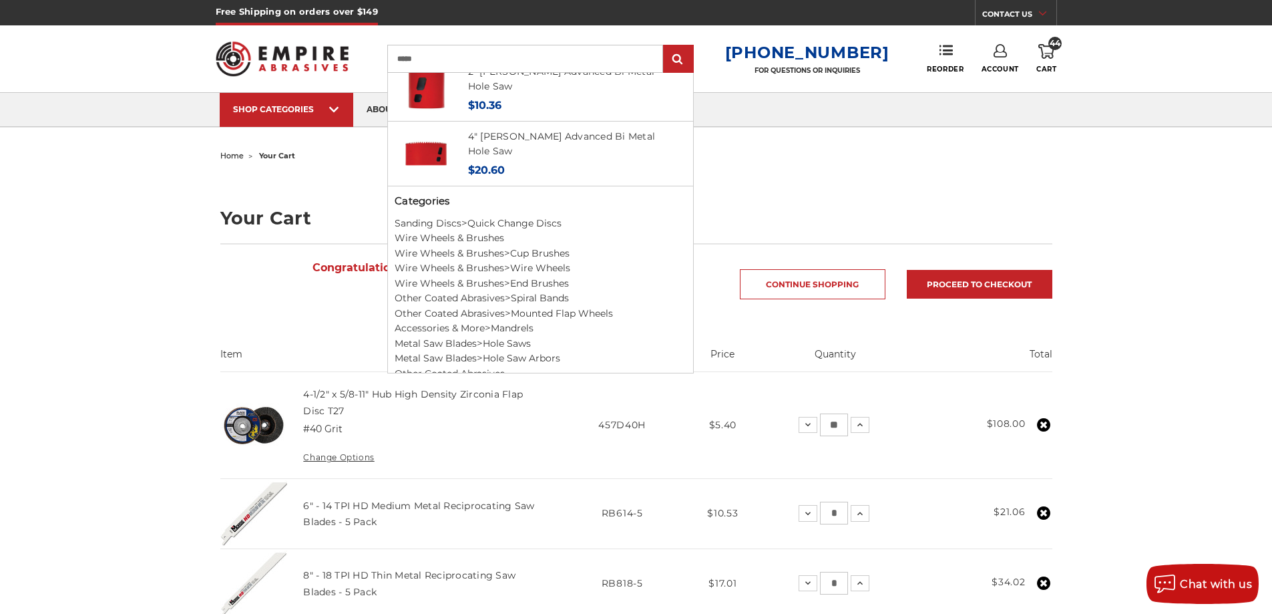
scroll to position [664, 0]
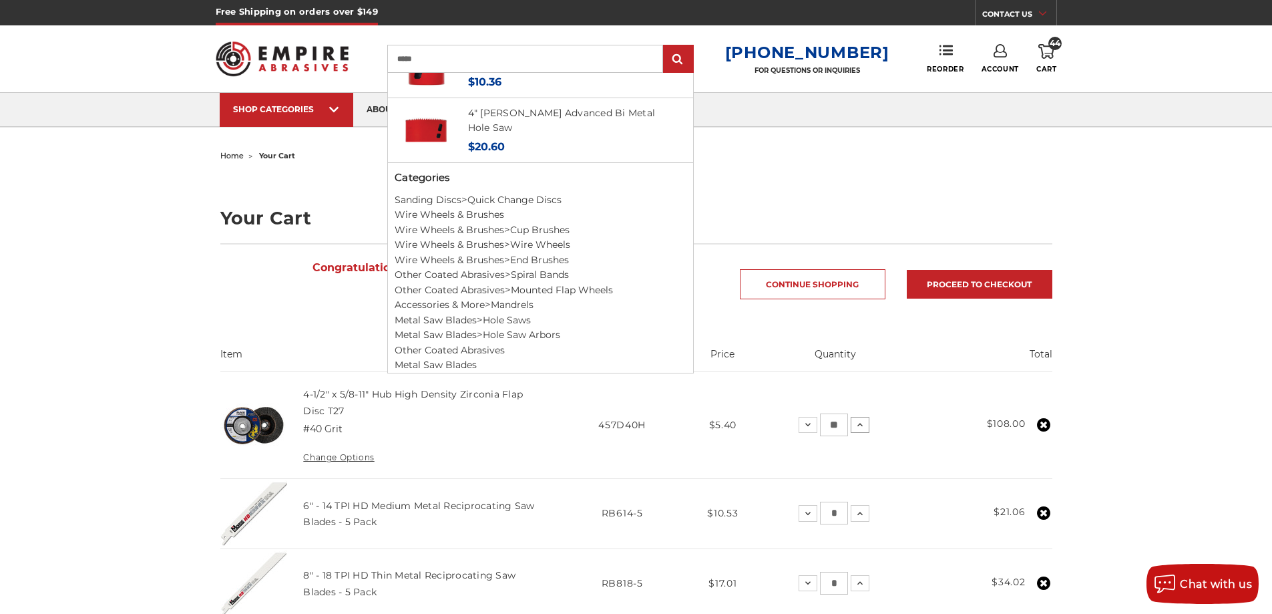
click at [860, 422] on icon at bounding box center [860, 424] width 11 height 11
click at [724, 39] on div "Toggle menu Menu Search ***** × 1/4" Hex Shank, 1/2"-20 Thread - Hole Saw Arbor…" at bounding box center [637, 58] width 842 height 67
click at [868, 423] on icon at bounding box center [864, 424] width 11 height 11
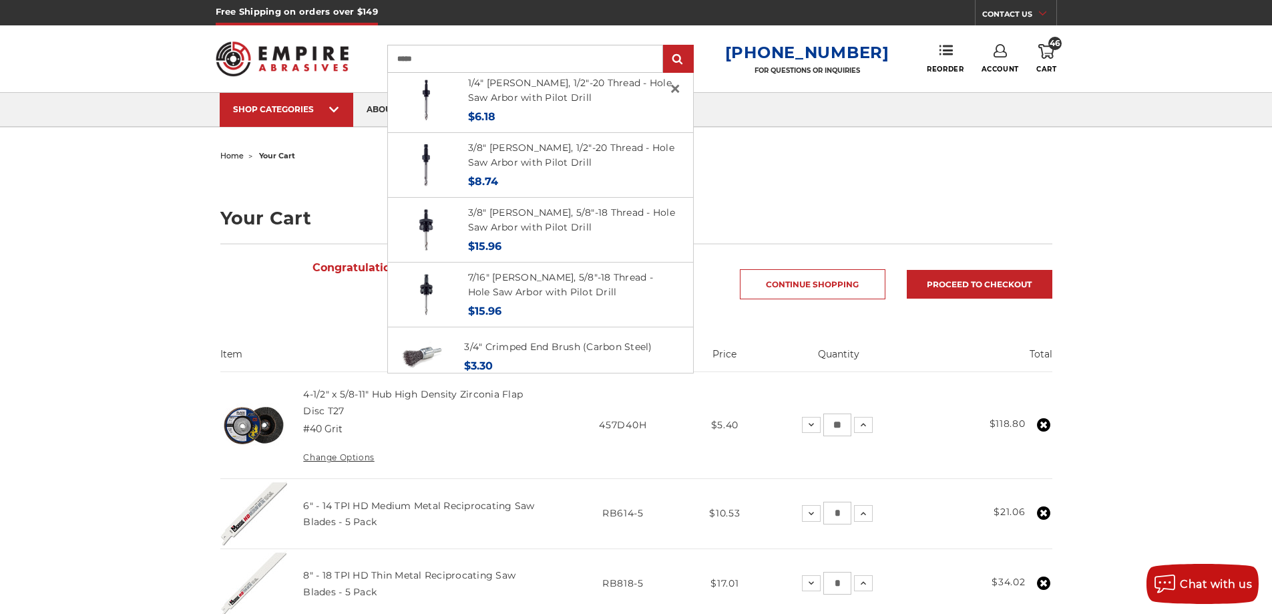
scroll to position [0, 0]
click at [468, 55] on input "*****" at bounding box center [525, 59] width 276 height 28
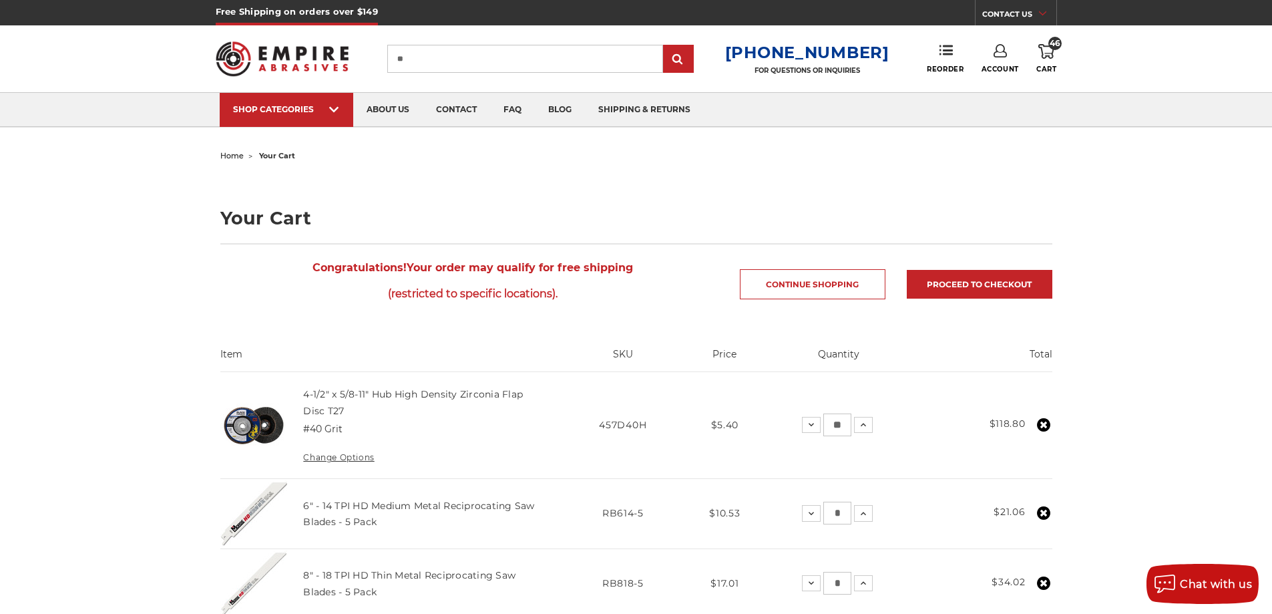
type input "*"
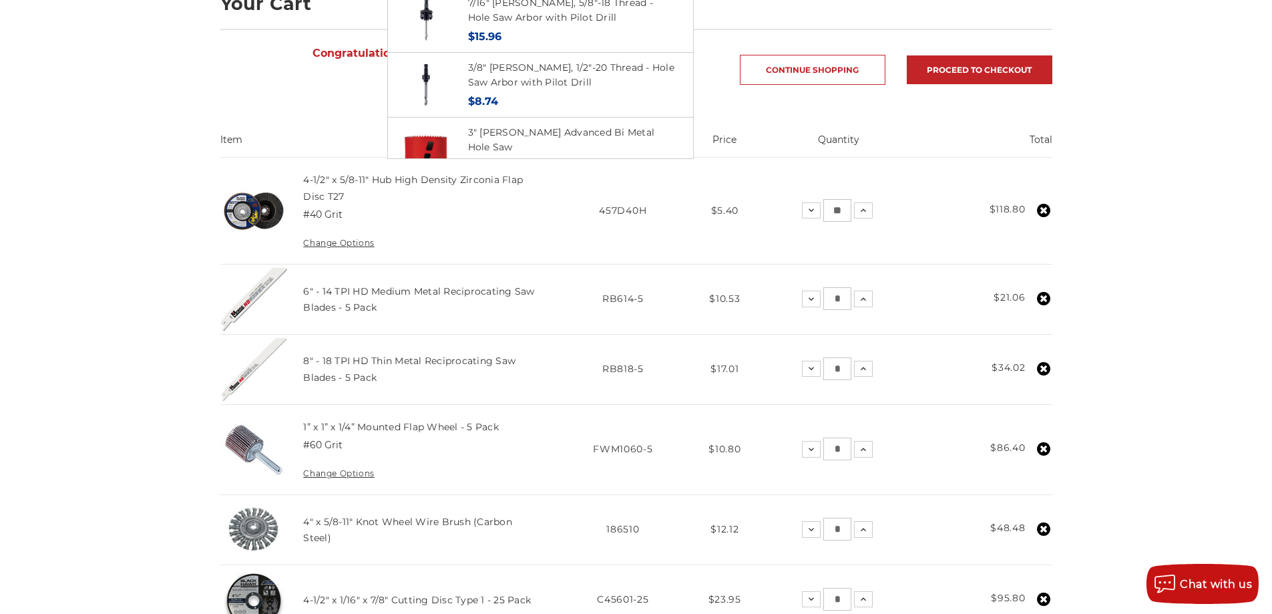
scroll to position [200, 0]
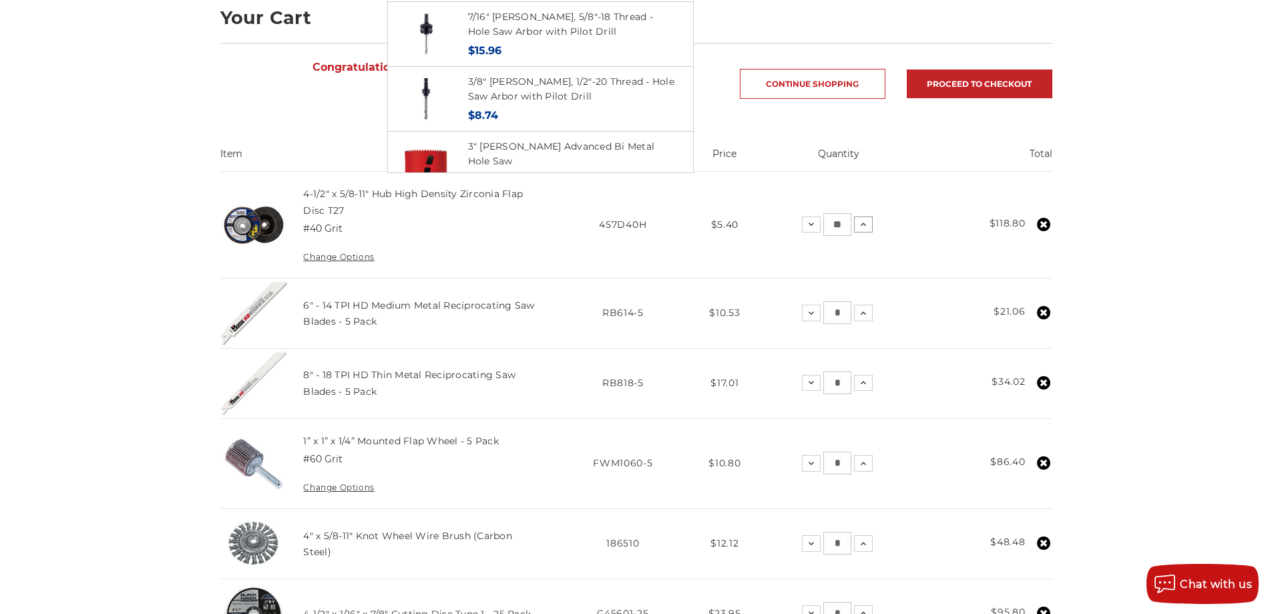
click at [864, 226] on icon at bounding box center [863, 224] width 11 height 11
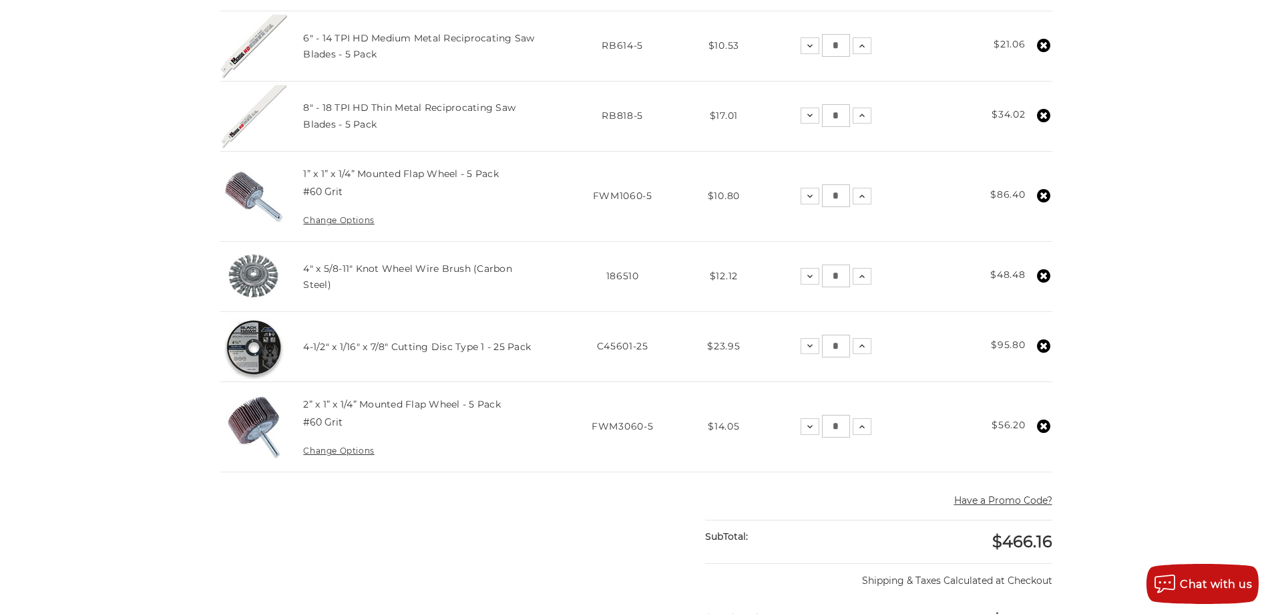
scroll to position [334, 0]
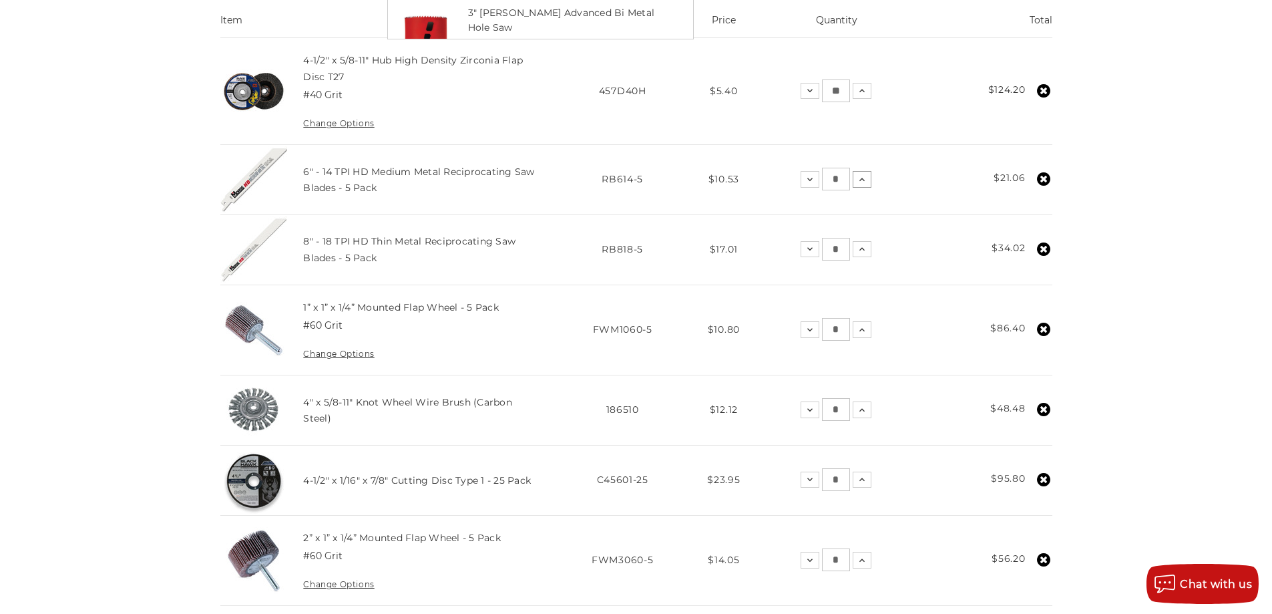
click at [859, 179] on icon at bounding box center [862, 179] width 11 height 11
click at [858, 249] on icon at bounding box center [862, 249] width 11 height 11
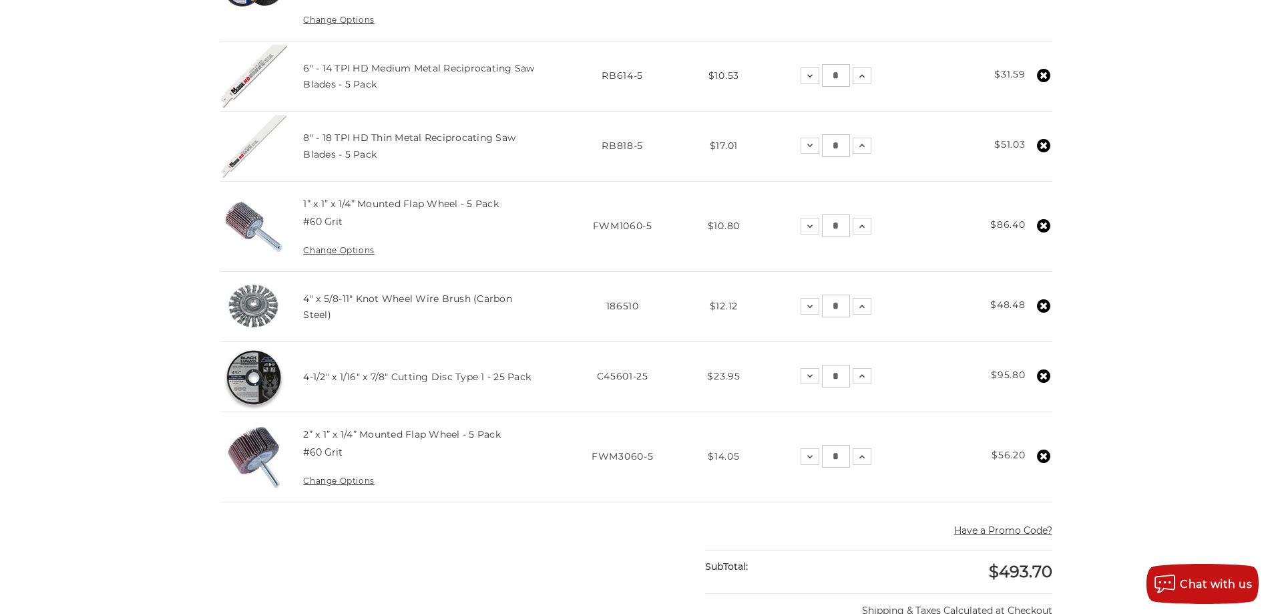
scroll to position [468, 0]
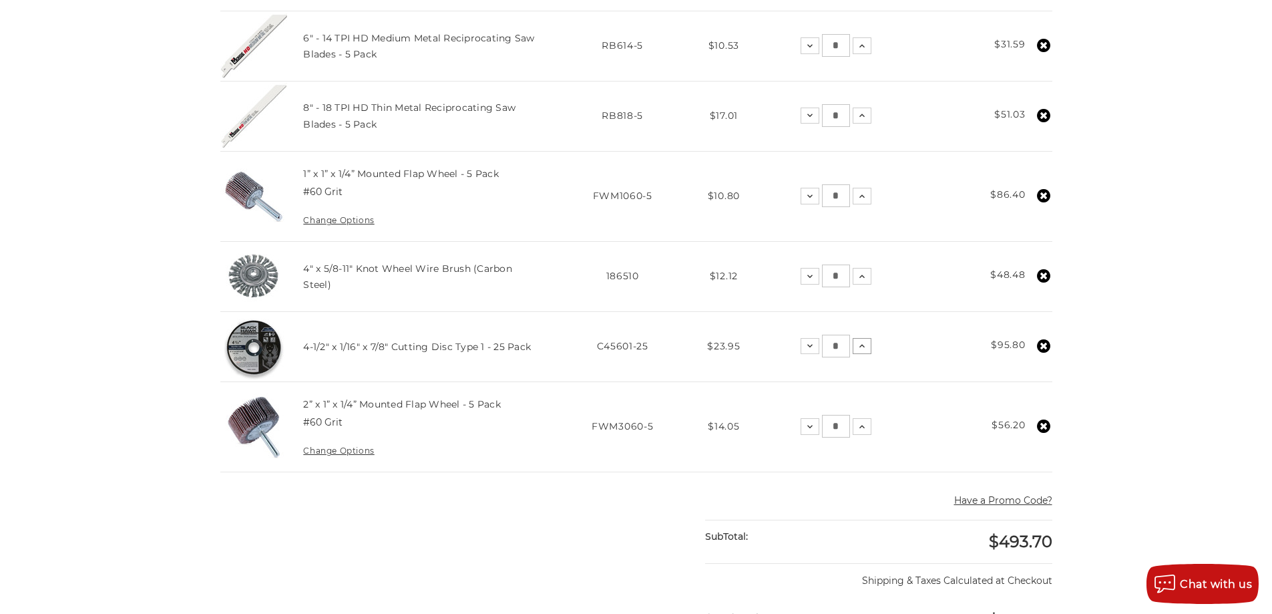
click at [859, 348] on icon at bounding box center [862, 346] width 11 height 11
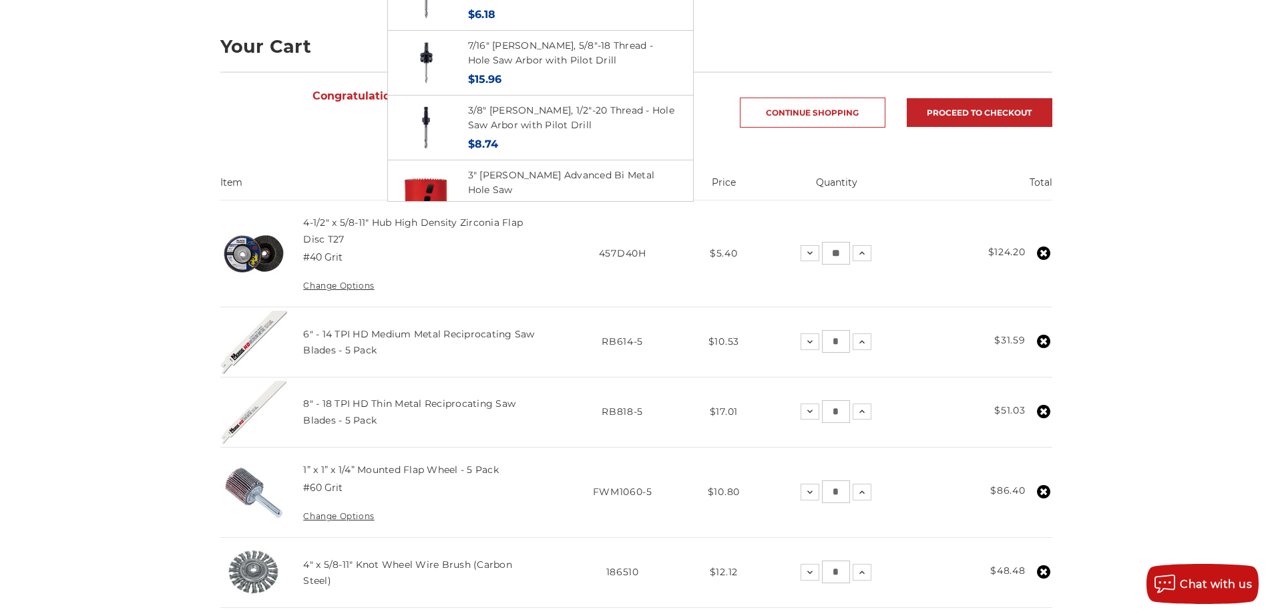
scroll to position [134, 0]
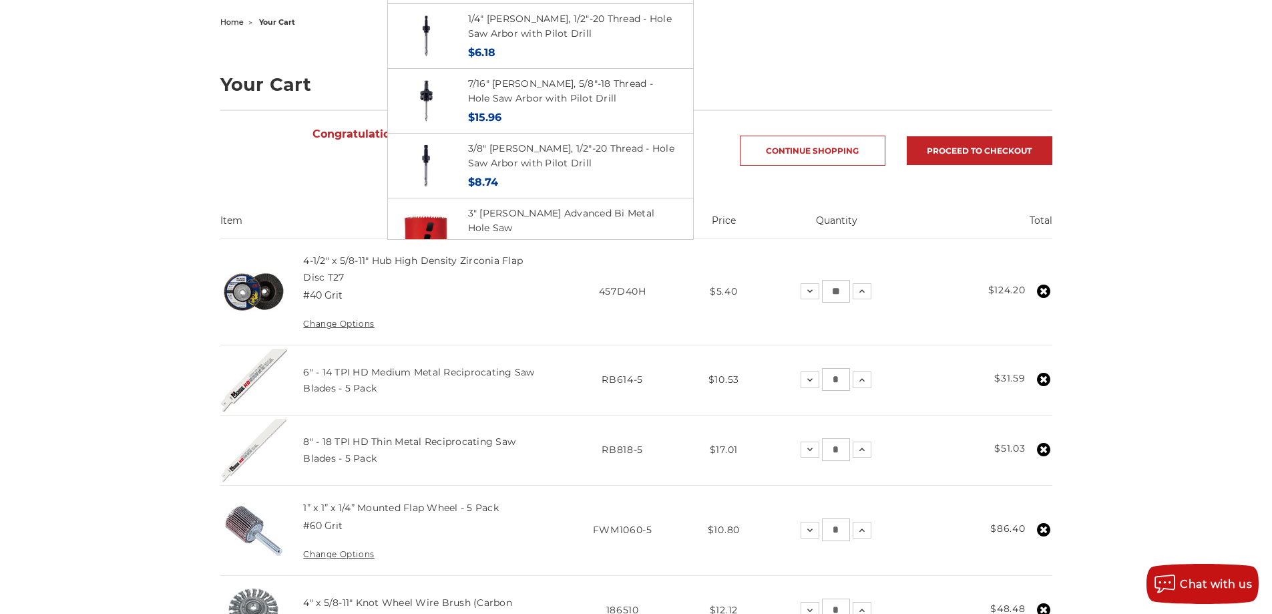
click at [245, 178] on div "Congratulations! Your order may qualify for free shipping (restricted to specif…" at bounding box center [473, 150] width 506 height 59
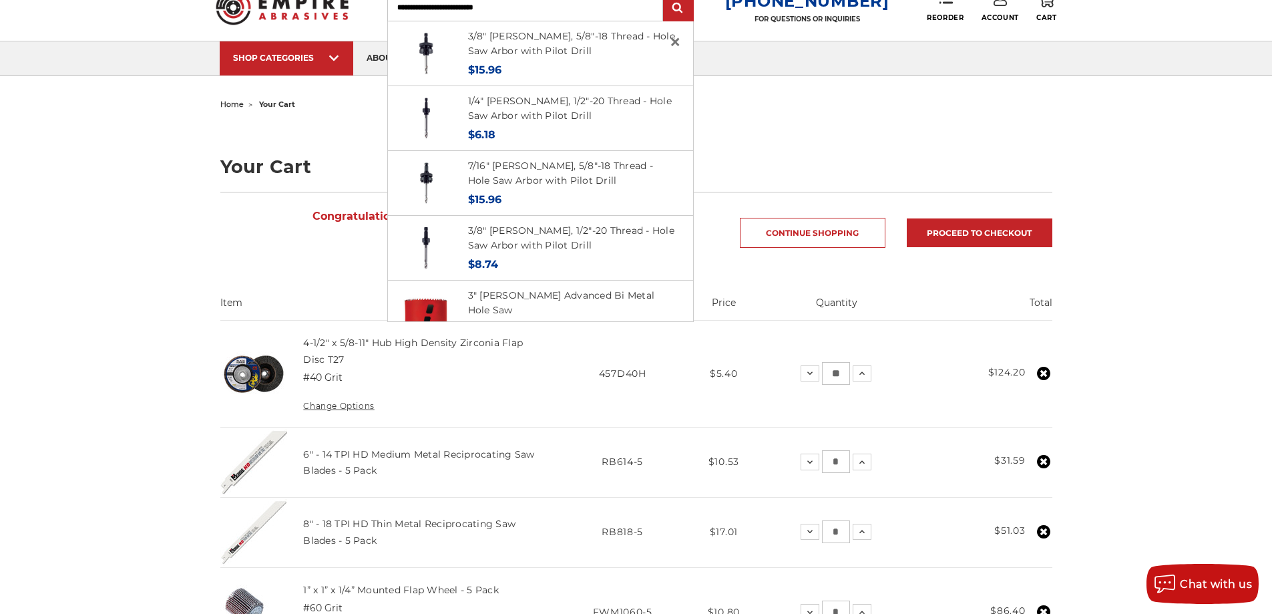
scroll to position [0, 0]
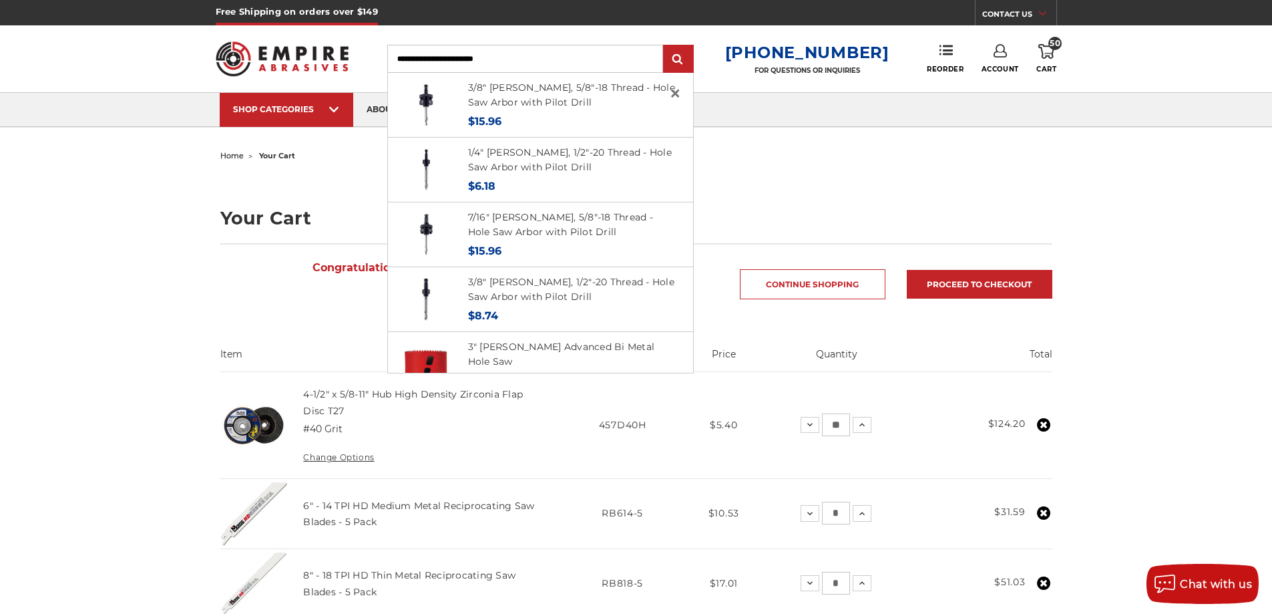
click at [522, 65] on input "Search" at bounding box center [525, 59] width 276 height 28
type input "*********"
click at [665, 46] on input "submit" at bounding box center [678, 59] width 27 height 27
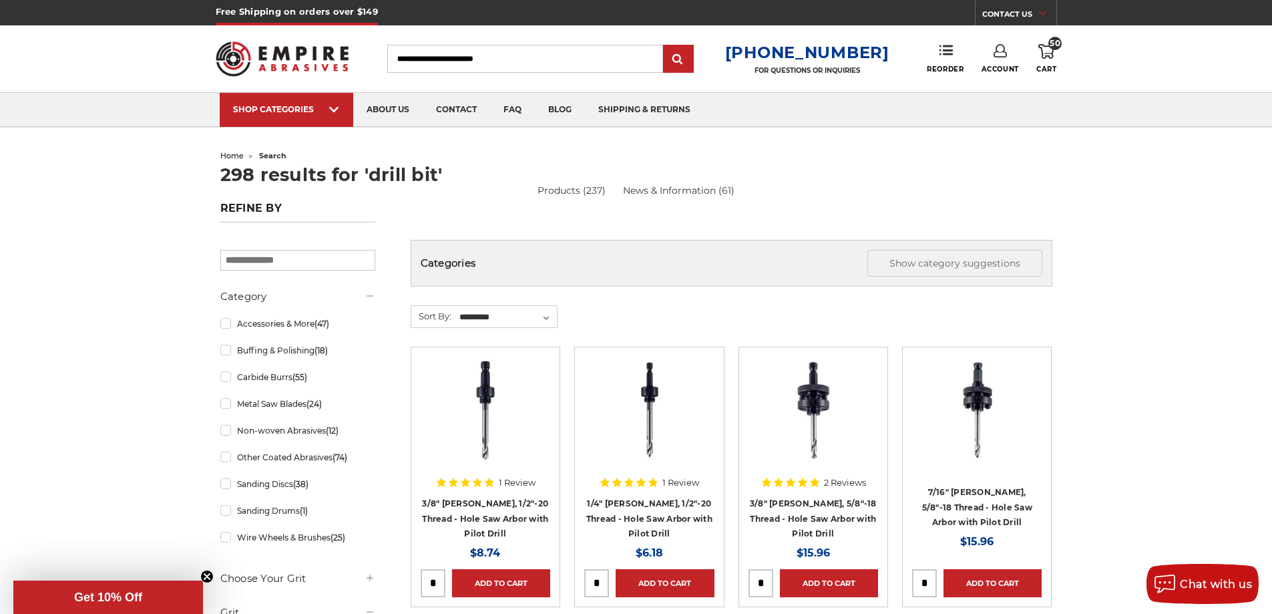
click at [1048, 47] on icon at bounding box center [1047, 51] width 16 height 15
click at [766, 173] on h1 "298 results for 'drill bit'" at bounding box center [636, 175] width 832 height 18
click at [1050, 49] on icon at bounding box center [1047, 51] width 16 height 15
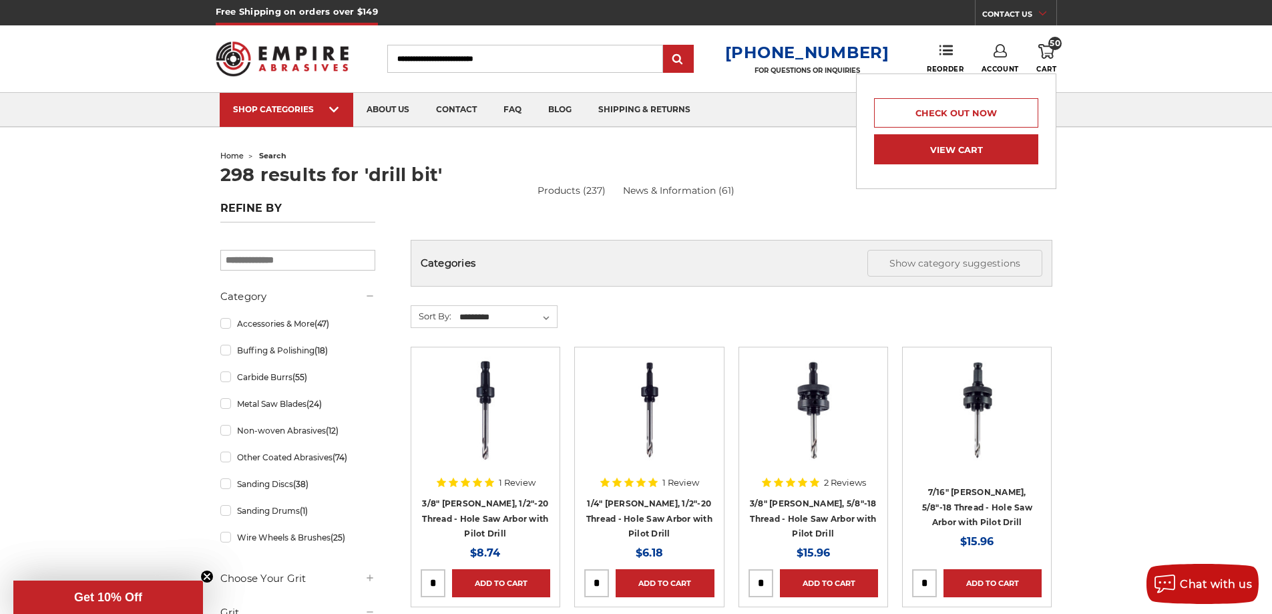
click at [963, 145] on link "View Cart" at bounding box center [956, 149] width 164 height 30
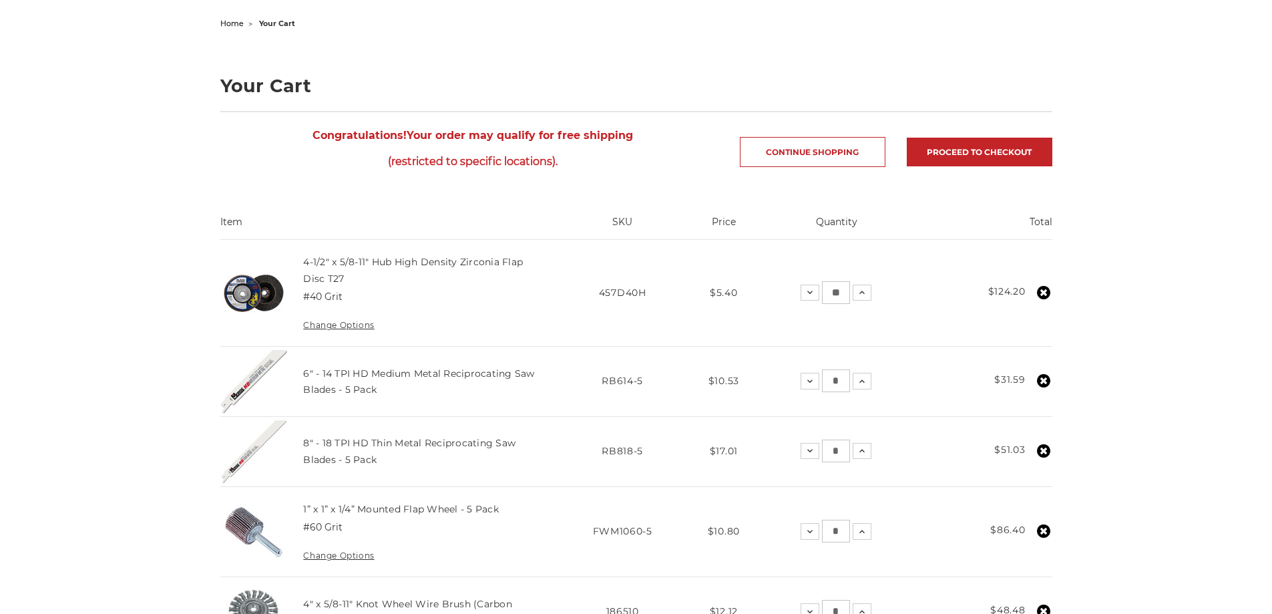
scroll to position [134, 0]
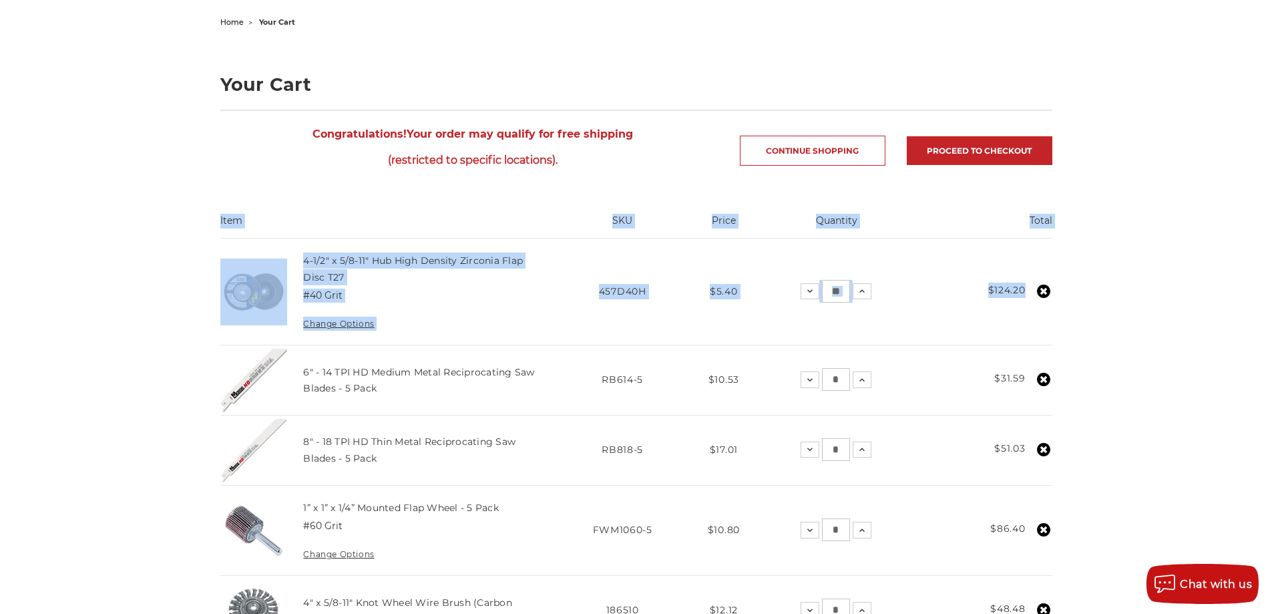
drag, startPoint x: 219, startPoint y: 220, endPoint x: 1032, endPoint y: 280, distance: 815.0
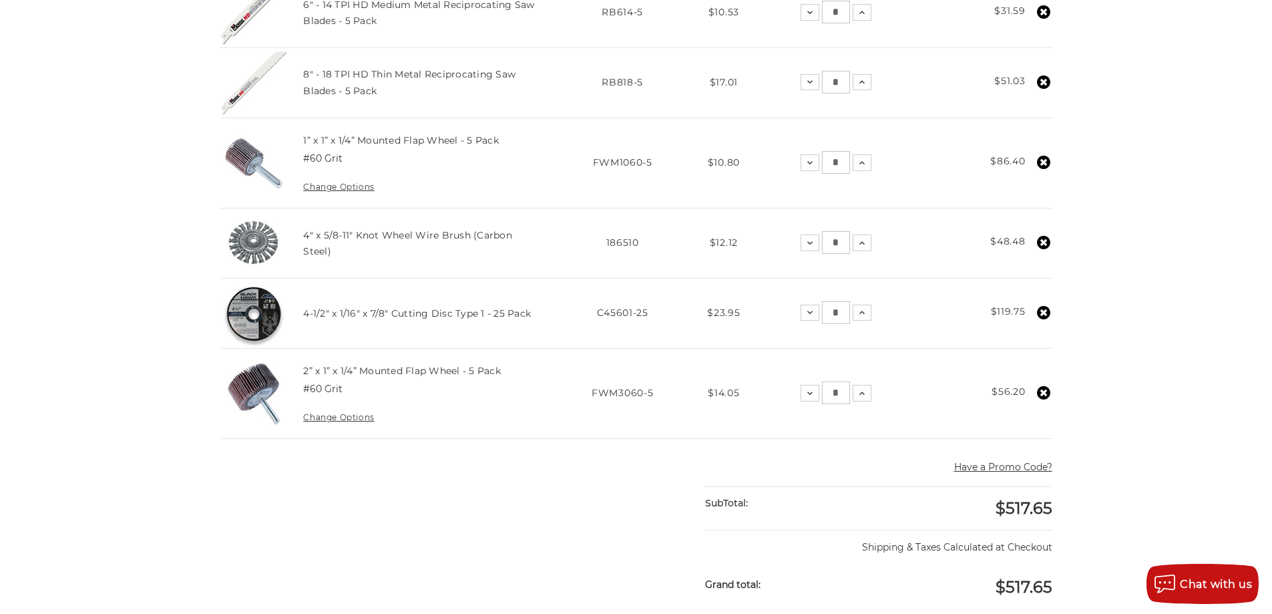
scroll to position [534, 0]
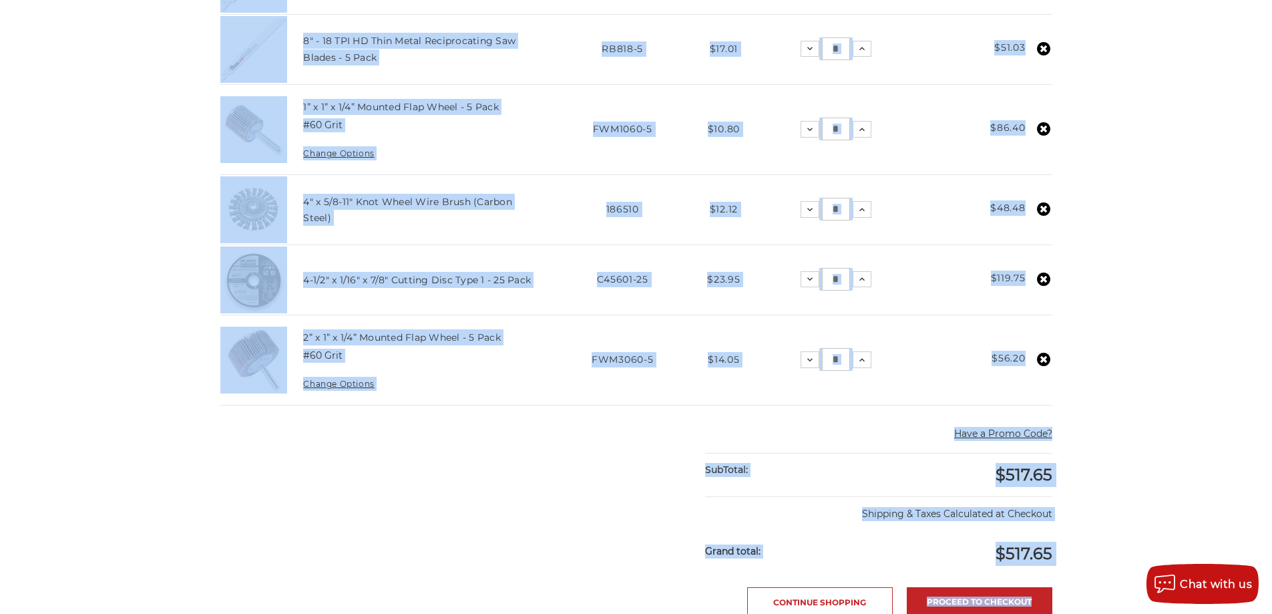
drag, startPoint x: 212, startPoint y: 215, endPoint x: 1071, endPoint y: 443, distance: 887.9
click at [1071, 443] on div "home your cart Your Cart Congratulations! Your order may qualify for free shipp…" at bounding box center [636, 266] width 944 height 1309
copy main "Item SKU Price Quantity Total 4-1/2" x 5/8-11" Hub High Density Zirconia Flap D…"
click at [71, 170] on div "home your cart Your Cart Congratulations! Your order may qualify for free shipp…" at bounding box center [636, 266] width 1272 height 1309
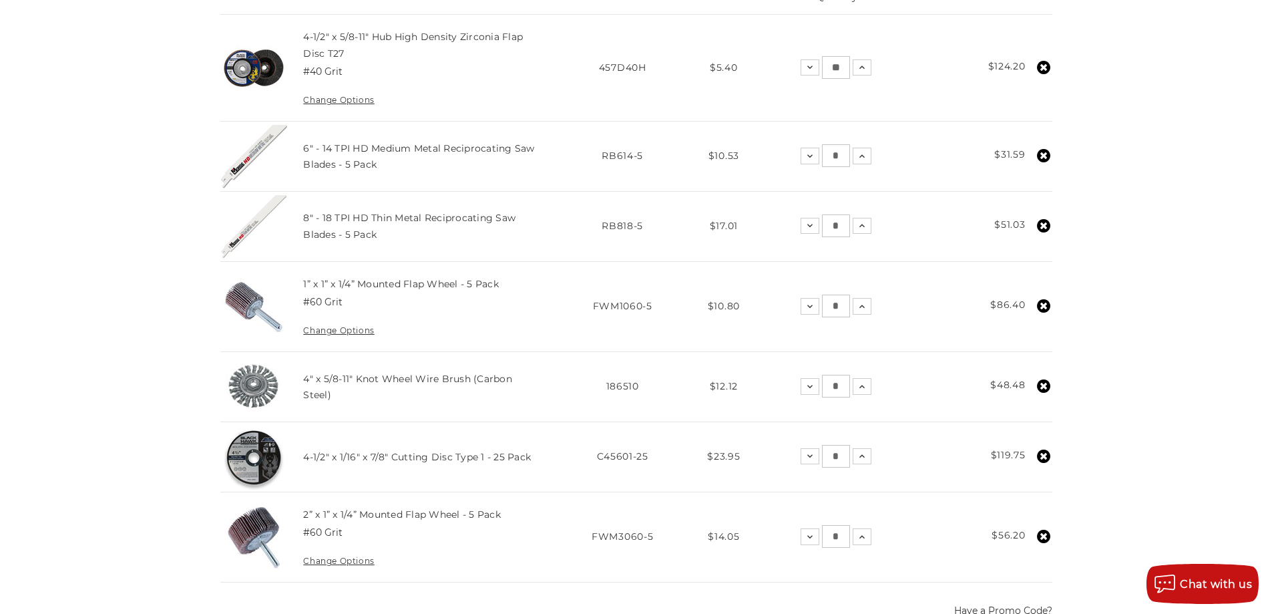
scroll to position [334, 0]
